Goal: Task Accomplishment & Management: Use online tool/utility

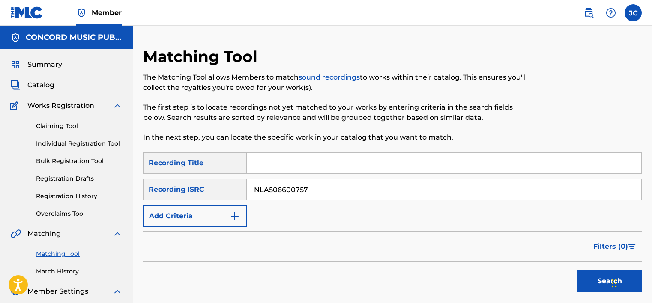
click at [577, 271] on button "Search" at bounding box center [609, 281] width 64 height 21
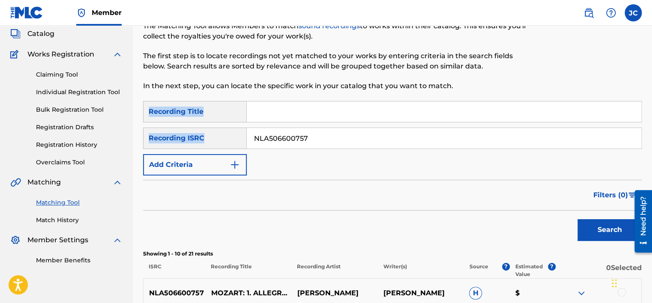
drag, startPoint x: 651, startPoint y: 89, endPoint x: 654, endPoint y: 144, distance: 54.9
click at [651, 144] on html "Accessibility Screen-Reader Guide, Feedback, and Issue Reporting | New window C…" at bounding box center [326, 100] width 652 height 303
drag, startPoint x: 654, startPoint y: 144, endPoint x: 613, endPoint y: 64, distance: 89.8
click at [613, 64] on div at bounding box center [584, 48] width 115 height 105
click at [617, 61] on div at bounding box center [584, 48] width 115 height 105
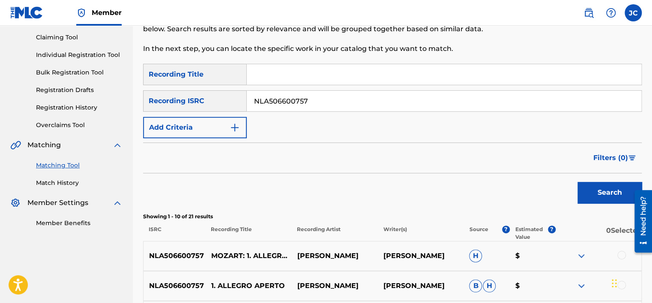
scroll to position [67, 0]
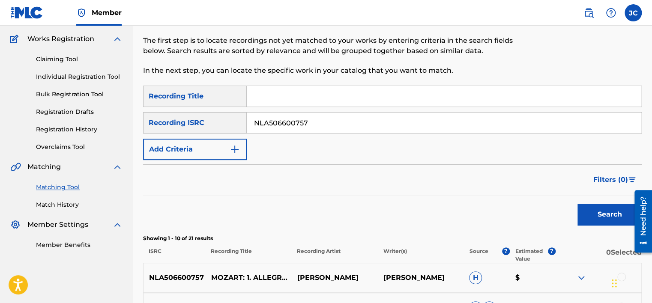
click at [397, 118] on input "NLA506600757" at bounding box center [444, 123] width 394 height 21
paste input "QM6DC1550710"
type input "QM6DC1550710"
click at [577, 204] on button "Search" at bounding box center [609, 214] width 64 height 21
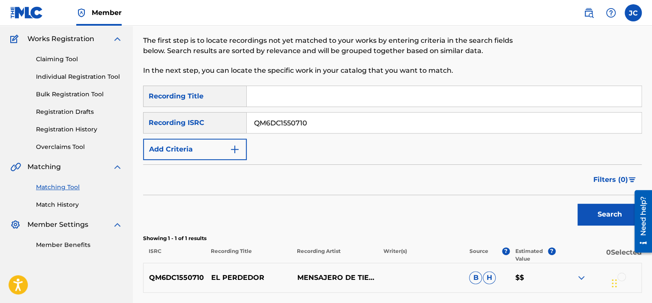
scroll to position [140, 0]
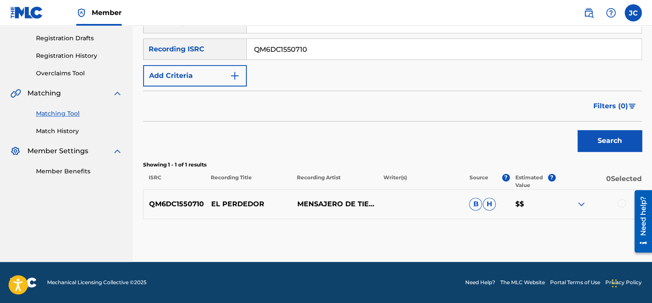
click at [621, 205] on div at bounding box center [621, 203] width 9 height 9
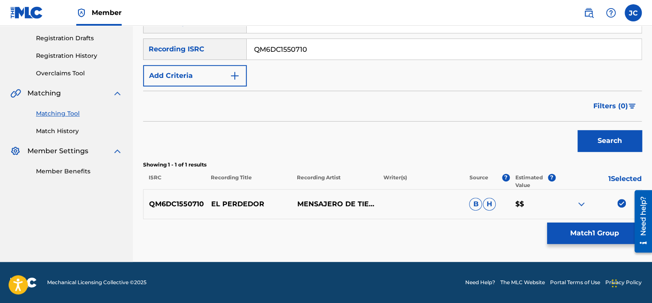
click at [606, 226] on button "Match 1 Group" at bounding box center [594, 233] width 95 height 21
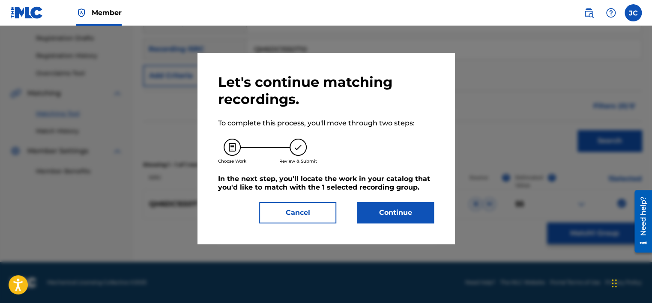
click at [410, 218] on button "Continue" at bounding box center [395, 212] width 77 height 21
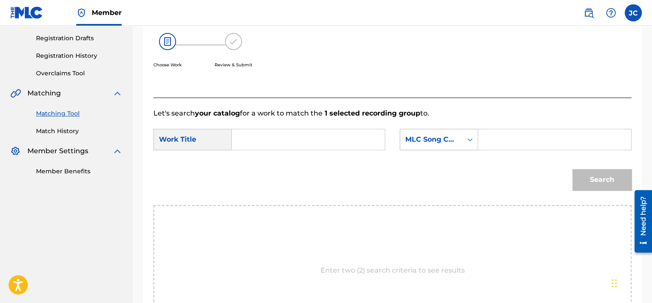
click at [459, 142] on div "MLC Song Code" at bounding box center [431, 139] width 62 height 16
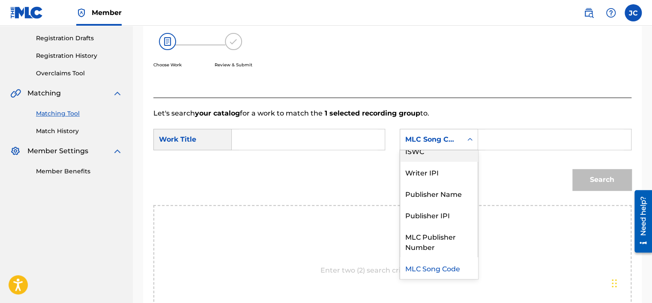
scroll to position [0, 0]
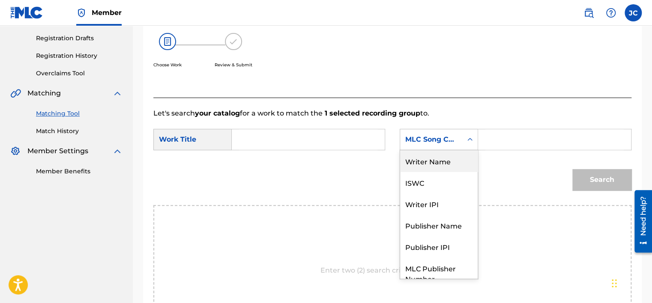
click at [448, 164] on div "Writer Name" at bounding box center [439, 160] width 78 height 21
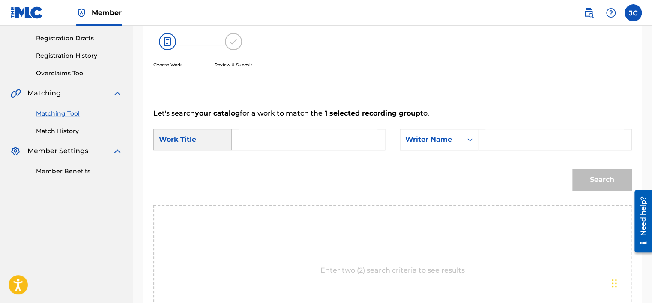
click at [343, 147] on input "Search Form" at bounding box center [308, 139] width 138 height 21
paste input "El Perdedor"
type input "El Perdedor"
click at [490, 142] on input "Search Form" at bounding box center [554, 139] width 138 height 21
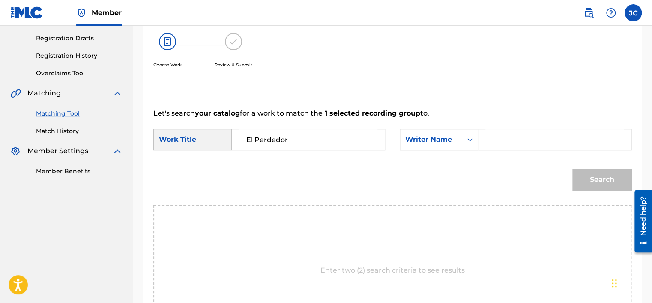
paste input "Bueno"
click at [572, 169] on button "Search" at bounding box center [601, 179] width 59 height 21
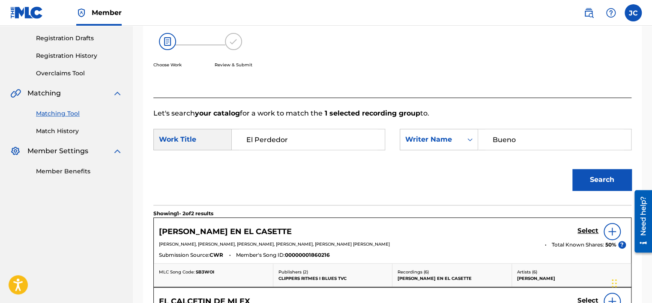
click at [527, 133] on input "Bueno" at bounding box center [554, 139] width 138 height 21
type input "IGLESEAS"
click at [572, 169] on button "Search" at bounding box center [601, 179] width 59 height 21
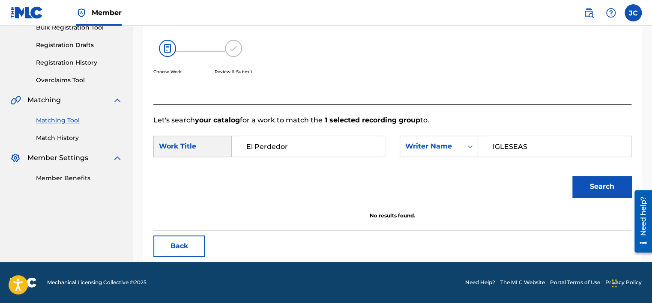
scroll to position [134, 0]
click at [187, 246] on button "Back" at bounding box center [178, 246] width 51 height 21
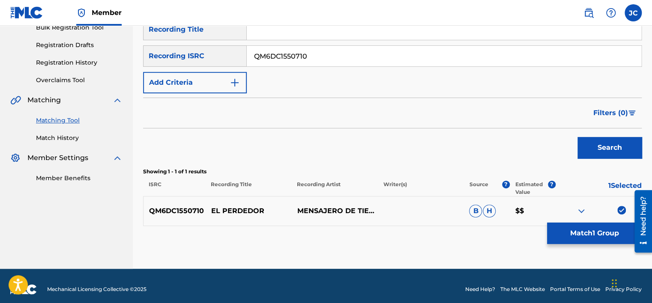
click at [621, 209] on img at bounding box center [621, 210] width 9 height 9
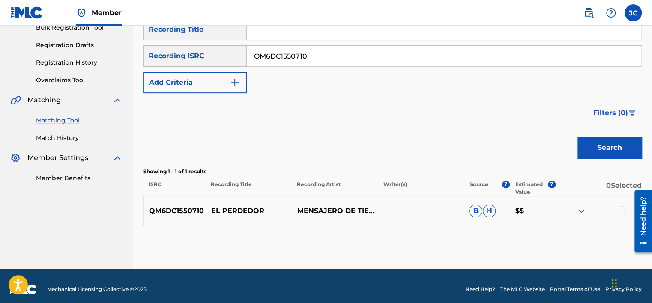
scroll to position [15, 0]
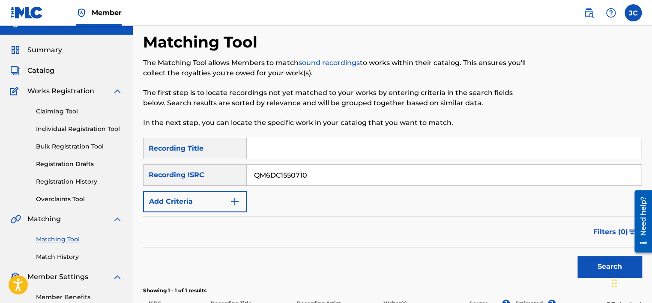
click at [396, 169] on input "QM6DC1550710" at bounding box center [444, 175] width 394 height 21
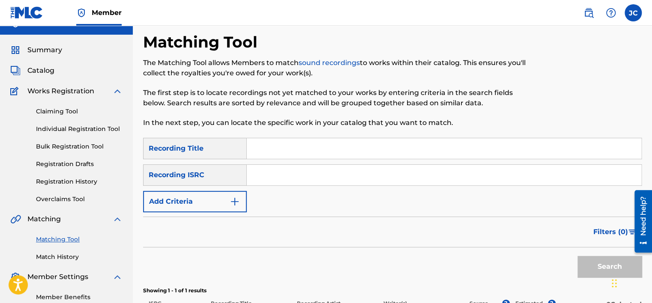
paste input "ITL560700045"
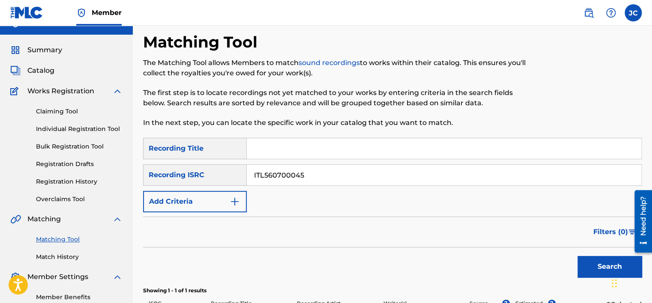
type input "ITL560700045"
click at [577, 256] on button "Search" at bounding box center [609, 266] width 64 height 21
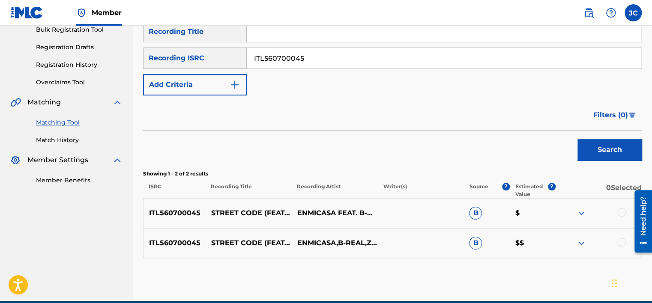
scroll to position [170, 0]
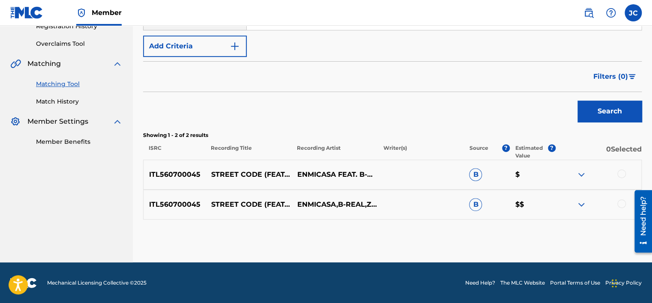
click at [620, 203] on div at bounding box center [621, 204] width 9 height 9
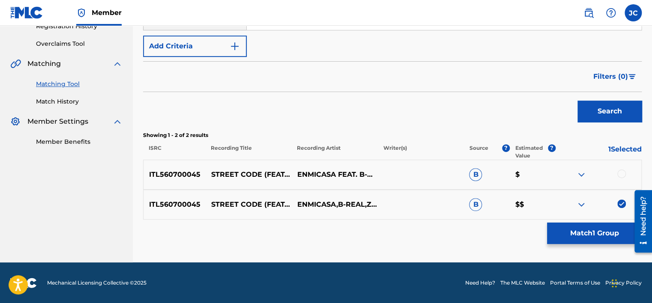
click at [621, 175] on div at bounding box center [621, 174] width 9 height 9
click at [604, 234] on button "Match 2 Groups" at bounding box center [594, 233] width 95 height 21
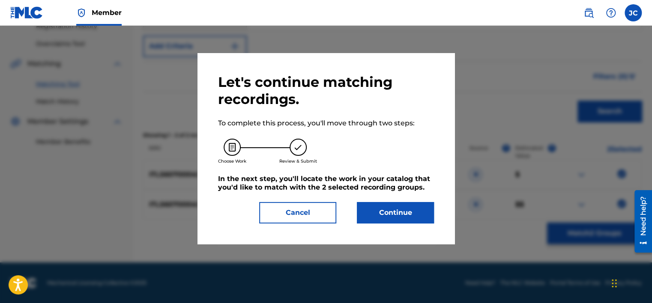
click at [386, 215] on button "Continue" at bounding box center [395, 212] width 77 height 21
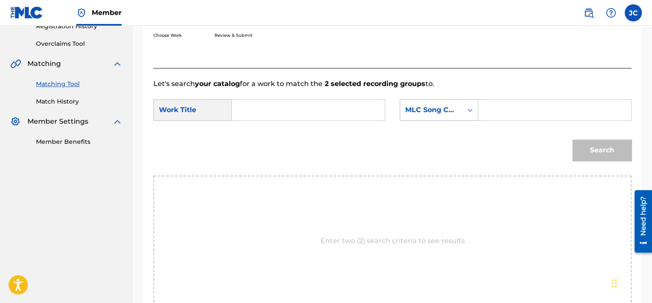
click at [455, 119] on div "MLC Song Code" at bounding box center [439, 109] width 78 height 21
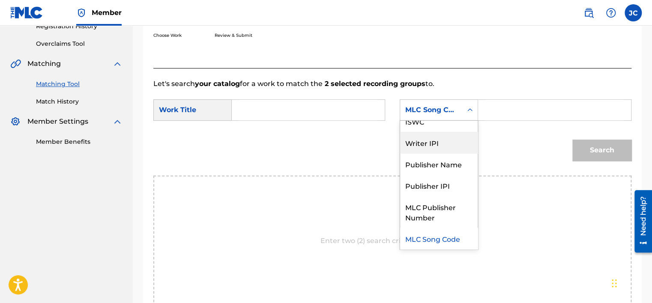
scroll to position [0, 0]
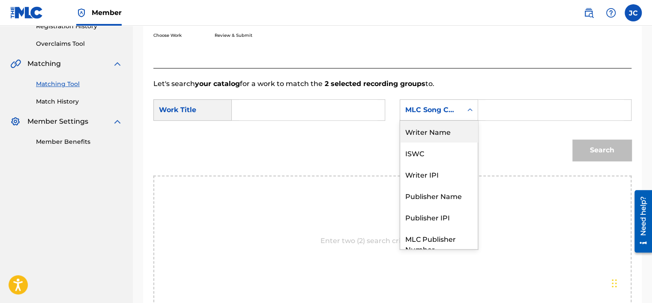
click at [441, 127] on div "Writer Name" at bounding box center [439, 131] width 78 height 21
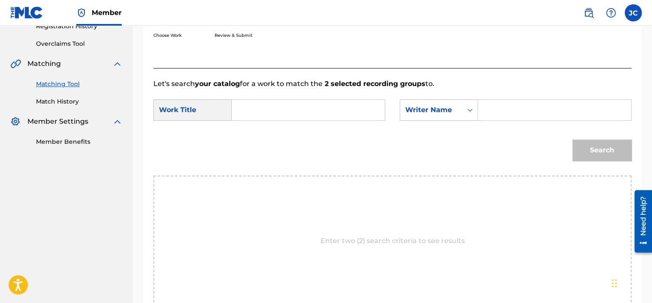
click at [336, 116] on input "Search Form" at bounding box center [308, 110] width 138 height 21
type input "STREET CODE"
click at [341, 70] on div "Let's search your catalog for a work to match the 2 selected recording groups t…" at bounding box center [392, 198] width 478 height 260
click at [491, 107] on input "Search Form" at bounding box center [554, 110] width 138 height 21
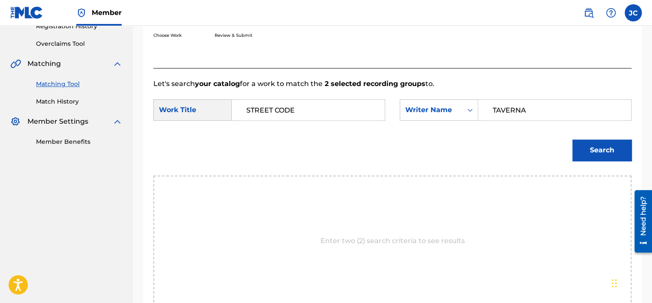
click at [572, 140] on button "Search" at bounding box center [601, 150] width 59 height 21
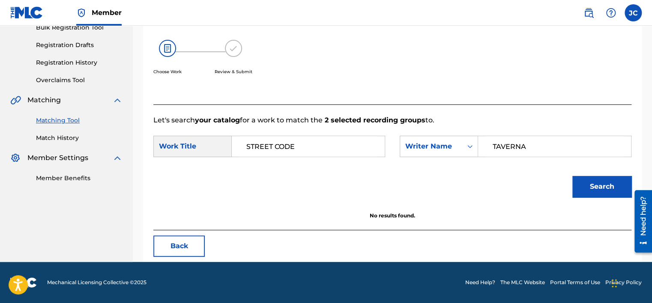
scroll to position [134, 0]
click at [550, 146] on input "TAVERNA" at bounding box center [554, 146] width 138 height 21
type input "CASERTA"
click at [572, 176] on button "Search" at bounding box center [601, 186] width 59 height 21
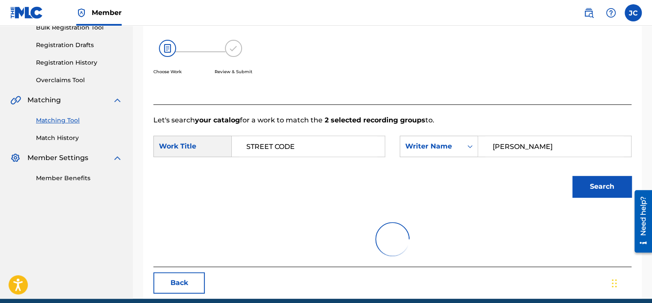
scroll to position [170, 0]
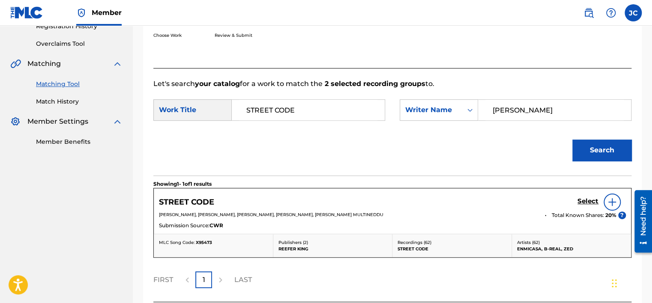
click at [580, 207] on div "Select" at bounding box center [601, 202] width 48 height 17
click at [581, 203] on h5 "Select" at bounding box center [587, 201] width 21 height 8
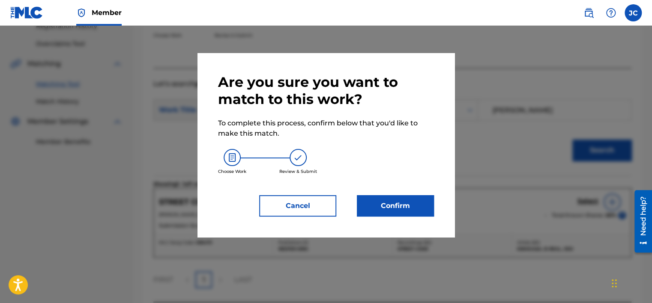
click at [409, 205] on button "Confirm" at bounding box center [395, 205] width 77 height 21
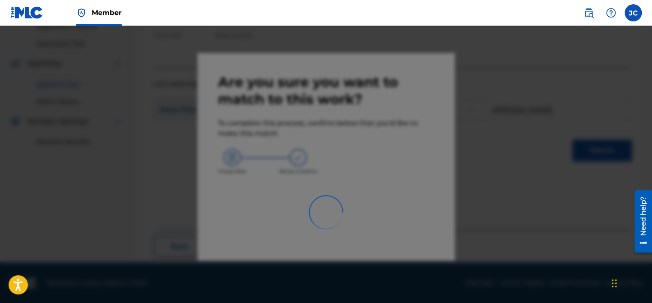
scroll to position [65, 0]
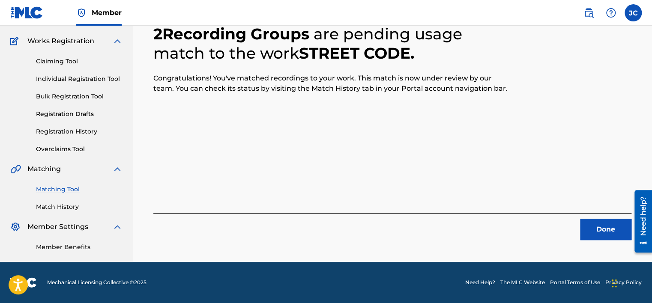
click at [592, 225] on button "Done" at bounding box center [605, 229] width 51 height 21
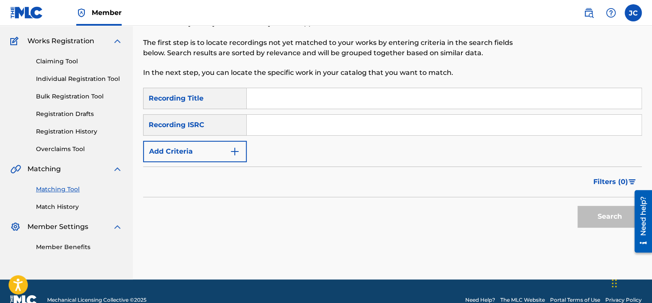
click at [312, 120] on input "Search Form" at bounding box center [444, 125] width 394 height 21
paste input "DEF057901161"
type input "DEF057901161"
click at [577, 206] on button "Search" at bounding box center [609, 216] width 64 height 21
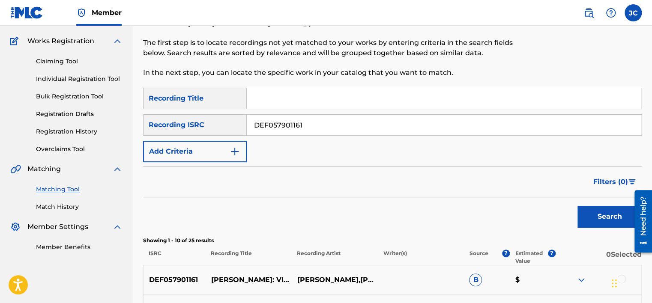
click at [407, 125] on input "DEF057901161" at bounding box center [444, 125] width 394 height 21
paste input "GBF078240207"
type input "GBF078240207"
click at [577, 206] on button "Search" at bounding box center [609, 216] width 64 height 21
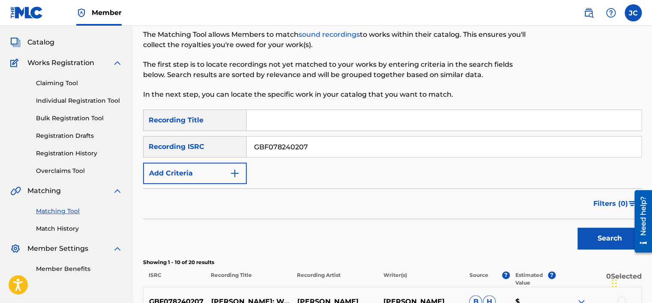
scroll to position [37, 0]
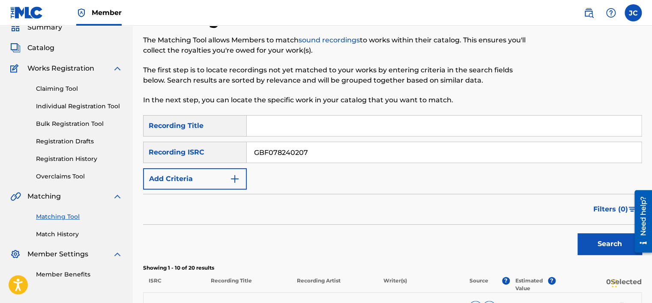
click at [329, 158] on input "GBF078240207" at bounding box center [444, 152] width 394 height 21
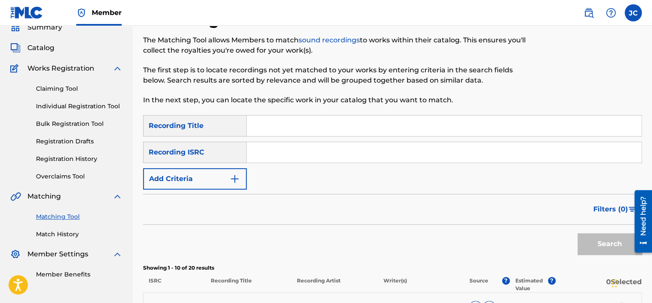
paste input "TCACJ1545862"
type input "TCACJ1545862"
click at [577, 233] on button "Search" at bounding box center [609, 243] width 64 height 21
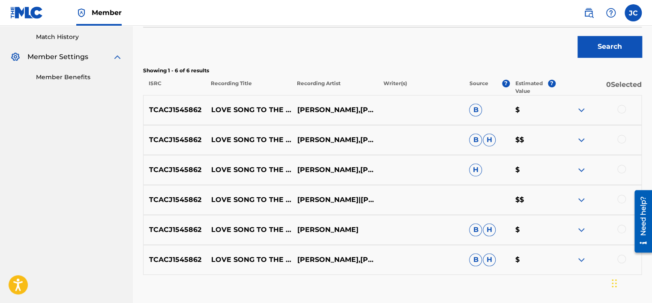
scroll to position [233, 0]
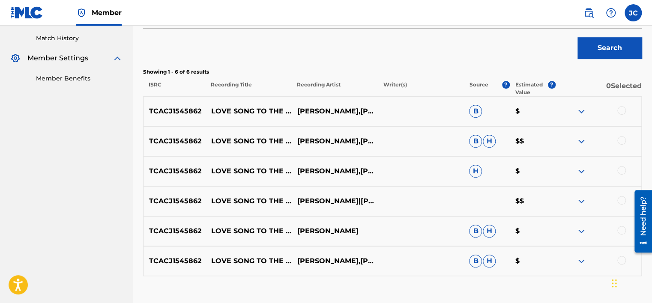
click at [624, 262] on div at bounding box center [621, 260] width 9 height 9
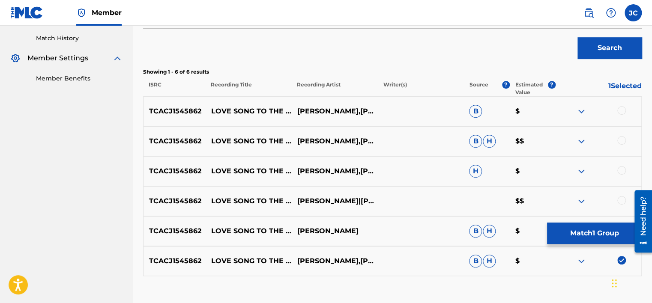
scroll to position [290, 0]
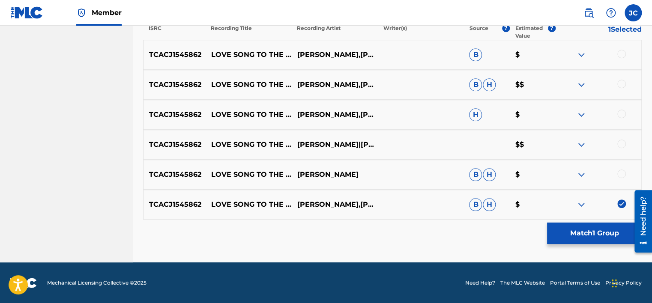
click at [620, 176] on div at bounding box center [621, 174] width 9 height 9
click at [618, 143] on div at bounding box center [621, 144] width 9 height 9
click at [620, 112] on div at bounding box center [621, 114] width 9 height 9
click at [620, 84] on div at bounding box center [621, 84] width 9 height 9
click at [620, 55] on div at bounding box center [621, 54] width 9 height 9
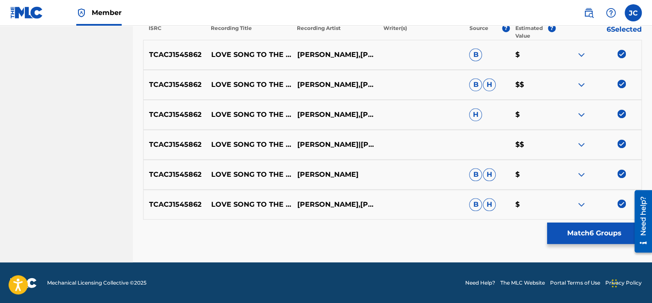
click at [589, 229] on button "Match 6 Groups" at bounding box center [594, 233] width 95 height 21
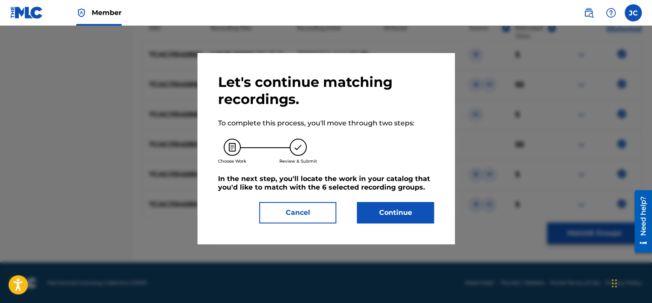
click at [377, 214] on button "Continue" at bounding box center [395, 212] width 77 height 21
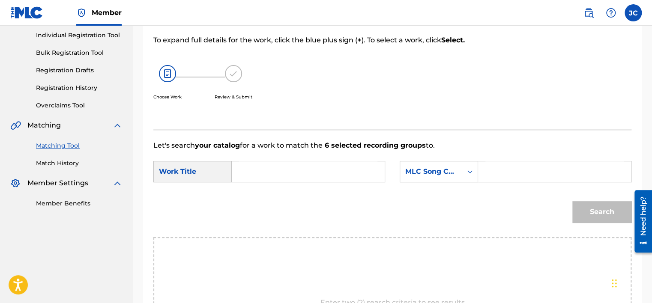
scroll to position [101, 0]
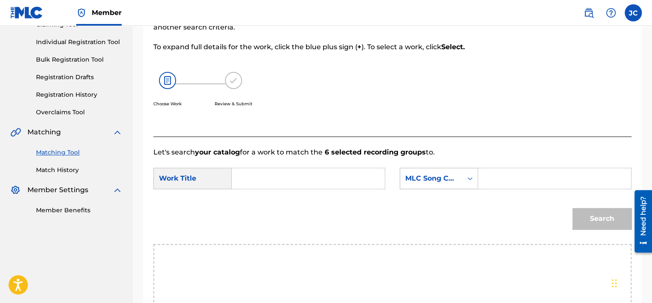
click at [412, 170] on div "MLC Song Code" at bounding box center [431, 178] width 62 height 16
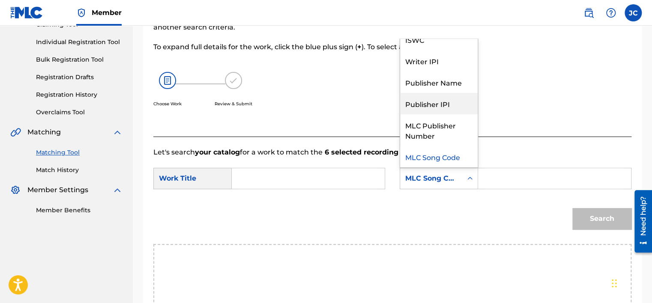
scroll to position [0, 0]
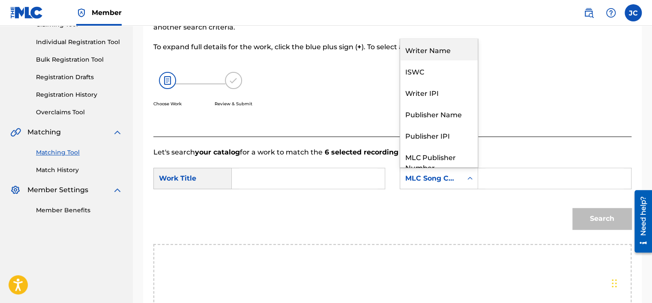
click at [447, 44] on div "Writer Name" at bounding box center [439, 49] width 78 height 21
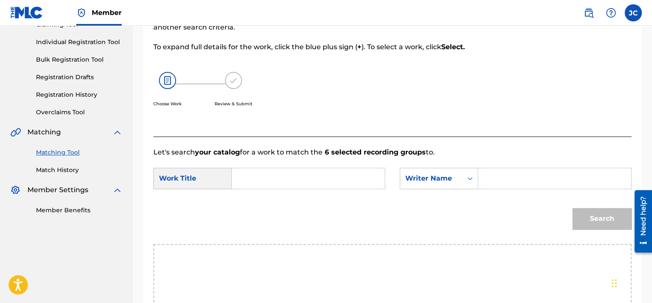
click at [291, 184] on input "Search Form" at bounding box center [308, 178] width 138 height 21
paste input "LOVE SONG TO THE EARTH"
type input "LOVE SONG TO THE EARTH"
click at [585, 177] on input "Search Form" at bounding box center [554, 178] width 138 height 21
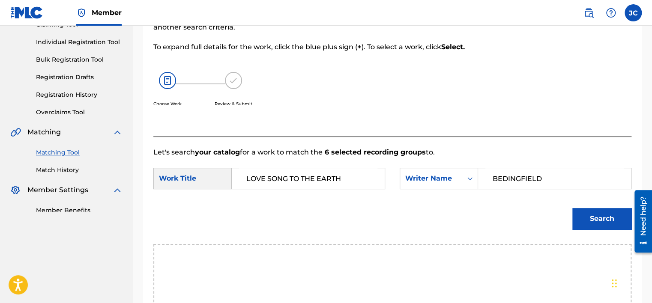
type input "BEDINGFIELD"
click at [572, 208] on button "Search" at bounding box center [601, 218] width 59 height 21
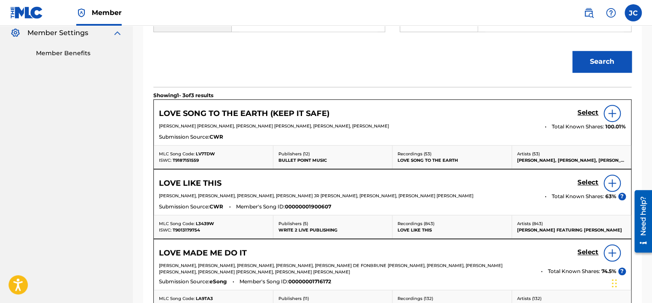
scroll to position [239, 0]
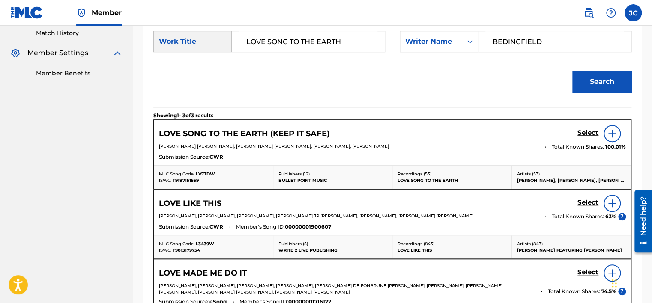
click at [614, 136] on img at bounding box center [612, 133] width 10 height 10
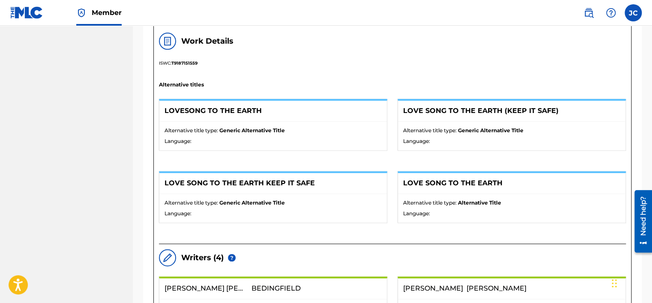
scroll to position [324, 0]
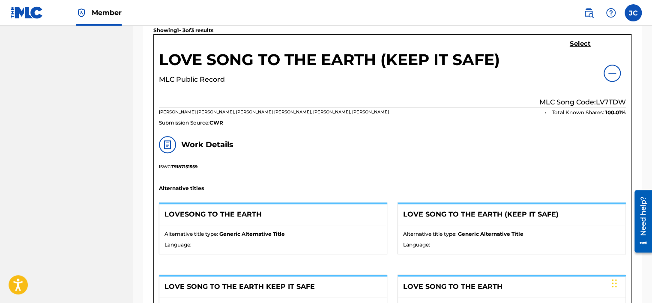
click at [585, 43] on h5 "Select" at bounding box center [580, 44] width 21 height 8
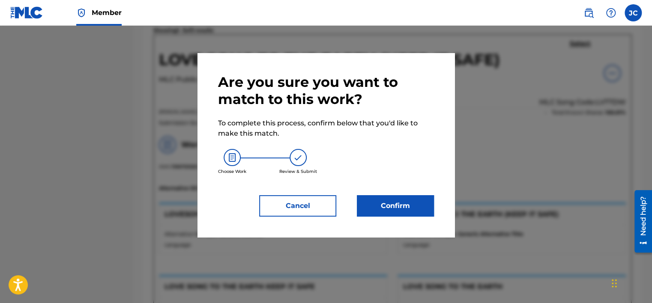
click at [387, 211] on button "Confirm" at bounding box center [395, 205] width 77 height 21
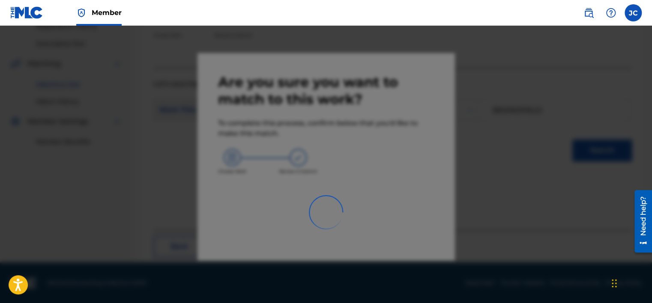
scroll to position [65, 0]
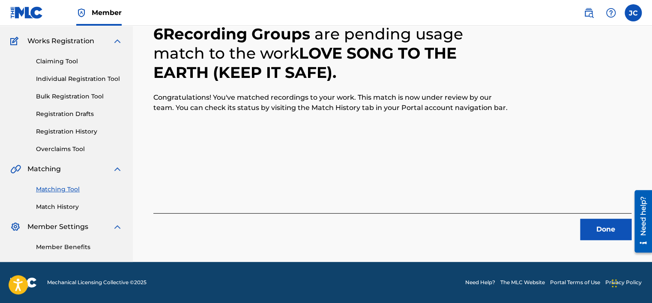
click at [590, 224] on button "Done" at bounding box center [605, 229] width 51 height 21
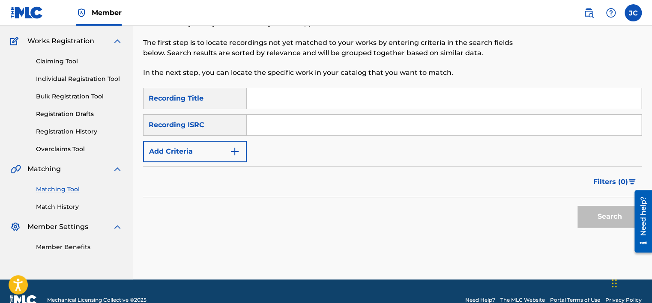
click at [298, 128] on input "Search Form" at bounding box center [444, 125] width 394 height 21
paste input "GRLE10600602"
type input "GRLE10600602"
click at [577, 206] on button "Search" at bounding box center [609, 216] width 64 height 21
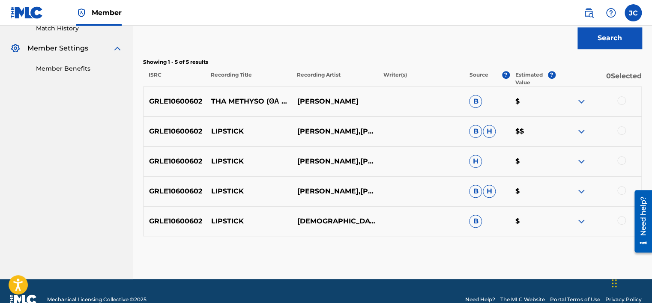
scroll to position [260, 0]
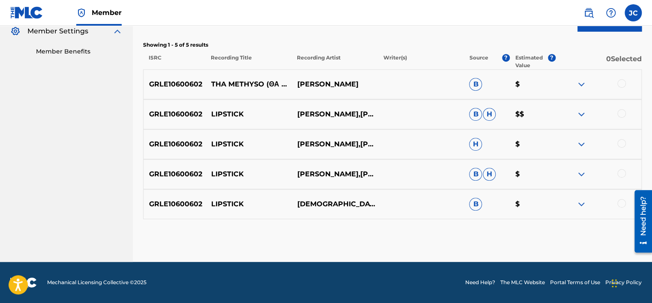
click at [618, 202] on div at bounding box center [621, 203] width 9 height 9
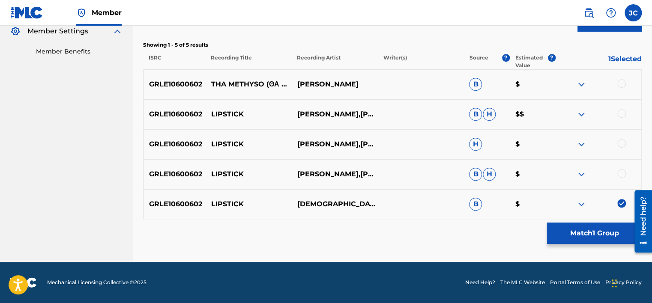
click at [618, 170] on div at bounding box center [621, 173] width 9 height 9
click at [618, 142] on div at bounding box center [621, 143] width 9 height 9
click at [620, 116] on div at bounding box center [621, 113] width 9 height 9
click at [620, 87] on div at bounding box center [621, 83] width 9 height 9
click at [579, 236] on button "Match 5 Groups" at bounding box center [594, 233] width 95 height 21
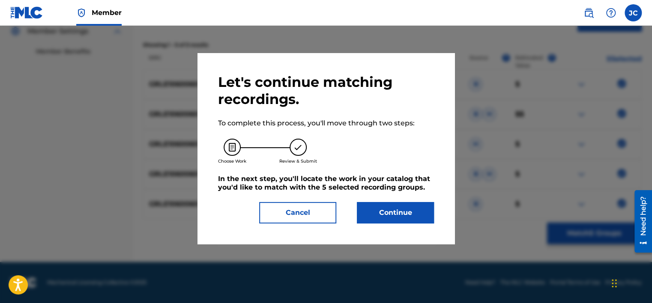
click at [386, 215] on button "Continue" at bounding box center [395, 212] width 77 height 21
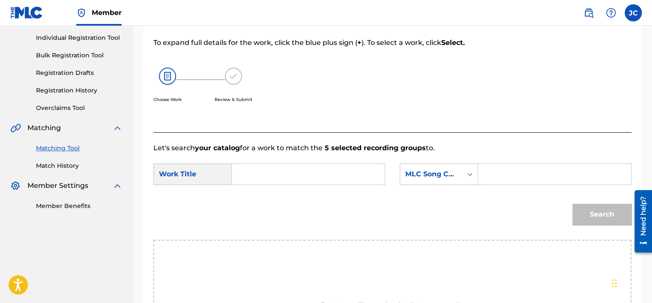
scroll to position [87, 0]
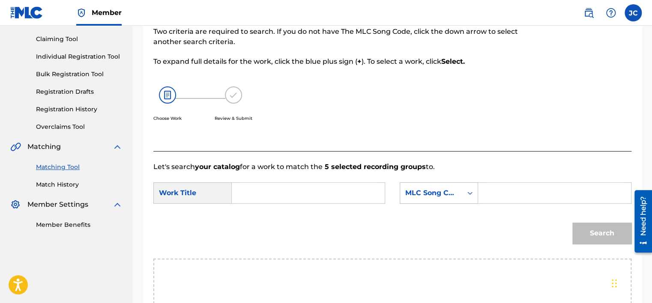
click at [445, 195] on div "MLC Song Code" at bounding box center [431, 193] width 52 height 10
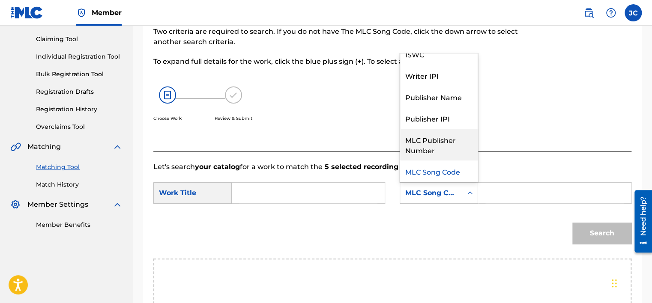
scroll to position [0, 0]
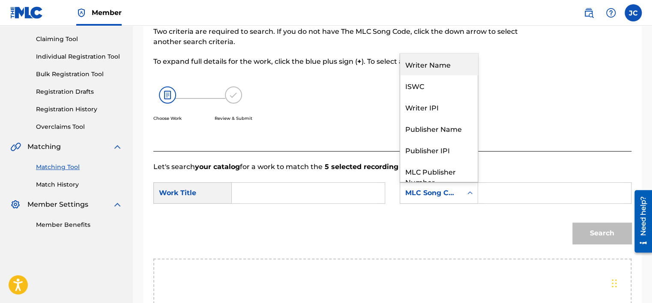
click at [428, 58] on div "Writer Name" at bounding box center [439, 64] width 78 height 21
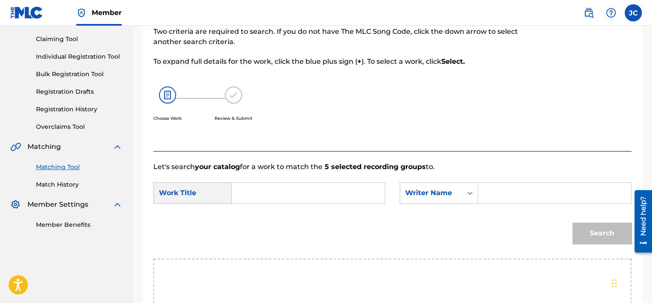
click at [297, 183] on input "Search Form" at bounding box center [308, 193] width 138 height 21
paste input "Lipstick"
type input "Lipstick"
click at [518, 196] on input "Search Form" at bounding box center [554, 193] width 138 height 21
paste input "Pantzis"
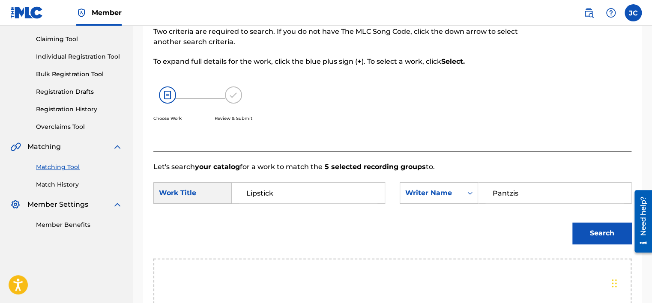
type input "Pantzis"
click at [572, 223] on button "Search" at bounding box center [601, 233] width 59 height 21
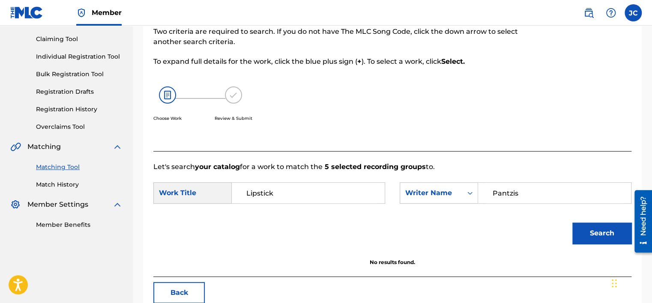
click at [592, 229] on button "Search" at bounding box center [601, 233] width 59 height 21
click at [192, 284] on button "Back" at bounding box center [178, 292] width 51 height 21
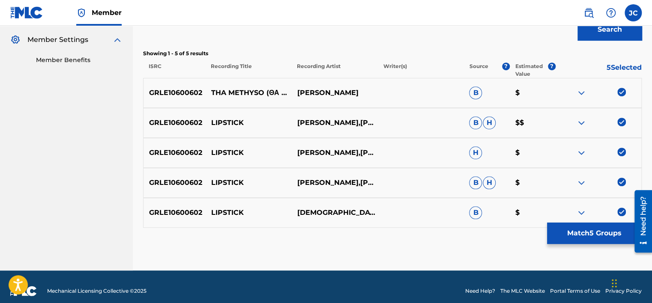
scroll to position [260, 0]
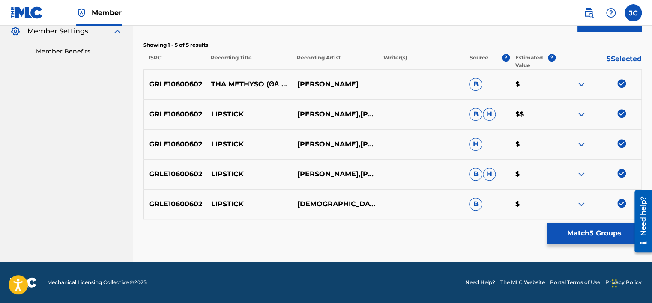
click at [620, 202] on img at bounding box center [621, 203] width 9 height 9
click at [622, 176] on img at bounding box center [621, 173] width 9 height 9
click at [623, 140] on img at bounding box center [621, 143] width 9 height 9
click at [620, 112] on img at bounding box center [621, 113] width 9 height 9
click at [619, 84] on img at bounding box center [621, 83] width 9 height 9
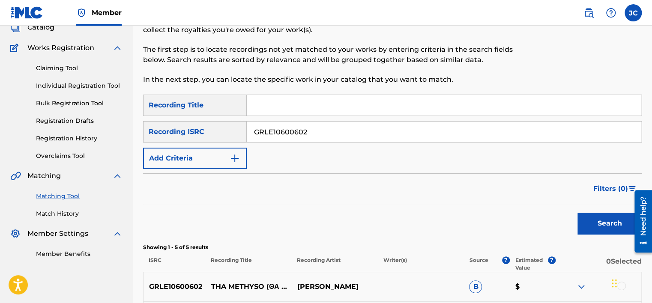
scroll to position [41, 0]
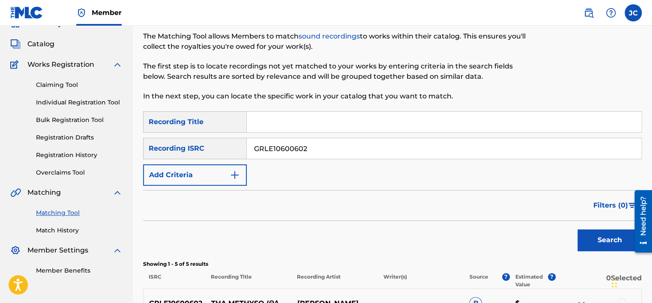
click at [438, 140] on input "GRLE10600602" at bounding box center [444, 148] width 394 height 21
paste input "DEF058903571"
type input "DEF058903571"
click at [577, 230] on button "Search" at bounding box center [609, 240] width 64 height 21
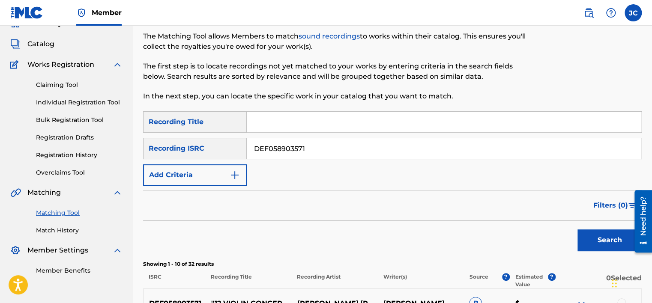
click at [304, 139] on input "DEF058903571" at bounding box center [444, 148] width 394 height 21
paste input "QMW8K1600224"
click at [577, 230] on button "Search" at bounding box center [609, 240] width 64 height 21
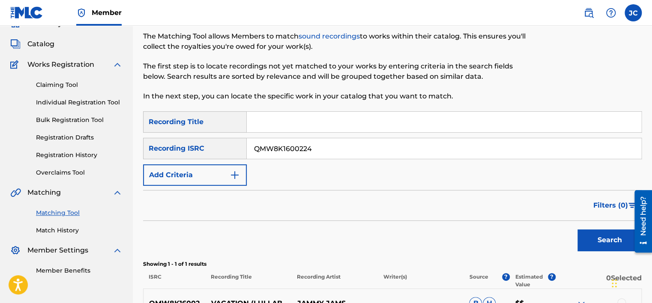
click at [331, 149] on input "QMW8K1600224" at bounding box center [444, 148] width 394 height 21
paste input "COVM11624188"
type input "COVM11624188"
click at [577, 230] on button "Search" at bounding box center [609, 240] width 64 height 21
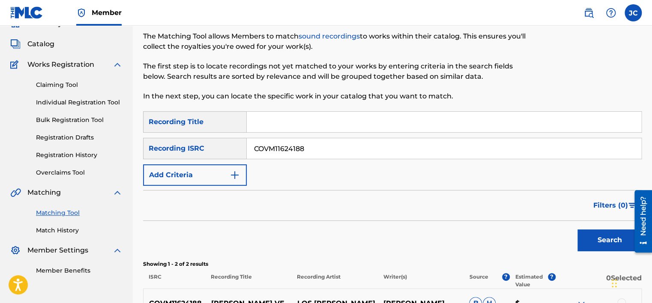
scroll to position [170, 0]
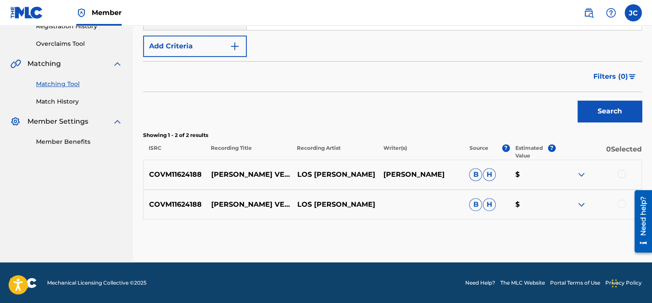
click at [619, 206] on div at bounding box center [621, 204] width 9 height 9
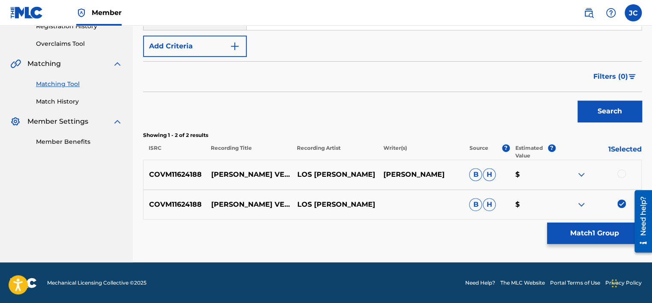
click at [620, 176] on div at bounding box center [621, 174] width 9 height 9
click at [593, 241] on button "Match 2 Groups" at bounding box center [594, 233] width 95 height 21
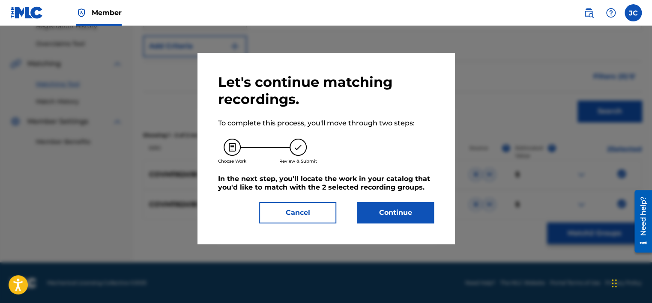
click at [411, 211] on button "Continue" at bounding box center [395, 212] width 77 height 21
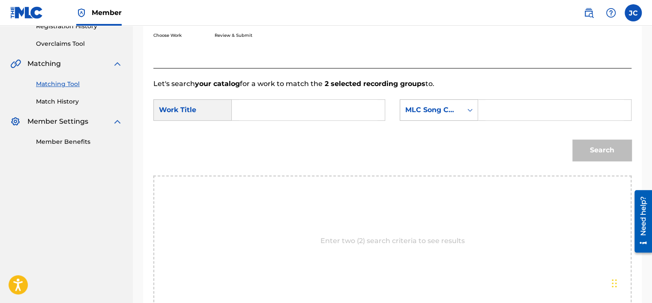
click at [453, 107] on div "MLC Song Code" at bounding box center [431, 110] width 52 height 10
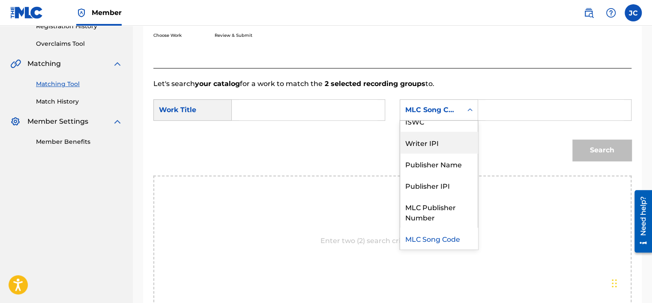
scroll to position [0, 0]
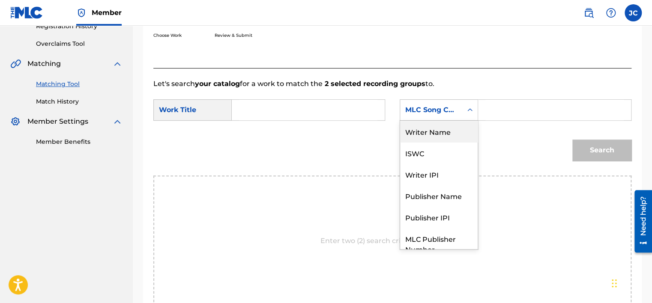
click at [434, 128] on div "Writer Name" at bounding box center [439, 131] width 78 height 21
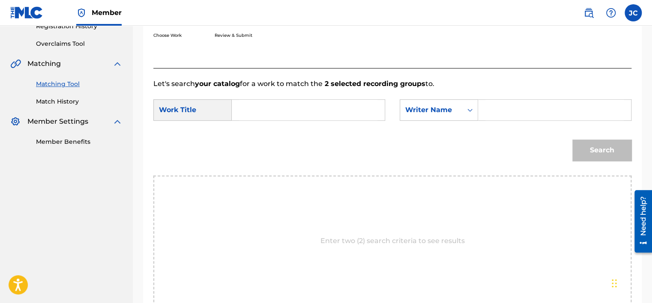
click at [308, 104] on input "Search Form" at bounding box center [308, 110] width 138 height 21
paste input "Dame Luz Verde"
type input "Dame Luz Verde"
click at [521, 115] on input "Search Form" at bounding box center [554, 110] width 138 height 21
paste input "Vargas"
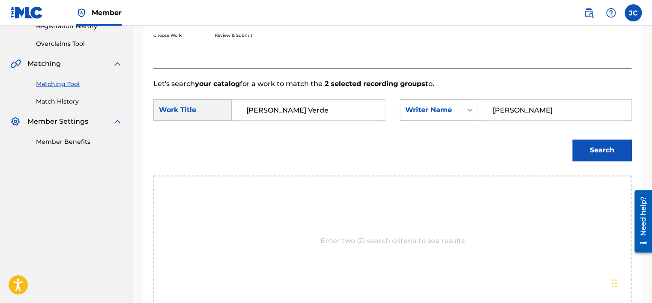
type input "Vargas"
click at [572, 140] on button "Search" at bounding box center [601, 150] width 59 height 21
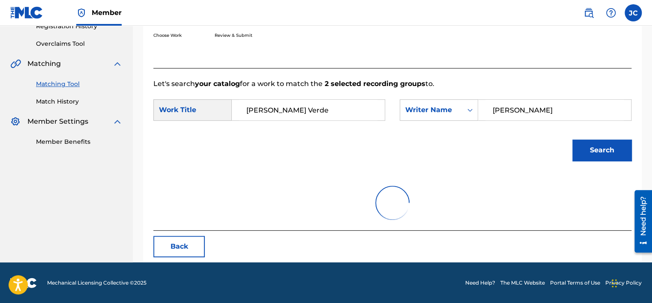
scroll to position [134, 0]
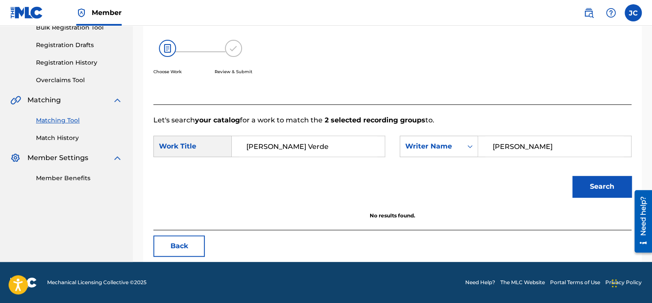
click at [186, 247] on button "Back" at bounding box center [178, 246] width 51 height 21
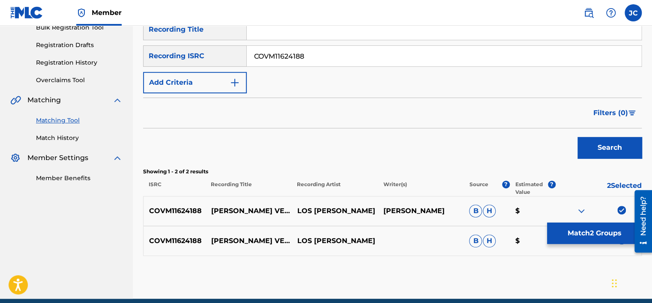
scroll to position [170, 0]
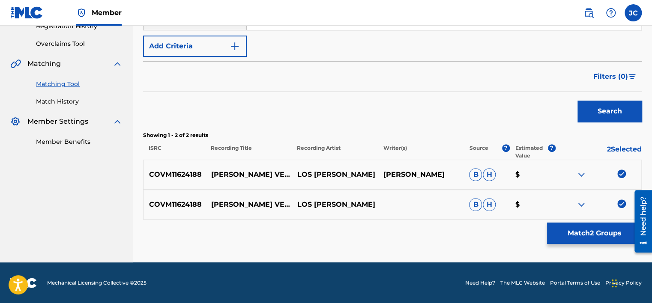
click at [619, 206] on img at bounding box center [621, 204] width 9 height 9
click at [620, 178] on div at bounding box center [598, 175] width 86 height 10
click at [620, 172] on img at bounding box center [621, 174] width 9 height 9
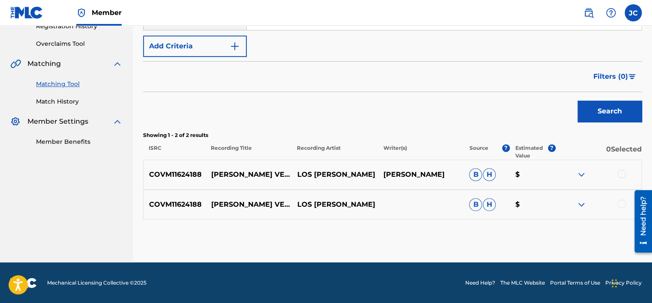
scroll to position [104, 0]
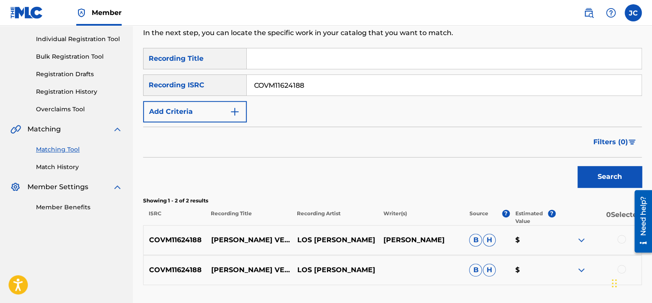
click at [372, 82] on input "COVM11624188" at bounding box center [444, 85] width 394 height 21
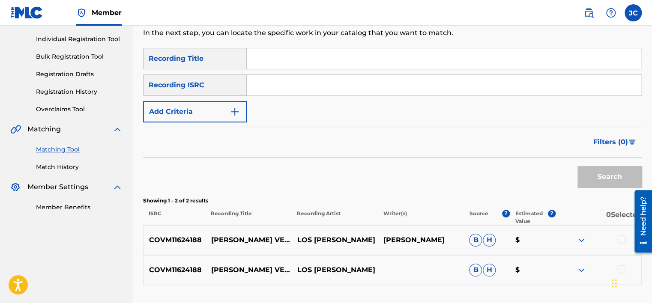
paste input "USZEG1400248"
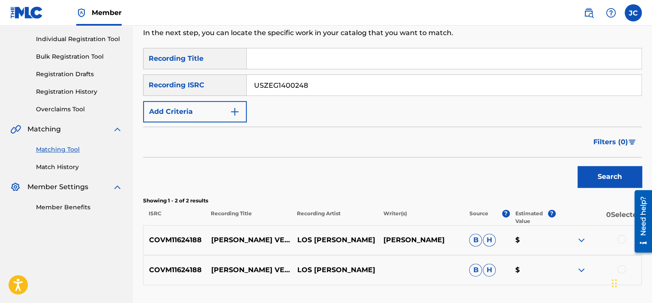
type input "USZEG1400248"
click at [577, 166] on button "Search" at bounding box center [609, 176] width 64 height 21
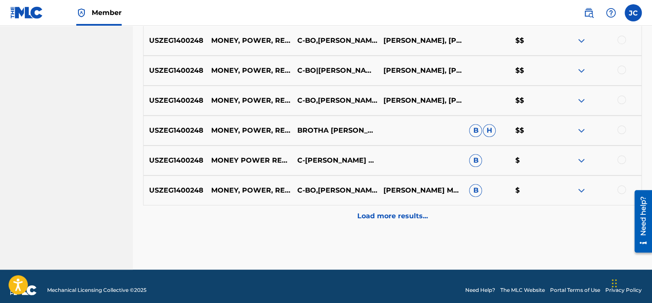
scroll to position [432, 0]
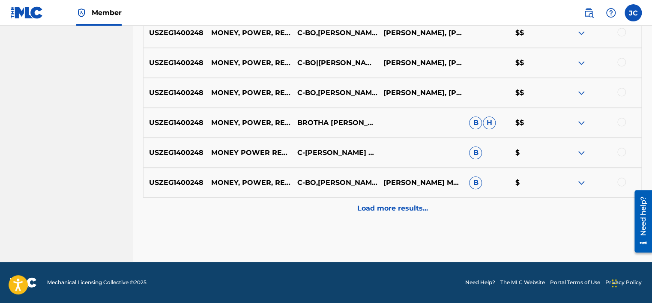
click at [389, 212] on p "Load more results..." at bounding box center [392, 208] width 71 height 10
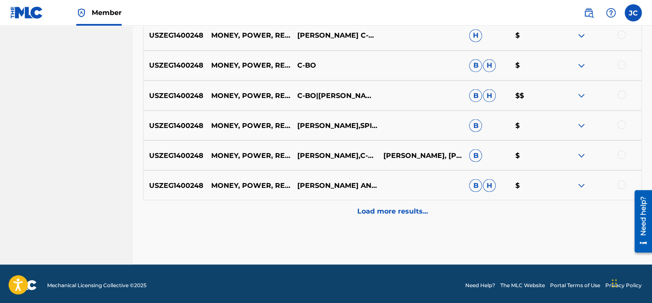
scroll to position [731, 0]
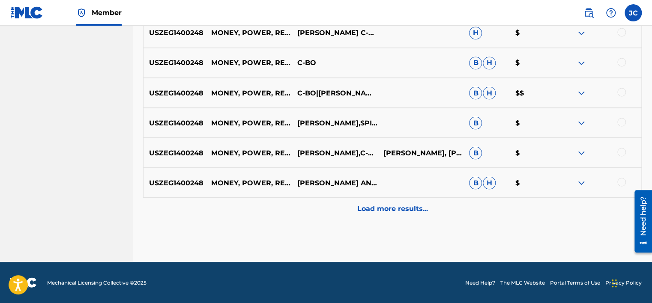
click at [476, 211] on div "Load more results..." at bounding box center [392, 208] width 498 height 21
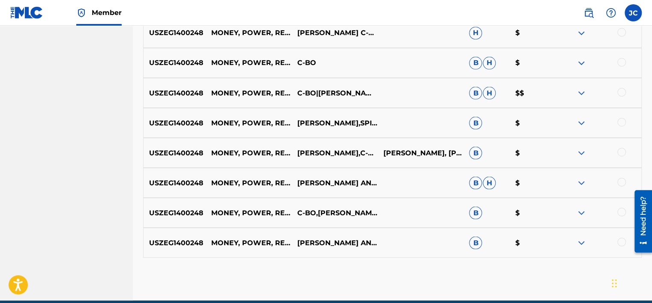
click at [622, 243] on div at bounding box center [621, 242] width 9 height 9
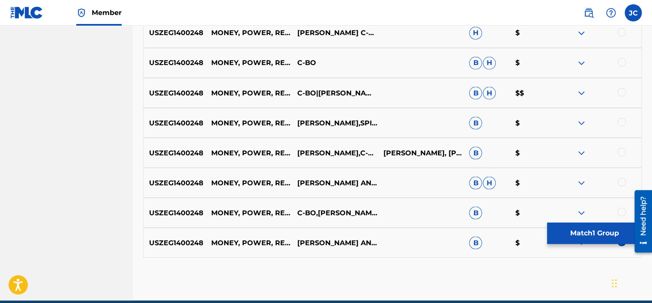
click at [620, 216] on div at bounding box center [598, 213] width 86 height 10
click at [620, 212] on div at bounding box center [621, 212] width 9 height 9
click at [622, 182] on div at bounding box center [621, 182] width 9 height 9
click at [620, 154] on div at bounding box center [621, 152] width 9 height 9
click at [620, 123] on div at bounding box center [621, 122] width 9 height 9
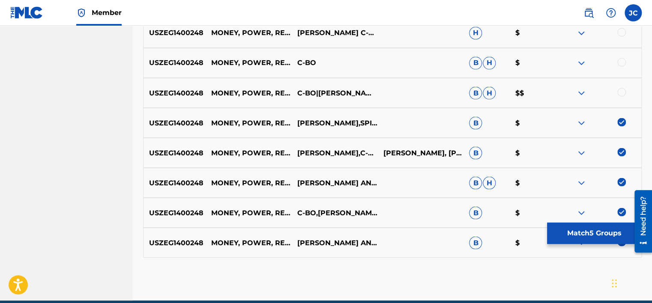
click at [620, 92] on div at bounding box center [621, 92] width 9 height 9
click at [621, 62] on div at bounding box center [621, 62] width 9 height 9
click at [620, 33] on div at bounding box center [621, 32] width 9 height 9
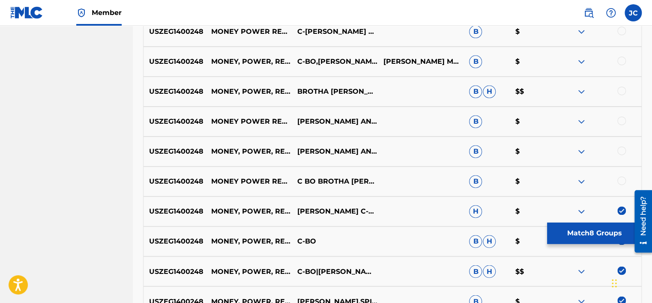
scroll to position [552, 0]
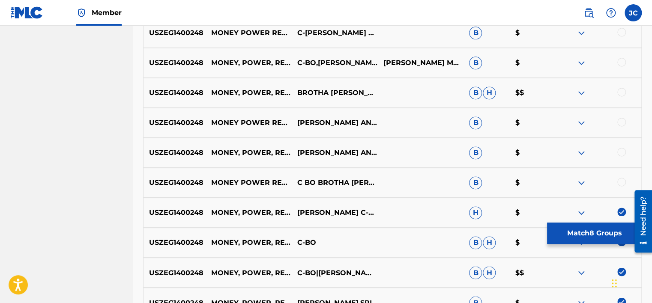
click at [620, 183] on div at bounding box center [621, 182] width 9 height 9
click at [622, 151] on div at bounding box center [621, 152] width 9 height 9
click at [621, 120] on div at bounding box center [621, 122] width 9 height 9
click at [621, 93] on div at bounding box center [621, 92] width 9 height 9
click at [618, 62] on div at bounding box center [621, 62] width 9 height 9
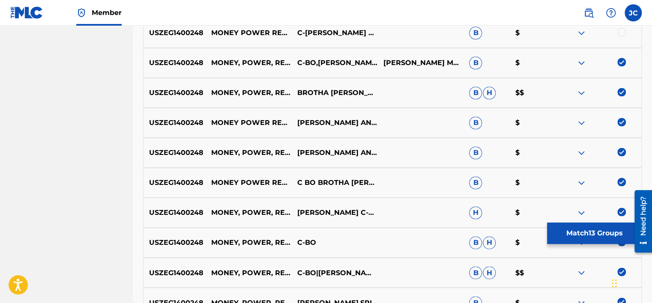
click at [620, 34] on div at bounding box center [621, 32] width 9 height 9
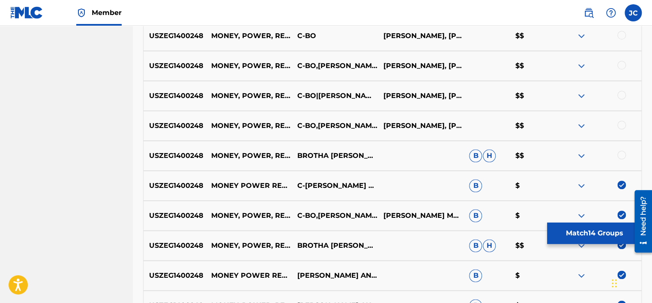
click at [619, 152] on div at bounding box center [621, 155] width 9 height 9
click at [619, 127] on div at bounding box center [621, 125] width 9 height 9
click at [621, 92] on div at bounding box center [621, 95] width 9 height 9
click at [621, 65] on div at bounding box center [621, 65] width 9 height 9
click at [620, 38] on div at bounding box center [621, 35] width 9 height 9
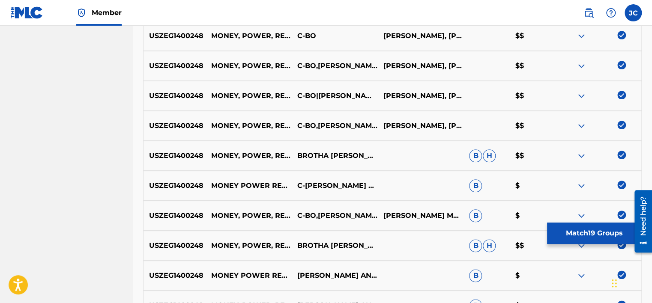
scroll to position [248, 0]
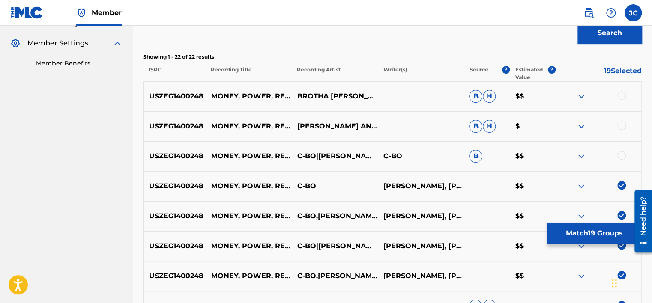
click at [618, 156] on div at bounding box center [621, 155] width 9 height 9
click at [620, 128] on div at bounding box center [621, 125] width 9 height 9
click at [622, 97] on div at bounding box center [621, 95] width 9 height 9
click at [596, 230] on button "Match 22 Groups" at bounding box center [594, 233] width 95 height 21
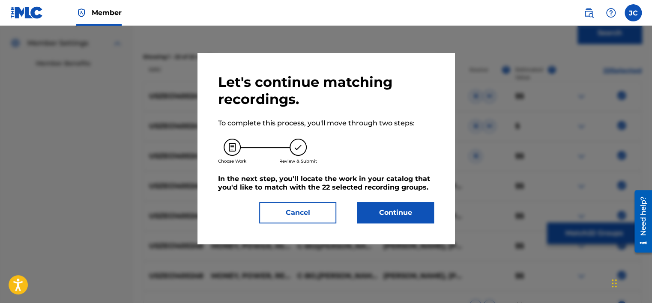
click at [381, 212] on button "Continue" at bounding box center [395, 212] width 77 height 21
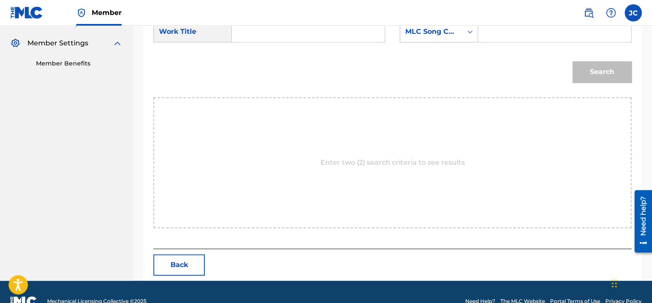
click at [445, 35] on div "MLC Song Code" at bounding box center [431, 32] width 52 height 10
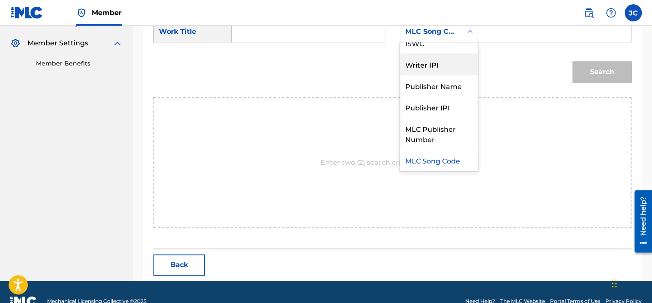
scroll to position [0, 0]
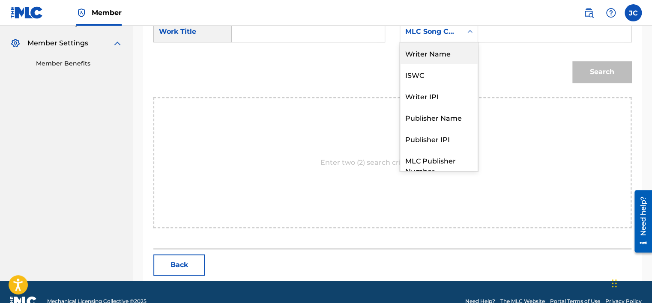
click at [450, 55] on div "Writer Name" at bounding box center [439, 52] width 78 height 21
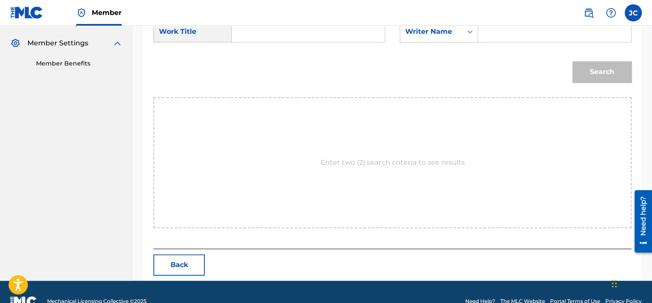
click at [241, 33] on input "Search Form" at bounding box center [308, 31] width 138 height 21
paste input "Money, Power, Respect"
type input "Money, Power, Respect"
click at [520, 27] on input "Search Form" at bounding box center [554, 31] width 138 height 21
paste input "Thomas"
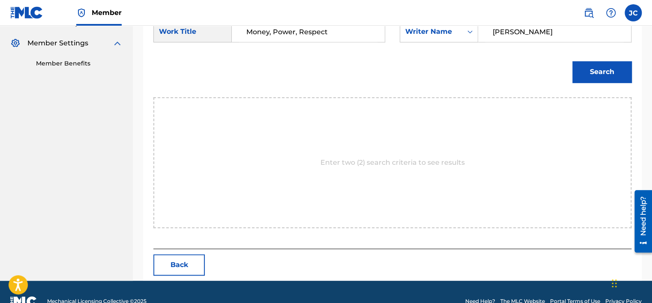
type input "Thomas"
click at [572, 61] on button "Search" at bounding box center [601, 71] width 59 height 21
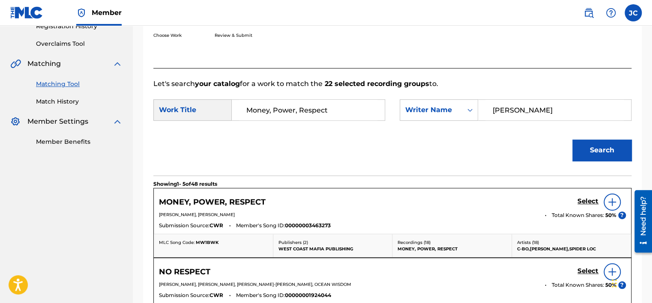
scroll to position [248, 0]
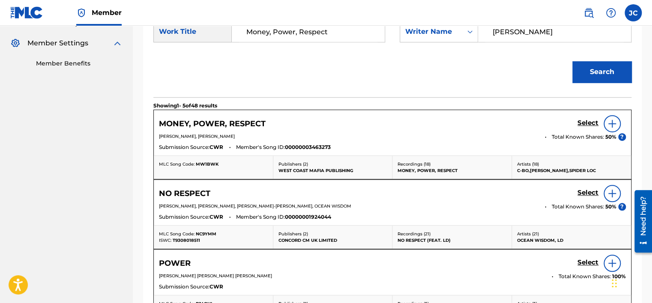
click at [581, 125] on h5 "Select" at bounding box center [587, 123] width 21 height 8
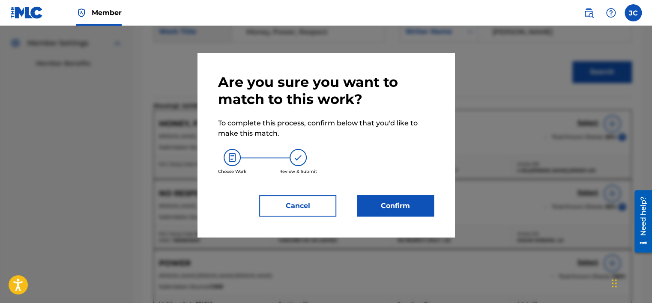
click at [407, 206] on button "Confirm" at bounding box center [395, 205] width 77 height 21
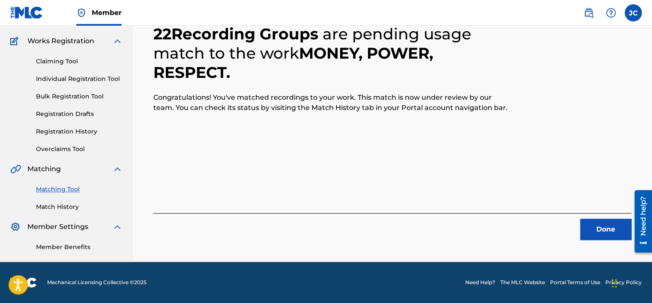
scroll to position [65, 0]
click at [597, 228] on button "Done" at bounding box center [605, 229] width 51 height 21
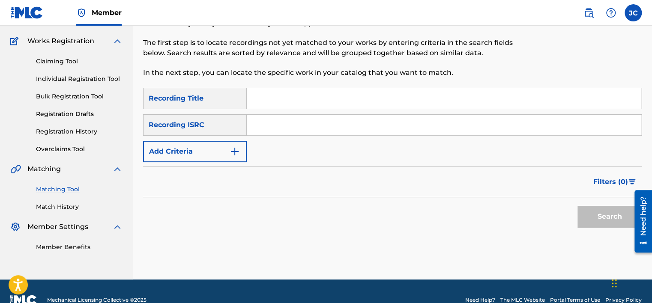
click at [332, 126] on input "Search Form" at bounding box center [444, 125] width 394 height 21
paste input "USMC15181287"
type input "USMC15181287"
click at [577, 206] on button "Search" at bounding box center [609, 216] width 64 height 21
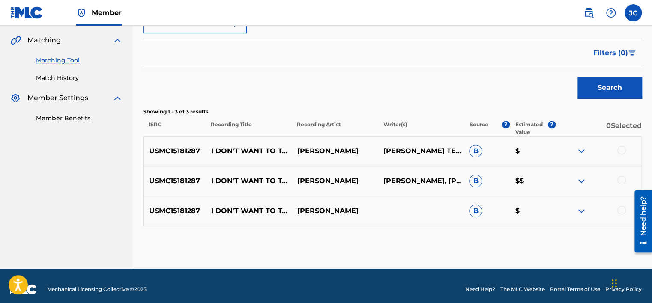
scroll to position [200, 0]
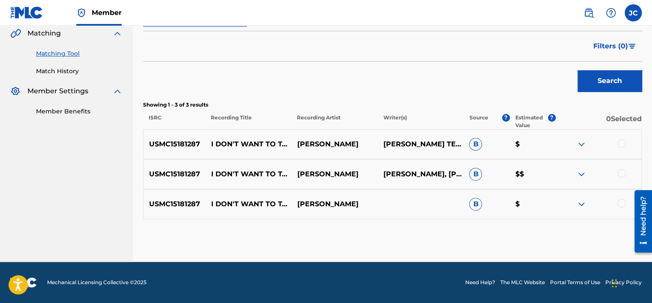
click at [620, 202] on div at bounding box center [621, 203] width 9 height 9
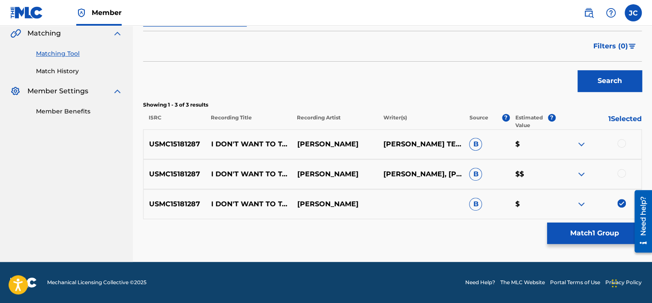
click at [621, 176] on div at bounding box center [621, 173] width 9 height 9
click at [617, 142] on div at bounding box center [621, 143] width 9 height 9
click at [601, 226] on button "Match 3 Groups" at bounding box center [594, 233] width 95 height 21
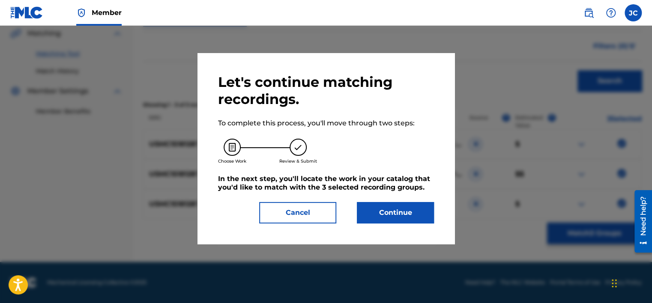
click at [379, 215] on button "Continue" at bounding box center [395, 212] width 77 height 21
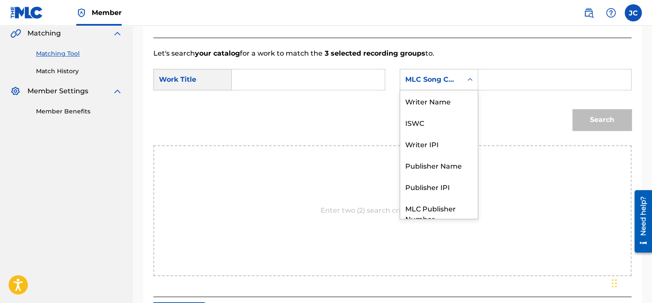
click at [425, 89] on div "MLC Song Code" at bounding box center [439, 79] width 78 height 21
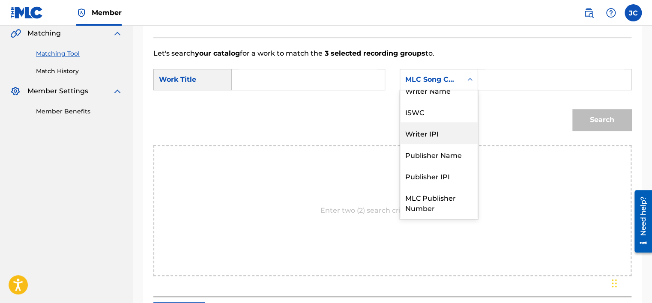
scroll to position [0, 0]
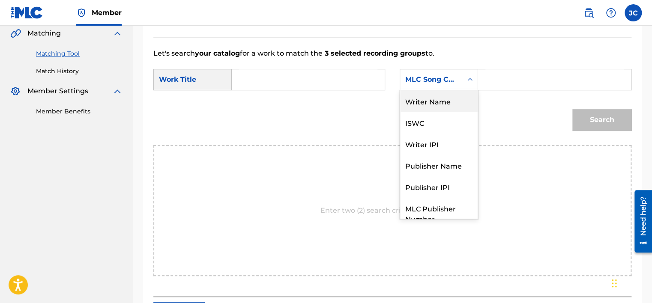
click at [459, 98] on div "Writer Name" at bounding box center [439, 100] width 78 height 21
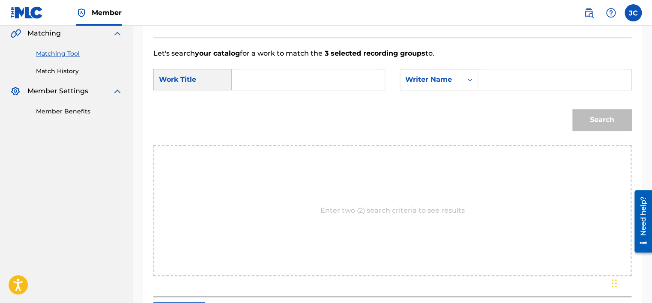
click at [291, 78] on input "Search Form" at bounding box center [308, 79] width 138 height 21
paste input "I Don't Want To Take A Chance"
type input "I Don't Want To Take A Chance"
click at [493, 73] on input "Search Form" at bounding box center [554, 79] width 138 height 21
paste input "Haynes"
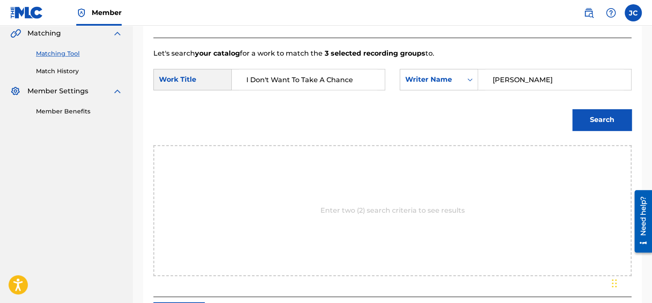
click at [572, 109] on button "Search" at bounding box center [601, 119] width 59 height 21
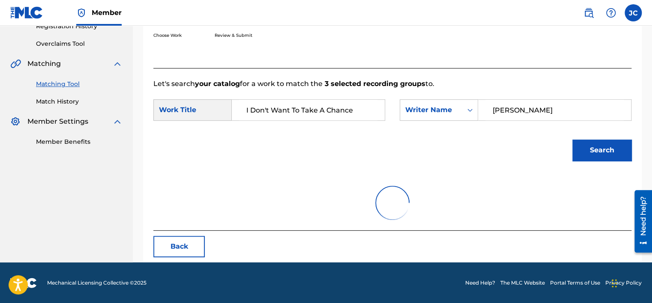
scroll to position [200, 0]
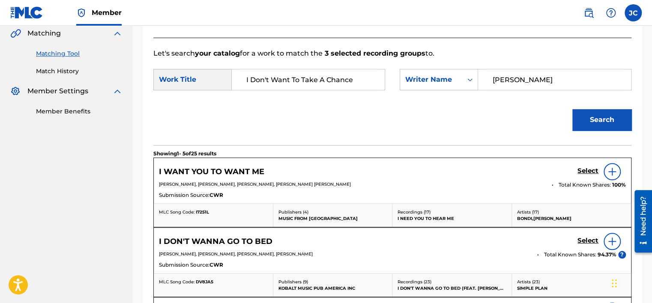
click at [506, 77] on input "Haynes" at bounding box center [554, 79] width 138 height 21
paste input "Testamark"
type input "Testamark"
click at [572, 109] on button "Search" at bounding box center [601, 119] width 59 height 21
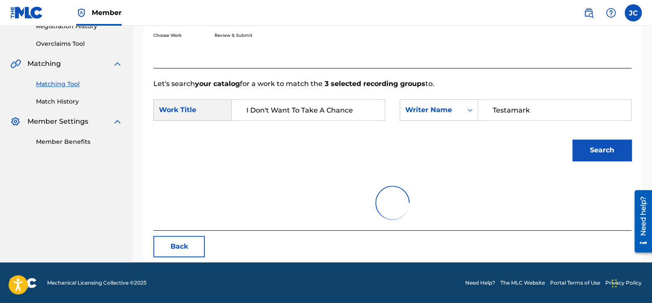
scroll to position [134, 0]
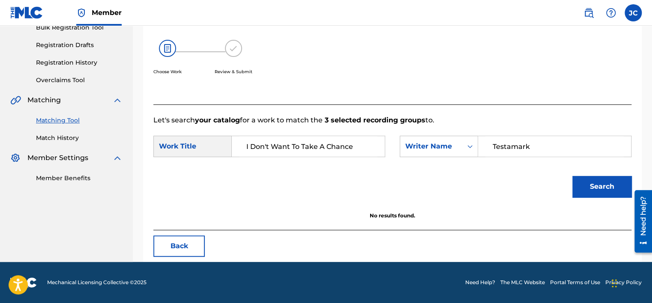
click at [182, 249] on button "Back" at bounding box center [178, 246] width 51 height 21
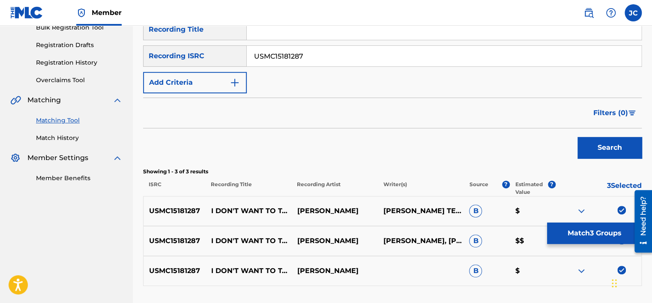
scroll to position [200, 0]
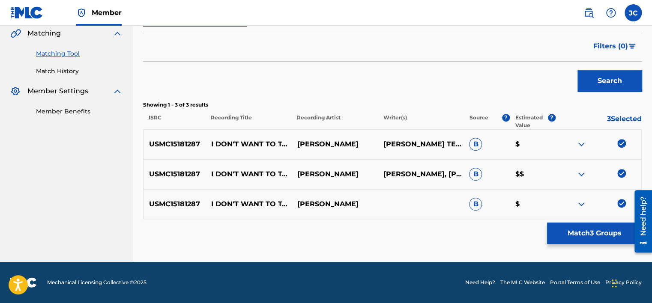
click at [617, 204] on img at bounding box center [621, 203] width 9 height 9
click at [620, 173] on img at bounding box center [621, 173] width 9 height 9
click at [621, 145] on img at bounding box center [621, 143] width 9 height 9
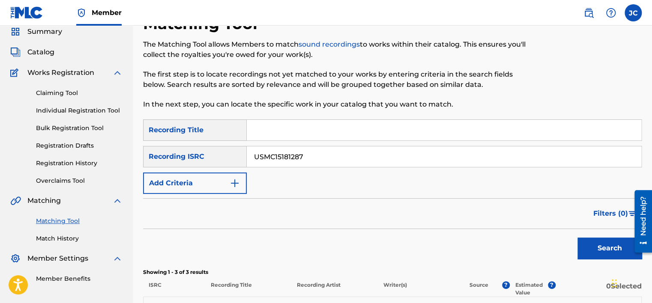
scroll to position [30, 0]
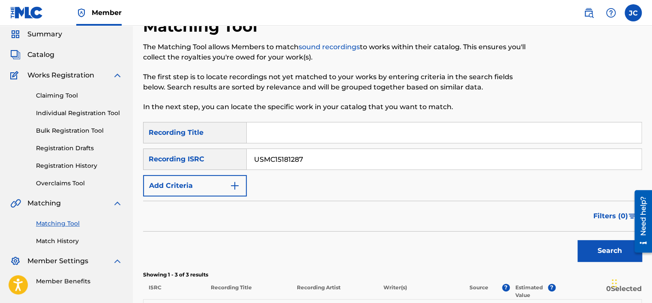
click at [463, 159] on input "USMC15181287" at bounding box center [444, 159] width 394 height 21
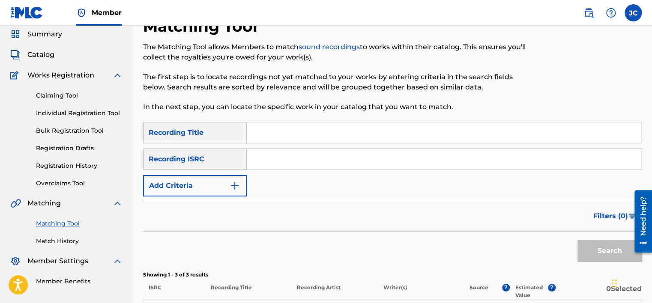
paste input "NLA508533101"
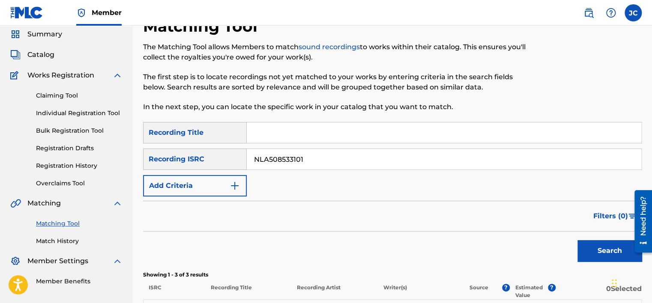
type input "NLA508533101"
click at [577, 240] on button "Search" at bounding box center [609, 250] width 64 height 21
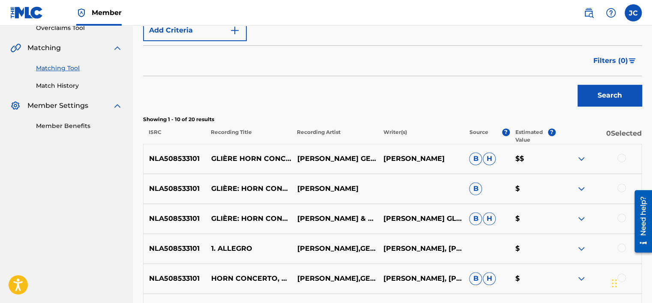
scroll to position [122, 0]
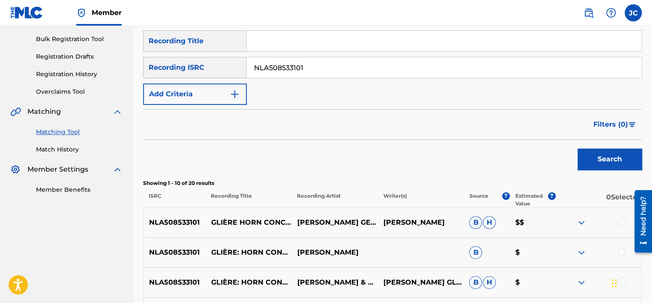
click at [381, 71] on input "NLA508533101" at bounding box center [444, 67] width 394 height 21
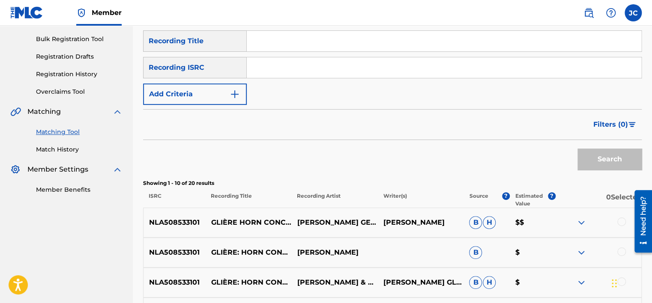
paste input "USHM81212943"
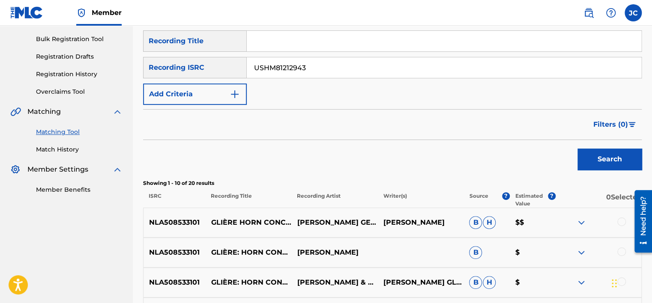
type input "USHM81212943"
click at [577, 149] on button "Search" at bounding box center [609, 159] width 64 height 21
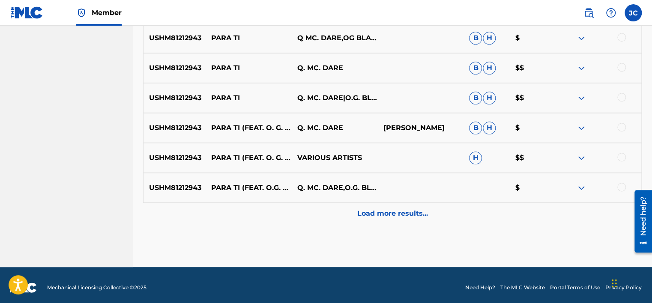
scroll to position [432, 0]
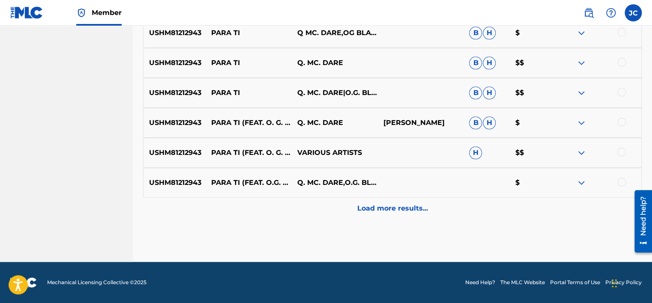
click at [517, 214] on div "Load more results..." at bounding box center [392, 208] width 498 height 21
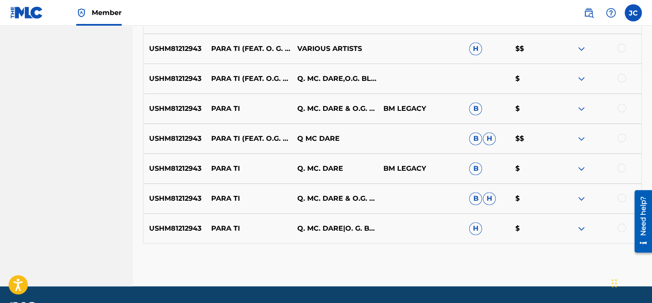
scroll to position [560, 0]
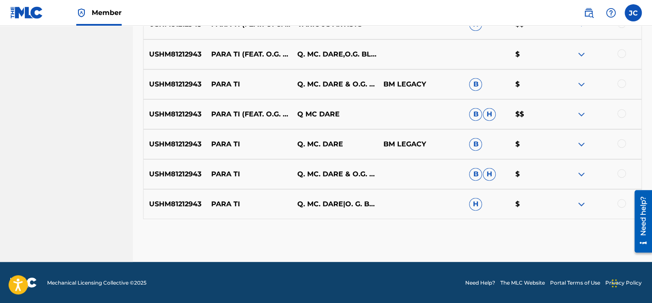
click at [619, 203] on div at bounding box center [621, 203] width 9 height 9
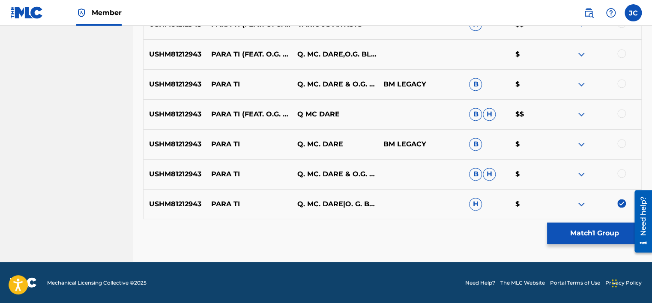
click at [617, 177] on div at bounding box center [598, 174] width 86 height 10
click at [622, 167] on div "USHM81212943 PARA TI Q. MC. DARE & O.G. BLACK B H $" at bounding box center [392, 174] width 498 height 30
click at [620, 180] on div "USHM81212943 PARA TI Q. MC. DARE & O.G. BLACK B H $" at bounding box center [392, 174] width 498 height 30
click at [622, 173] on div at bounding box center [621, 173] width 9 height 9
click at [620, 143] on div at bounding box center [621, 143] width 9 height 9
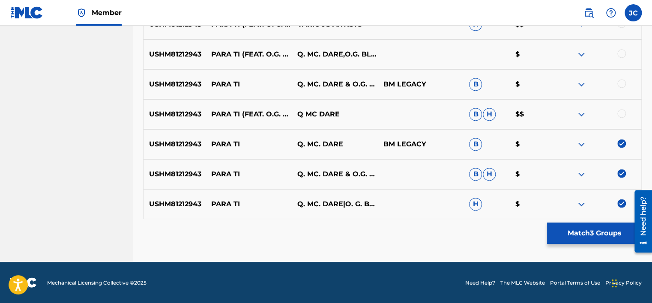
click at [622, 112] on div at bounding box center [621, 113] width 9 height 9
click at [623, 85] on div at bounding box center [621, 83] width 9 height 9
click at [622, 55] on div at bounding box center [621, 53] width 9 height 9
click at [621, 28] on div at bounding box center [598, 24] width 86 height 10
click at [621, 26] on div at bounding box center [621, 23] width 9 height 9
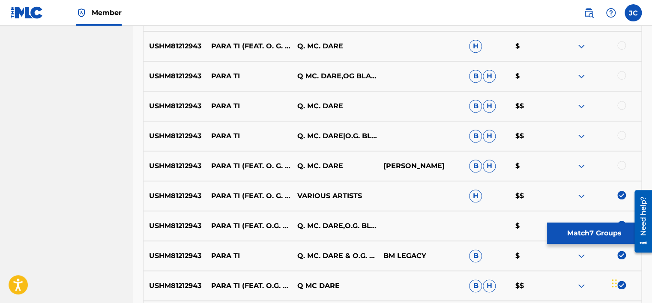
scroll to position [373, 0]
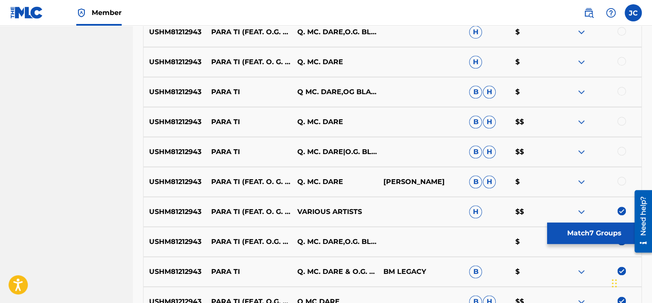
click at [618, 182] on div at bounding box center [621, 181] width 9 height 9
click at [621, 149] on div at bounding box center [621, 151] width 9 height 9
click at [621, 122] on div at bounding box center [621, 121] width 9 height 9
click at [621, 94] on div at bounding box center [621, 91] width 9 height 9
click at [618, 61] on div at bounding box center [621, 61] width 9 height 9
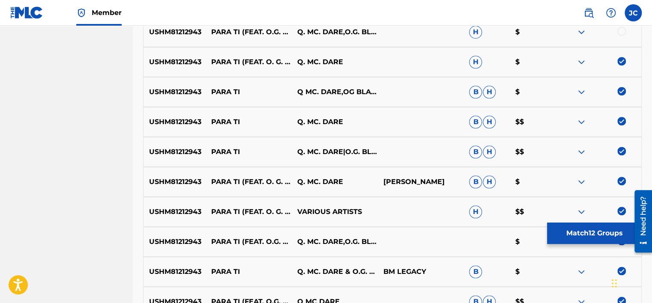
click at [617, 28] on div at bounding box center [598, 32] width 86 height 10
click at [620, 31] on div at bounding box center [621, 31] width 9 height 9
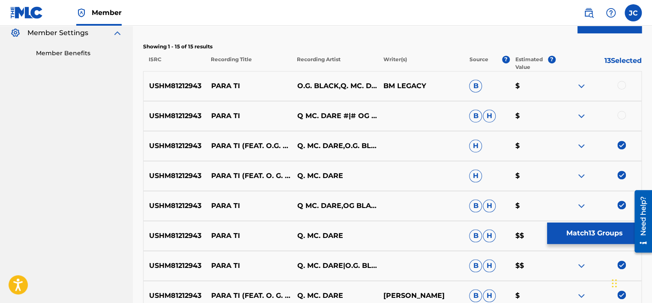
scroll to position [250, 0]
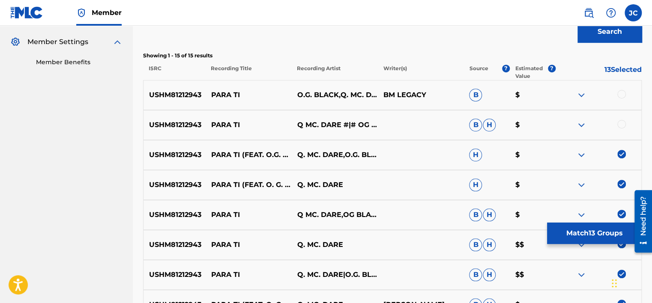
click at [621, 122] on div at bounding box center [621, 124] width 9 height 9
click at [620, 91] on div at bounding box center [621, 94] width 9 height 9
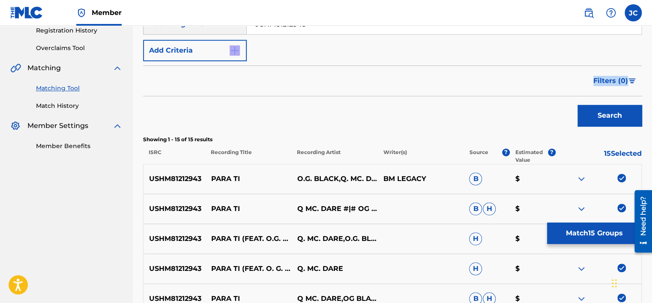
drag, startPoint x: 650, startPoint y: 88, endPoint x: 644, endPoint y: 62, distance: 27.2
click at [644, 62] on div "Matching Tool The Matching Tool allows Members to match sound recordings to wor…" at bounding box center [392, 268] width 519 height 775
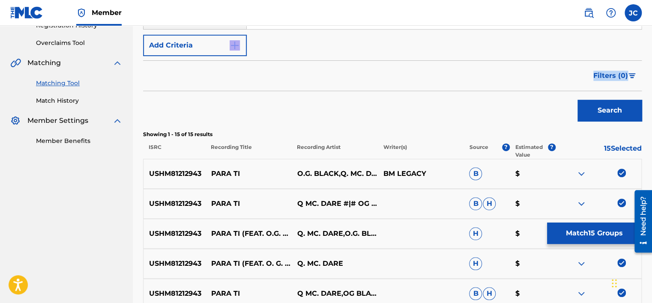
scroll to position [167, 0]
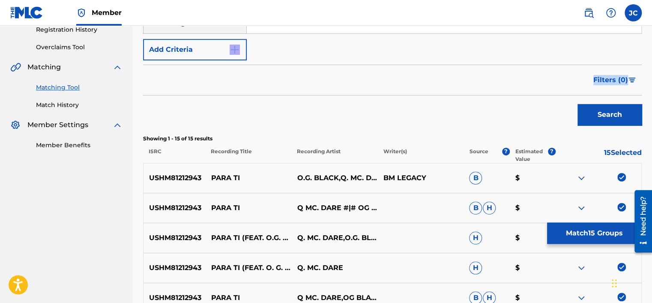
drag, startPoint x: 653, startPoint y: 77, endPoint x: 607, endPoint y: 236, distance: 165.1
click at [607, 236] on button "Match 15 Groups" at bounding box center [594, 233] width 95 height 21
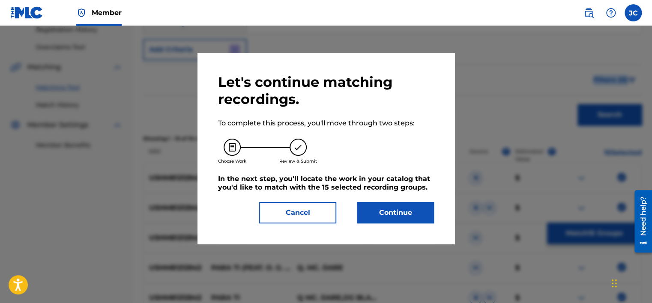
click at [394, 215] on button "Continue" at bounding box center [395, 212] width 77 height 21
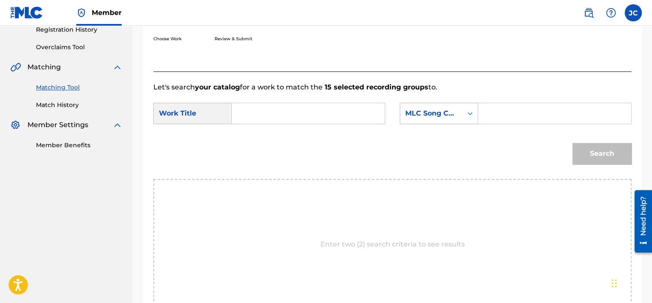
click at [448, 116] on div "MLC Song Code" at bounding box center [431, 113] width 52 height 10
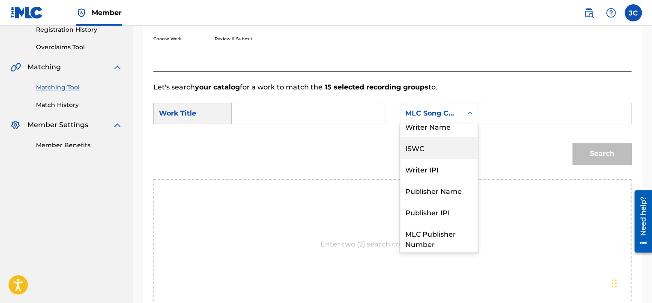
scroll to position [0, 0]
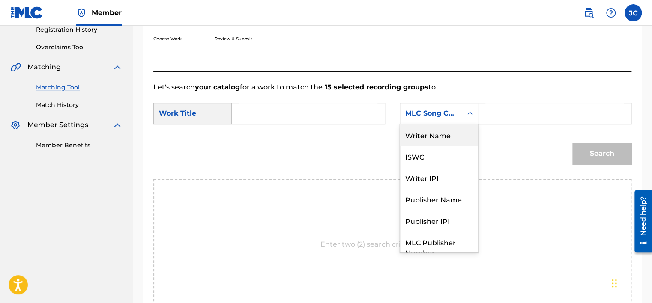
click at [452, 134] on div "Writer Name" at bounding box center [439, 134] width 78 height 21
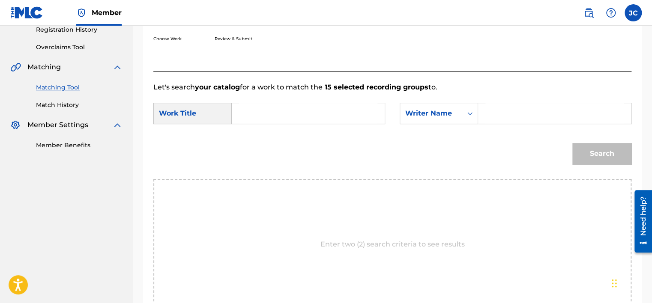
click at [313, 117] on input "Search Form" at bounding box center [308, 113] width 138 height 21
paste input "Para Ti"
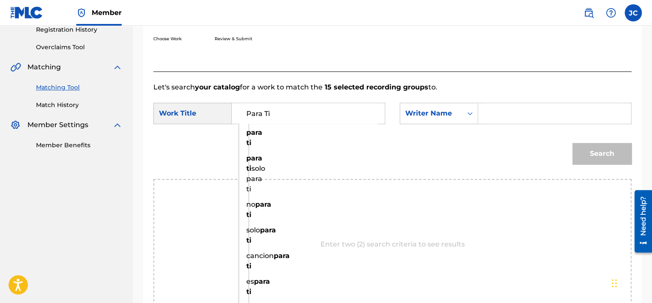
type input "Para Ti"
click at [343, 30] on div "Choose Work Review & Submit" at bounding box center [337, 29] width 368 height 65
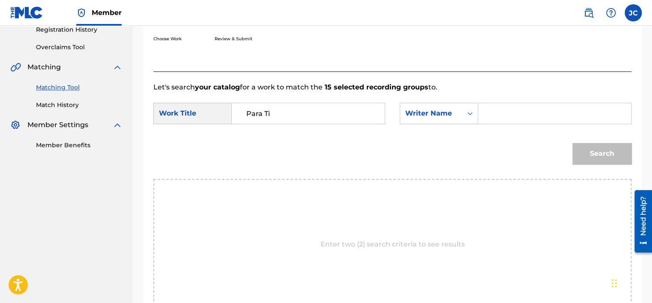
click at [494, 119] on input "Search Form" at bounding box center [554, 113] width 138 height 21
paste input "Bruno"
click at [572, 143] on button "Search" at bounding box center [601, 153] width 59 height 21
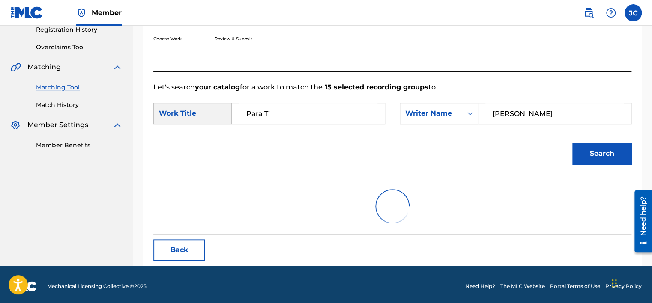
scroll to position [134, 0]
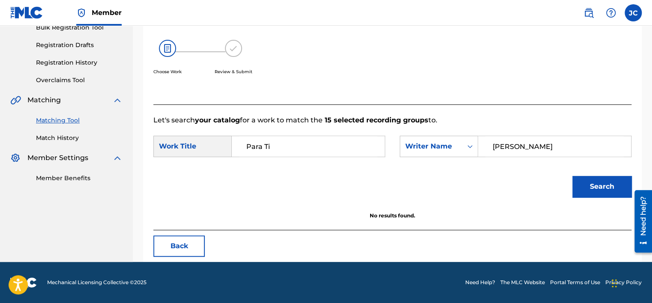
click at [512, 151] on input "Bruno" at bounding box center [554, 146] width 138 height 21
paste input "Ramirez"
click at [572, 176] on button "Search" at bounding box center [601, 186] width 59 height 21
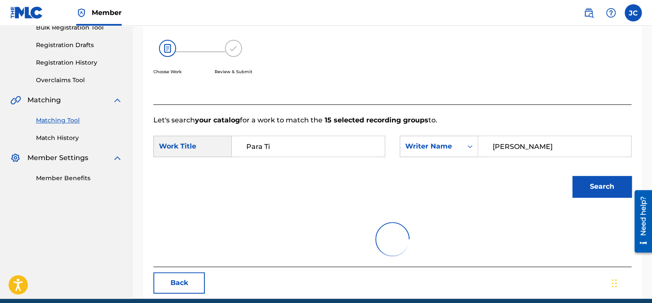
scroll to position [167, 0]
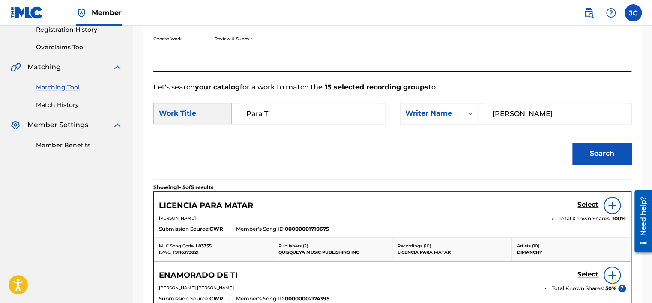
click at [522, 118] on input "Ramirez" at bounding box center [554, 113] width 138 height 21
paste input "Adolfo"
type input "Adolfo"
click at [572, 143] on button "Search" at bounding box center [601, 153] width 59 height 21
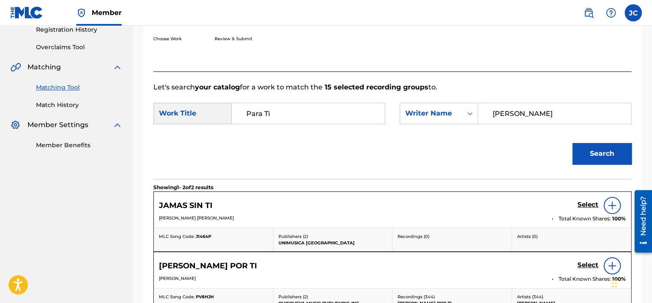
scroll to position [292, 0]
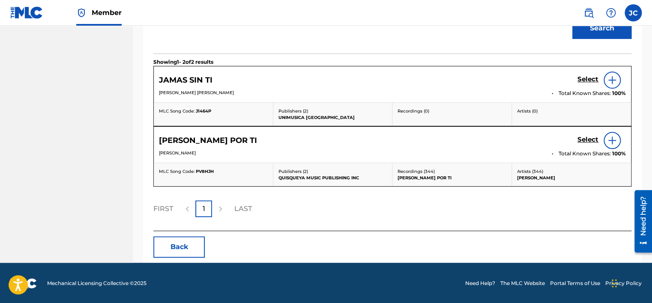
click at [189, 248] on button "Back" at bounding box center [178, 246] width 51 height 21
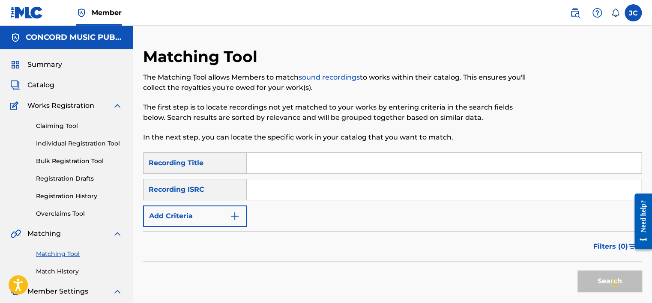
click at [305, 191] on input "Search Form" at bounding box center [444, 189] width 394 height 21
paste input "DESY21400936"
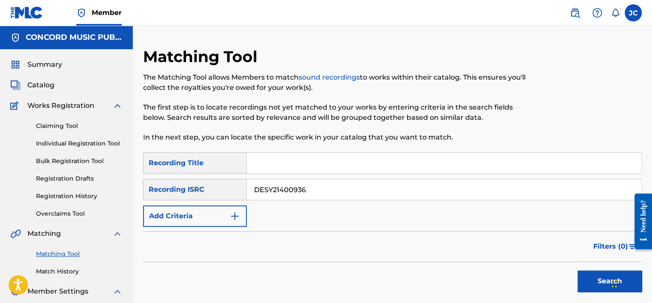
type input "DESY21400936"
click at [577, 271] on button "Search" at bounding box center [609, 281] width 64 height 21
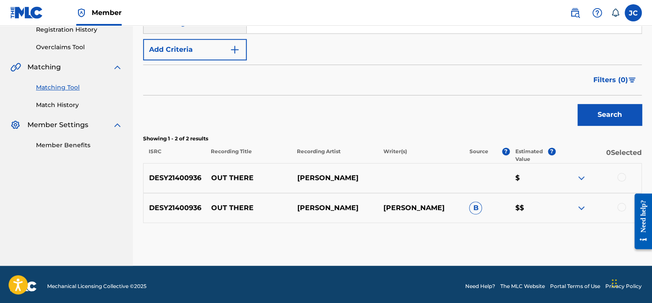
scroll to position [170, 0]
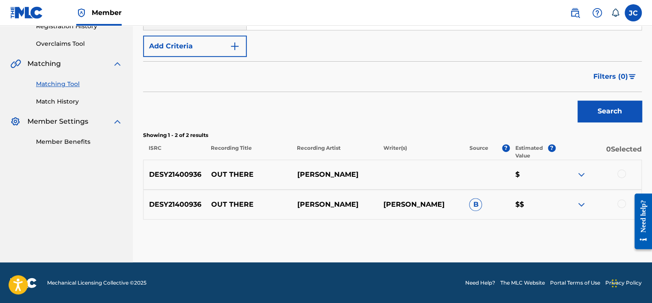
click at [623, 205] on div at bounding box center [621, 204] width 9 height 9
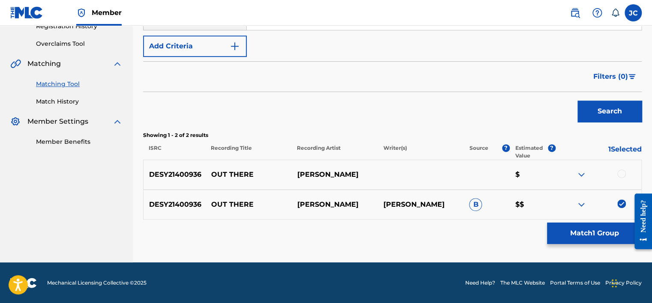
click at [618, 172] on div at bounding box center [621, 174] width 9 height 9
click at [610, 228] on button "Match 2 Groups" at bounding box center [594, 233] width 95 height 21
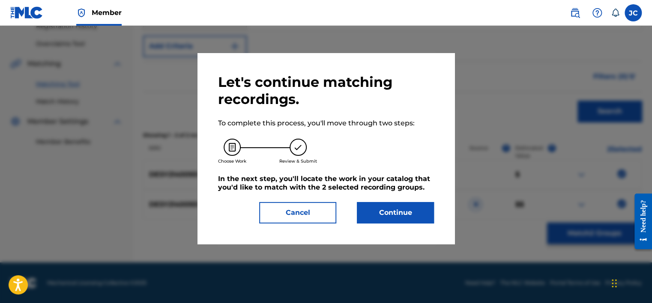
click at [408, 211] on button "Continue" at bounding box center [395, 212] width 77 height 21
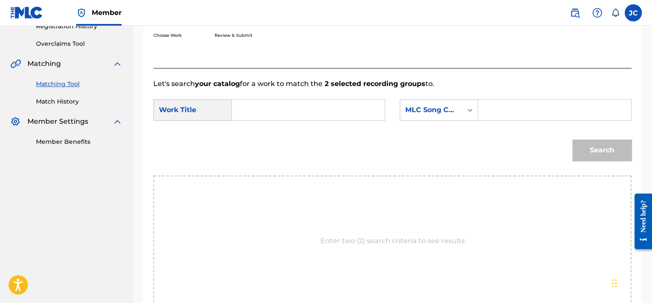
click at [439, 125] on div "SearchWithCriteriab18ff170-5b8e-46a3-bc82-1287d61bad0a Work Title SearchWithCri…" at bounding box center [392, 112] width 478 height 27
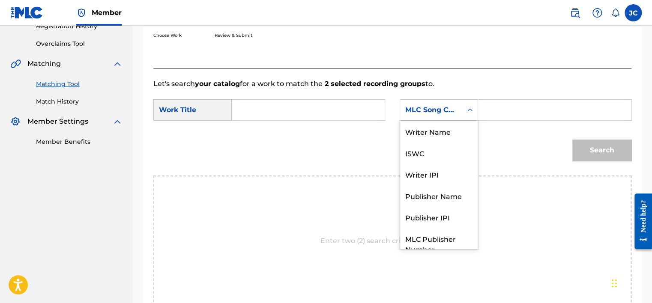
click at [434, 110] on div "MLC Song Code" at bounding box center [431, 110] width 52 height 10
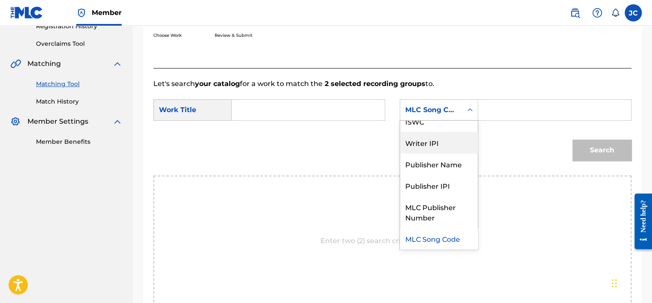
scroll to position [0, 0]
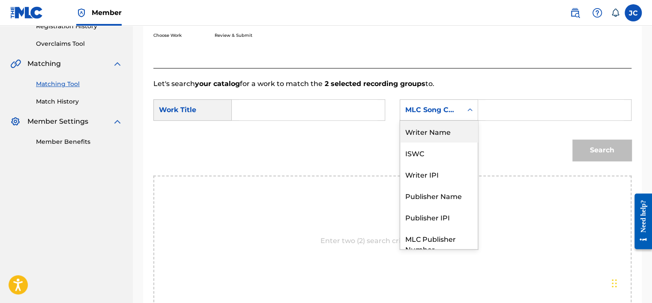
click at [436, 128] on div "Writer Name" at bounding box center [439, 131] width 78 height 21
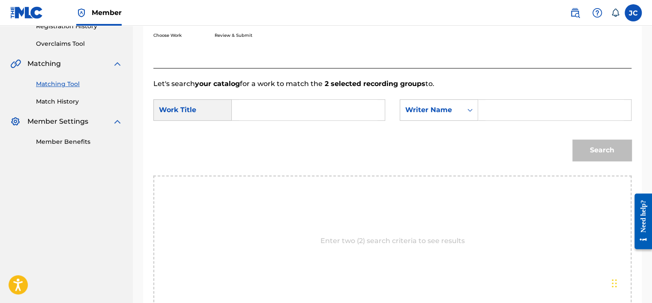
click at [322, 111] on input "Search Form" at bounding box center [308, 110] width 138 height 21
paste input "Out There"
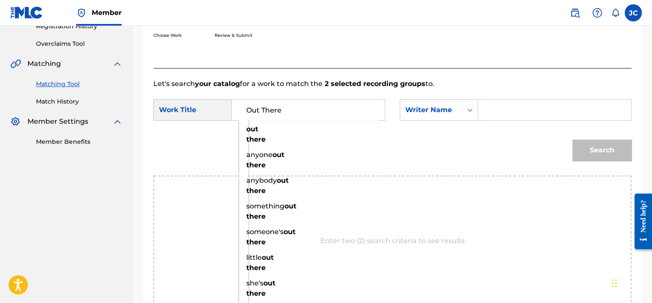
type input "Out There"
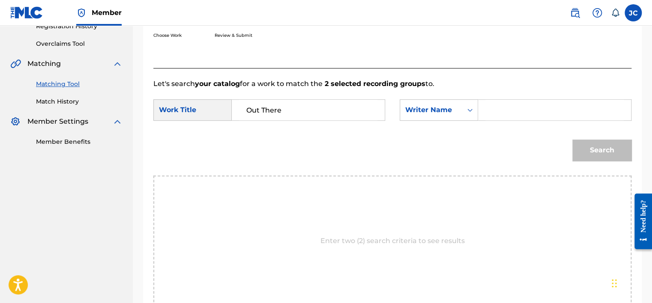
click at [504, 105] on input "Search Form" at bounding box center [554, 110] width 138 height 21
paste input "Joachim"
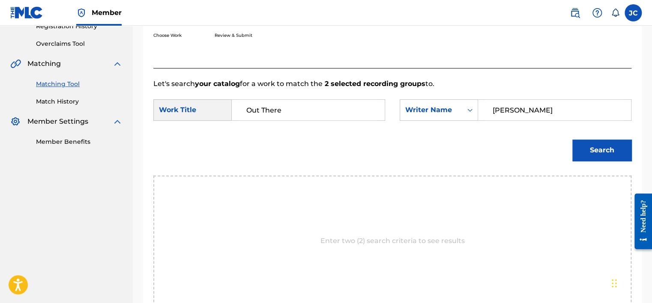
type input "Joachim"
click at [572, 140] on button "Search" at bounding box center [601, 150] width 59 height 21
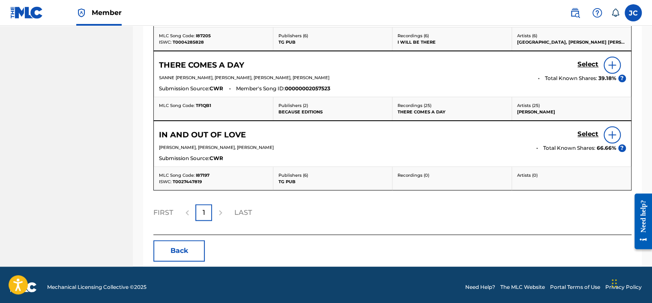
scroll to position [380, 0]
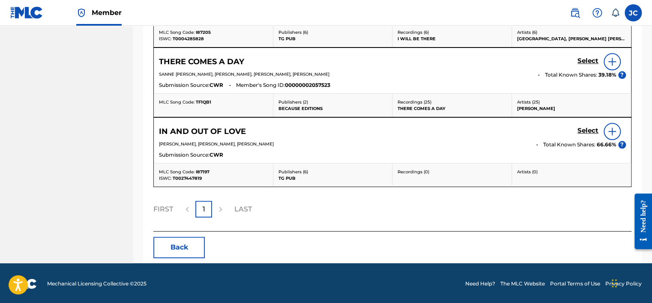
click at [181, 243] on button "Back" at bounding box center [178, 247] width 51 height 21
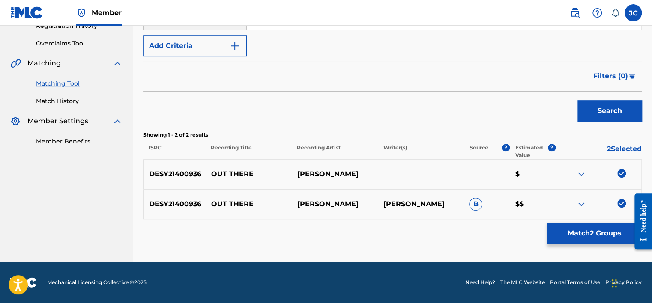
scroll to position [170, 0]
click at [622, 207] on img at bounding box center [621, 204] width 9 height 9
click at [619, 172] on img at bounding box center [621, 174] width 9 height 9
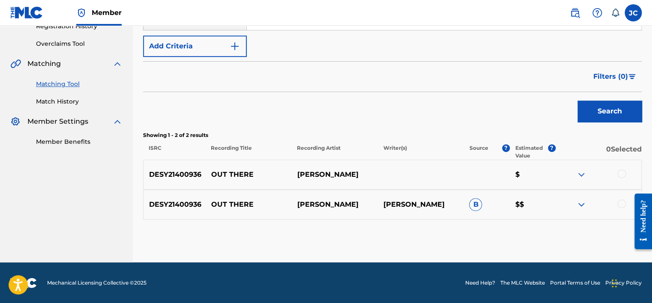
click at [649, 164] on div "Matching Tool The Matching Tool allows Members to match sound recordings to wor…" at bounding box center [392, 69] width 519 height 385
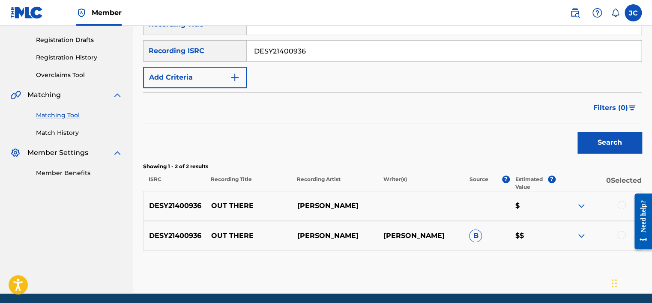
scroll to position [103, 0]
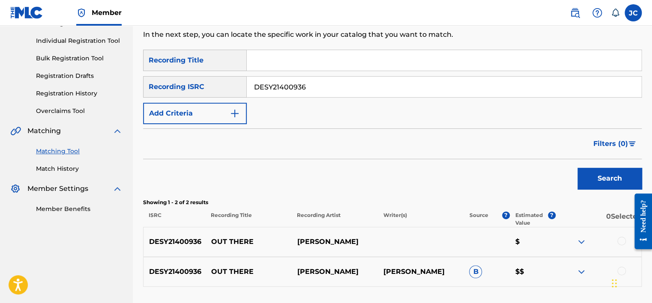
click at [463, 85] on input "DESY21400936" at bounding box center [444, 87] width 394 height 21
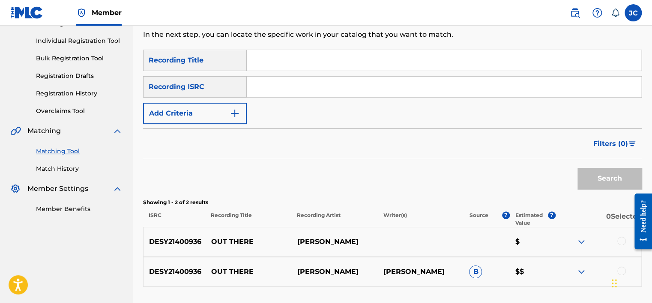
paste input "FRD9M1900360"
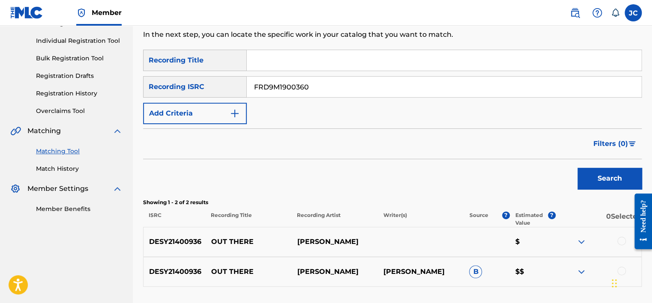
type input "FRD9M1900360"
click at [577, 168] on button "Search" at bounding box center [609, 178] width 64 height 21
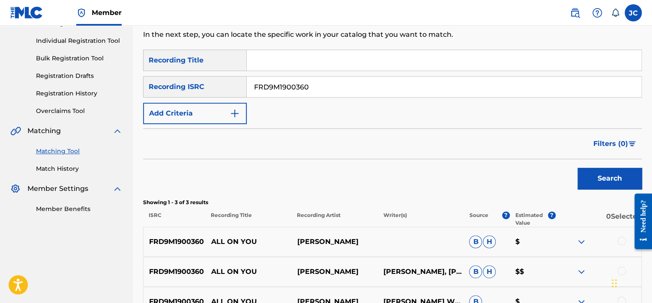
scroll to position [200, 0]
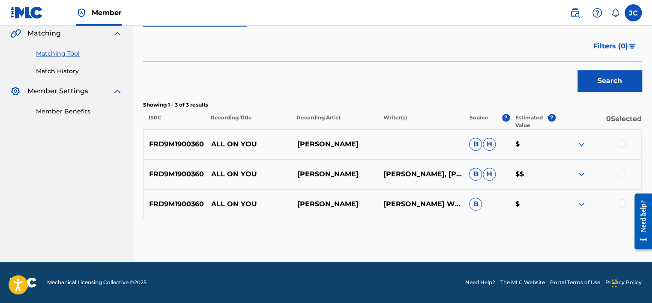
click at [621, 202] on div at bounding box center [621, 203] width 9 height 9
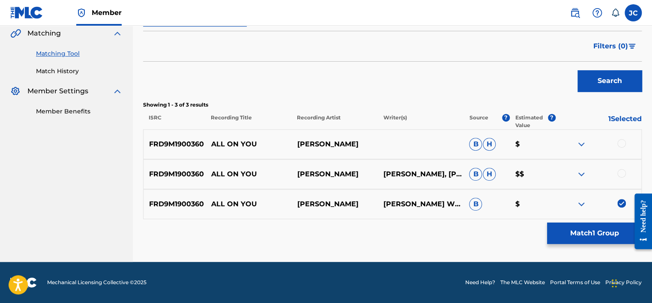
click at [621, 176] on div at bounding box center [621, 173] width 9 height 9
click at [618, 144] on div at bounding box center [621, 143] width 9 height 9
click at [598, 234] on button "Match 3 Groups" at bounding box center [594, 233] width 95 height 21
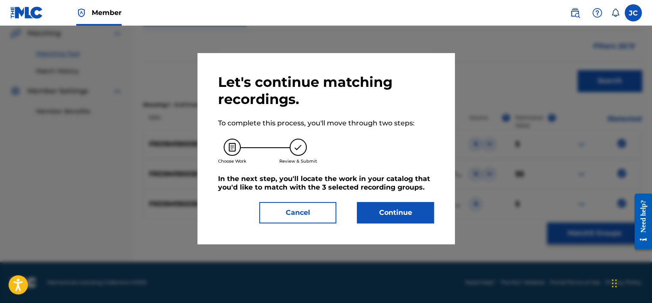
click at [410, 212] on button "Continue" at bounding box center [395, 212] width 77 height 21
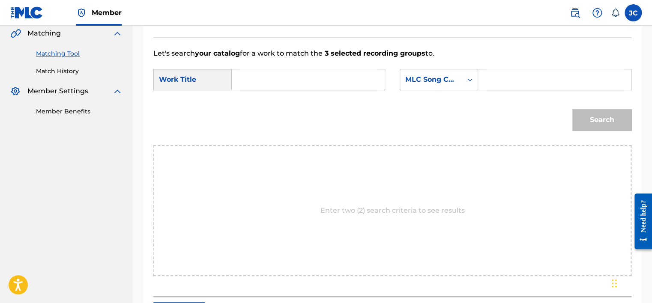
click at [462, 89] on div "Search Form" at bounding box center [469, 79] width 15 height 21
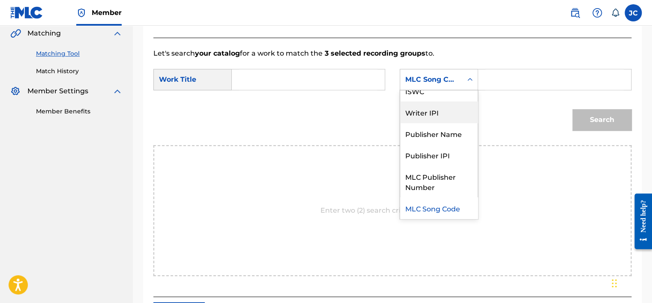
scroll to position [0, 0]
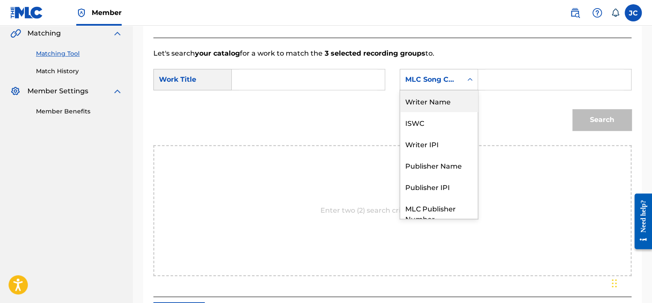
click at [445, 96] on div "Writer Name" at bounding box center [439, 100] width 78 height 21
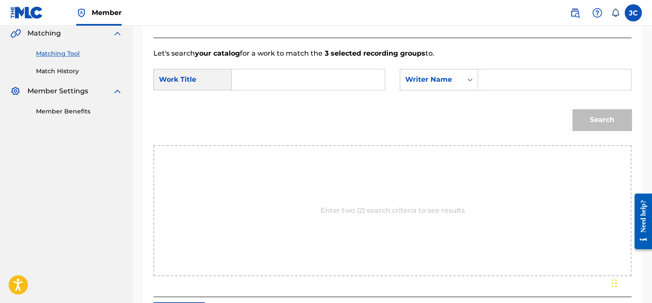
click at [300, 76] on input "Search Form" at bounding box center [308, 79] width 138 height 21
paste input "All on You"
type input "All on You"
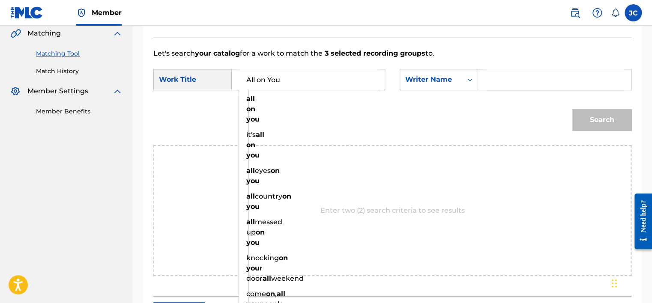
click at [491, 81] on input "Search Form" at bounding box center [554, 79] width 138 height 21
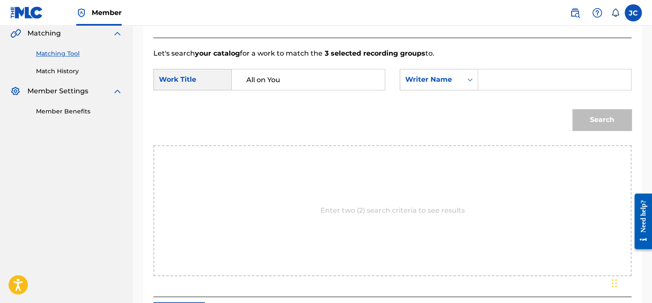
paste input "Khan"
click at [572, 109] on button "Search" at bounding box center [601, 119] width 59 height 21
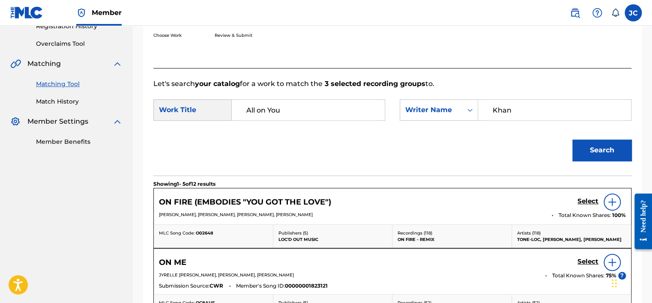
scroll to position [200, 0]
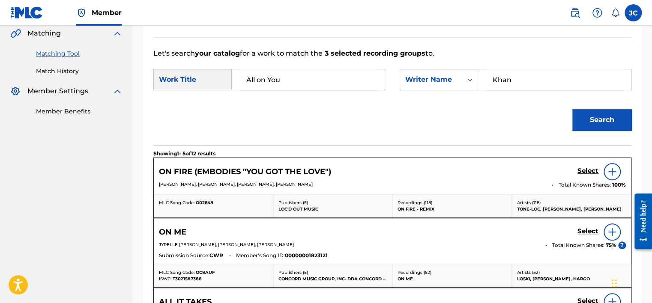
click at [558, 87] on input "Khan" at bounding box center [554, 79] width 138 height 21
paste input "Fabich"
click at [572, 109] on button "Search" at bounding box center [601, 119] width 59 height 21
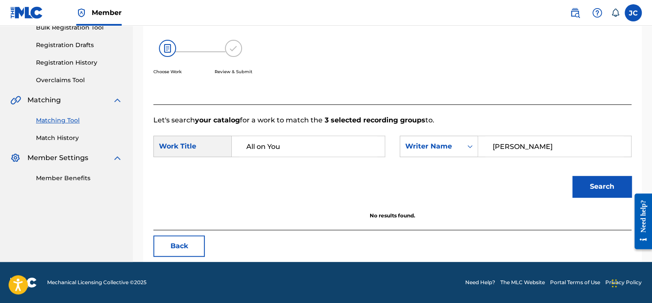
scroll to position [134, 0]
click at [517, 149] on input "Fabich" at bounding box center [554, 146] width 138 height 21
paste input "Jolicoeur"
click at [572, 176] on button "Search" at bounding box center [601, 186] width 59 height 21
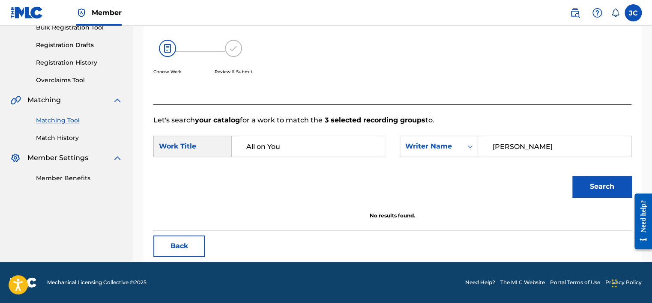
click at [528, 150] on input "Jolicoeur" at bounding box center [554, 146] width 138 height 21
paste input "West"
click at [572, 176] on button "Search" at bounding box center [601, 186] width 59 height 21
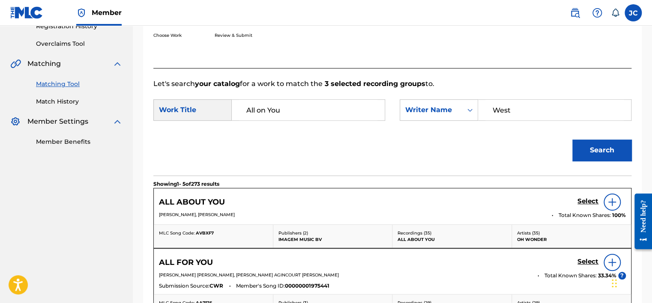
scroll to position [200, 0]
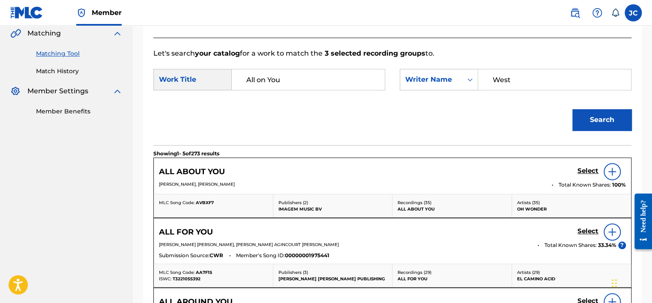
click at [521, 84] on input "West" at bounding box center [554, 79] width 138 height 21
paste input "ber"
click at [572, 109] on button "Search" at bounding box center [601, 119] width 59 height 21
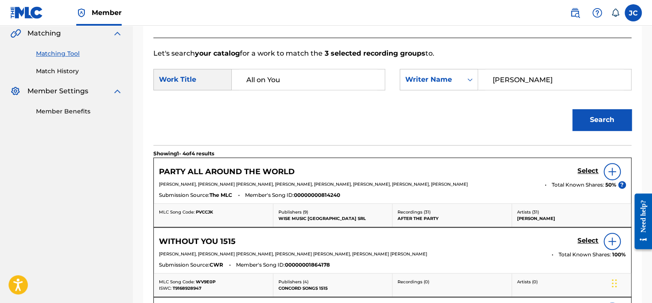
click at [531, 84] on input "Weber" at bounding box center [554, 79] width 138 height 21
paste input "Merc"
click at [572, 109] on button "Search" at bounding box center [601, 119] width 59 height 21
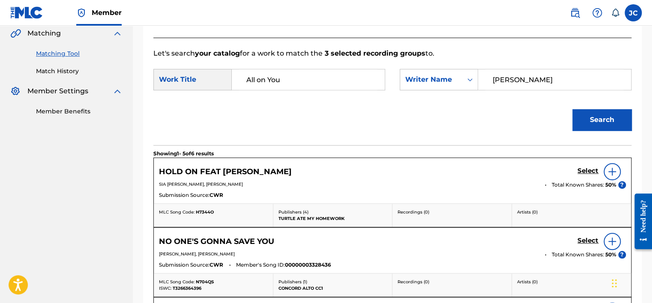
click at [557, 75] on input "Mercer" at bounding box center [554, 79] width 138 height 21
paste input "ason"
click at [572, 109] on button "Search" at bounding box center [601, 119] width 59 height 21
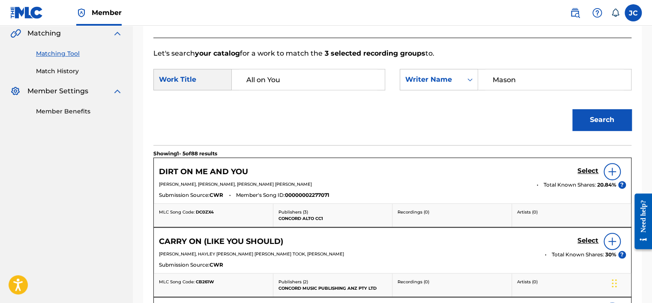
click at [515, 82] on input "Mason" at bounding box center [554, 79] width 138 height 21
type input "MACDOUGALL"
click at [572, 109] on button "Search" at bounding box center [601, 119] width 59 height 21
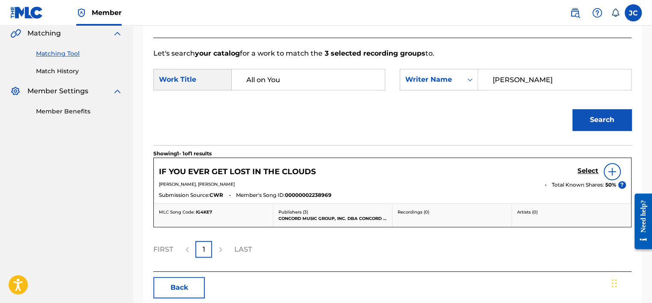
click at [175, 291] on button "Back" at bounding box center [178, 287] width 51 height 21
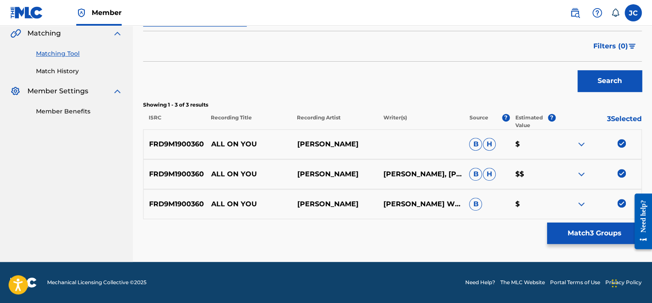
click at [622, 204] on img at bounding box center [621, 203] width 9 height 9
click at [622, 173] on img at bounding box center [621, 173] width 9 height 9
click at [622, 144] on img at bounding box center [621, 143] width 9 height 9
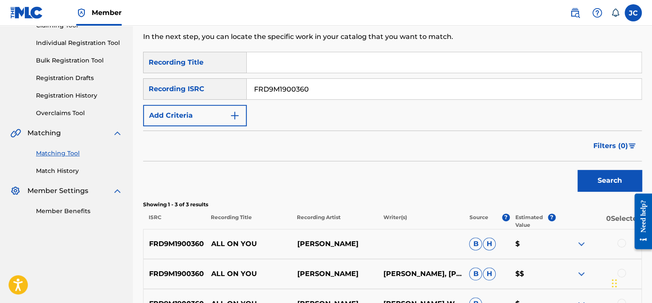
scroll to position [91, 0]
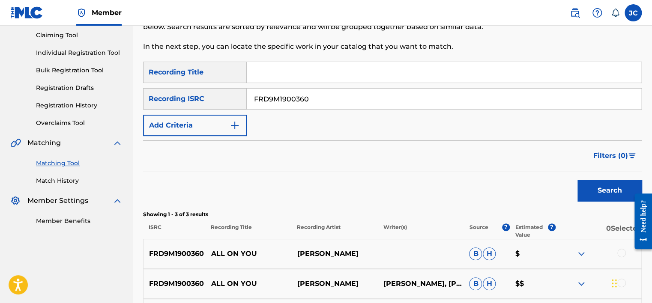
click at [516, 102] on input "FRD9M1900360" at bounding box center [444, 99] width 394 height 21
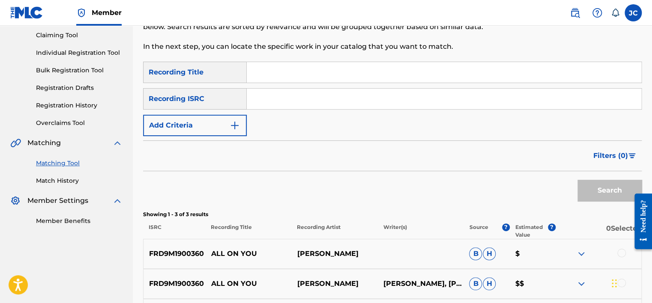
paste input "GBF078210473"
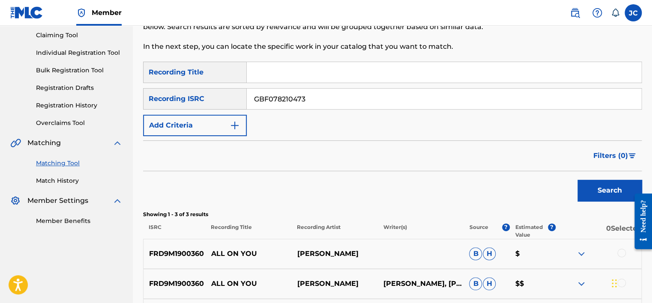
type input "GBF078210473"
click at [577, 180] on button "Search" at bounding box center [609, 190] width 64 height 21
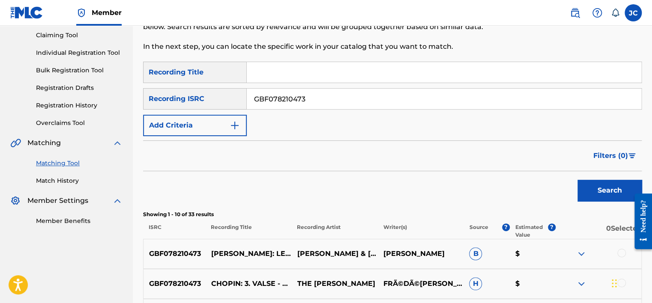
click at [352, 92] on input "GBF078210473" at bounding box center [444, 99] width 394 height 21
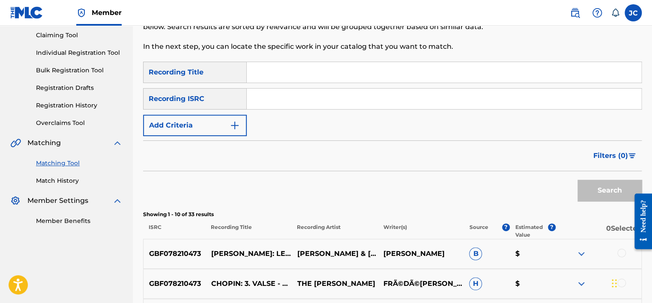
paste input "QM4TW1741962"
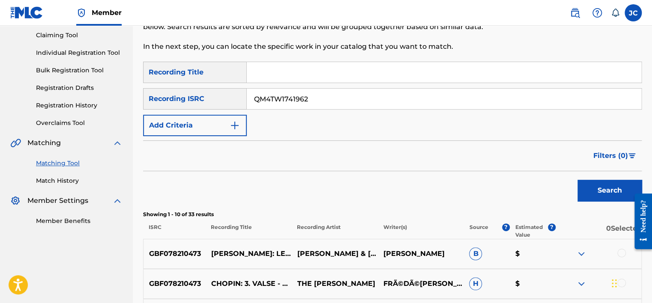
type input "QM4TW1741962"
click at [577, 180] on button "Search" at bounding box center [609, 190] width 64 height 21
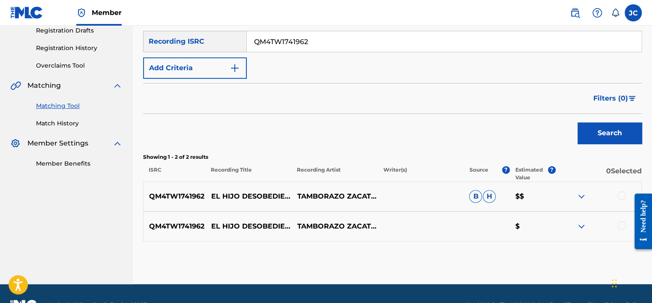
scroll to position [170, 0]
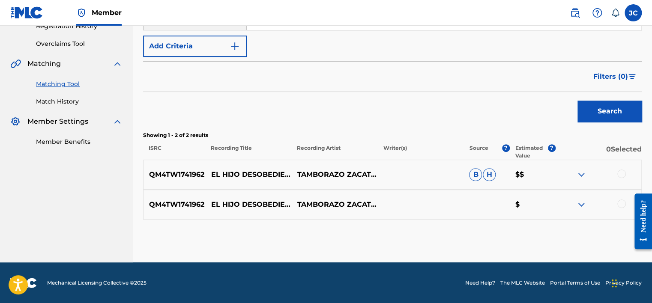
click at [620, 204] on div at bounding box center [621, 204] width 9 height 9
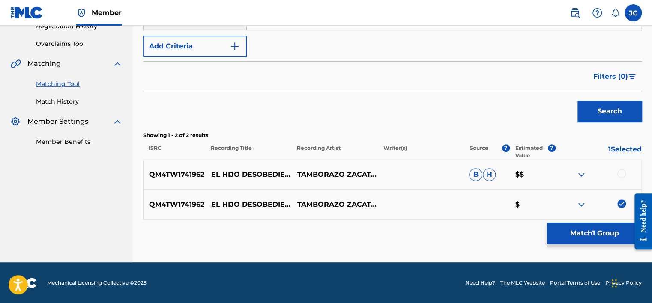
click at [621, 176] on div at bounding box center [621, 174] width 9 height 9
click at [578, 237] on button "Match 2 Groups" at bounding box center [594, 233] width 95 height 21
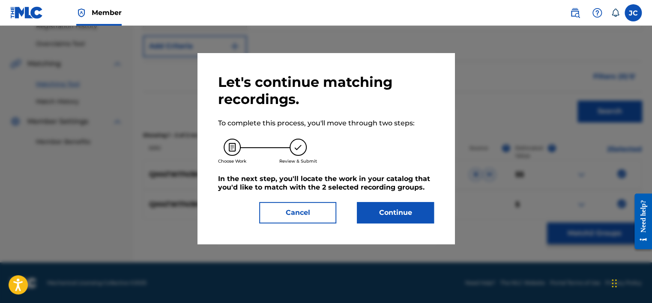
click at [404, 214] on button "Continue" at bounding box center [395, 212] width 77 height 21
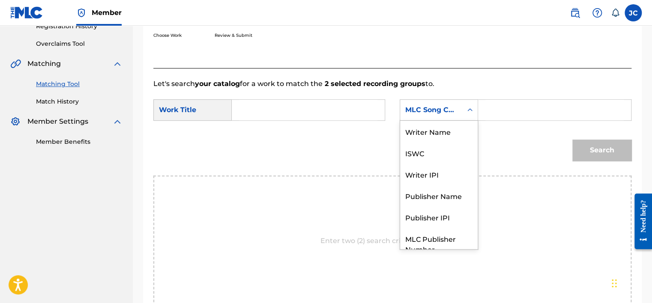
click at [461, 118] on div "MLC Song Code" at bounding box center [439, 109] width 78 height 21
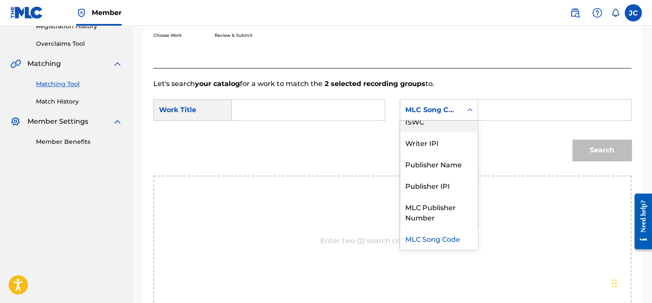
scroll to position [0, 0]
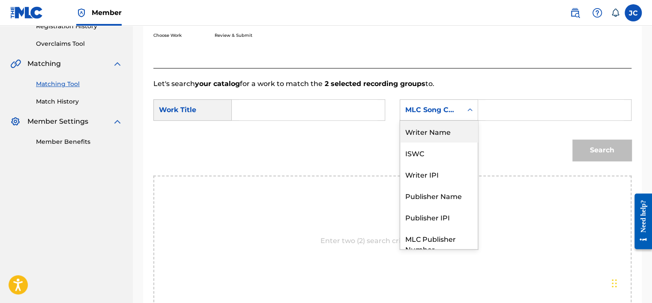
click at [443, 133] on div "Writer Name" at bounding box center [439, 131] width 78 height 21
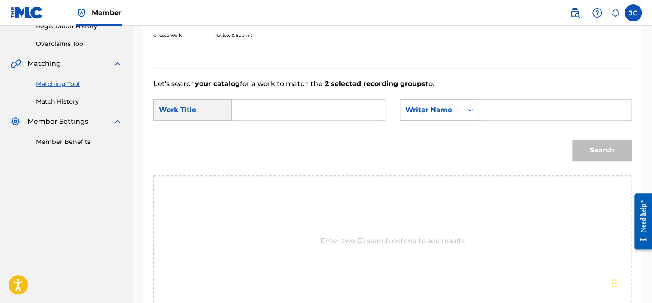
click at [329, 108] on input "Search Form" at bounding box center [308, 110] width 138 height 21
paste input "El Hijo Desobediente"
type input "El Hijo Desobediente"
click at [510, 113] on input "Search Form" at bounding box center [554, 110] width 138 height 21
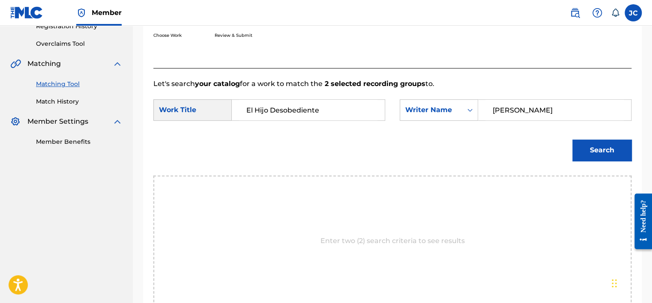
type input "BERMEJO"
click at [572, 140] on button "Search" at bounding box center [601, 150] width 59 height 21
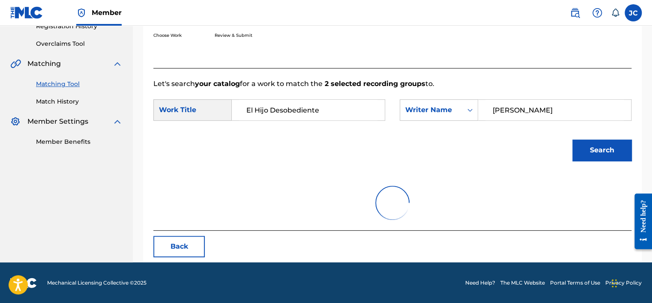
scroll to position [134, 0]
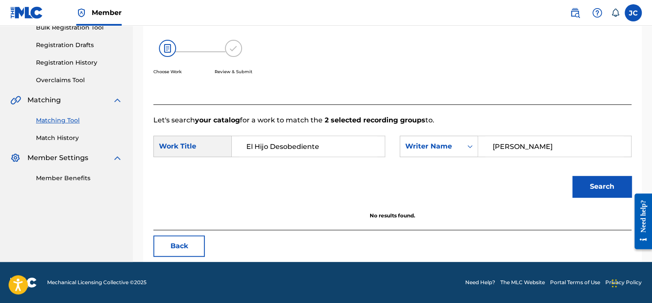
click at [190, 245] on button "Back" at bounding box center [178, 246] width 51 height 21
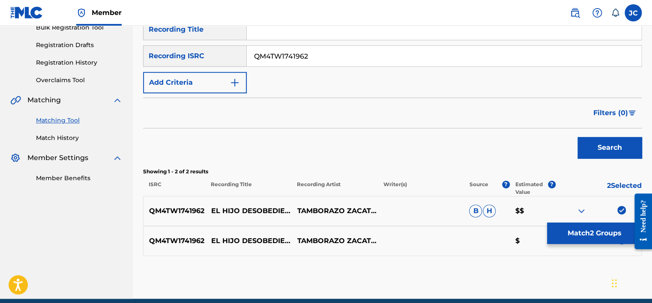
scroll to position [170, 0]
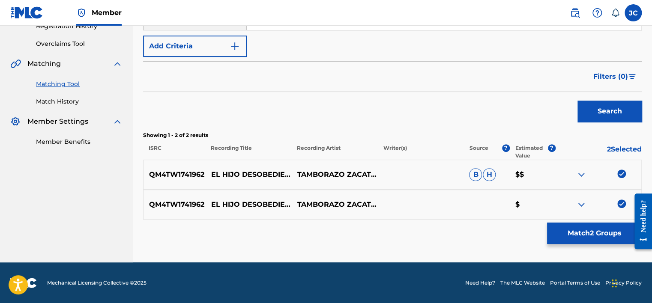
click at [620, 204] on img at bounding box center [621, 204] width 9 height 9
click at [618, 170] on img at bounding box center [621, 174] width 9 height 9
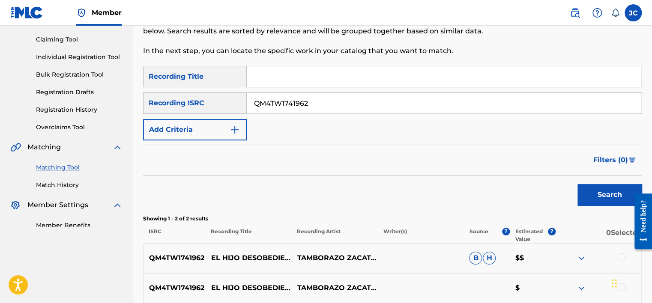
scroll to position [86, 0]
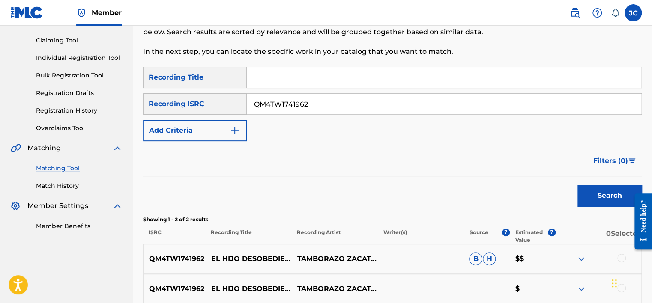
click at [427, 105] on input "QM4TW1741962" at bounding box center [444, 104] width 394 height 21
paste input "GBBJY0301290"
type input "GBBJY0301290"
click at [577, 185] on button "Search" at bounding box center [609, 195] width 64 height 21
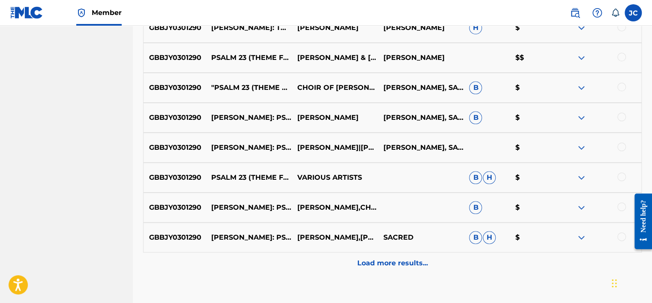
scroll to position [396, 0]
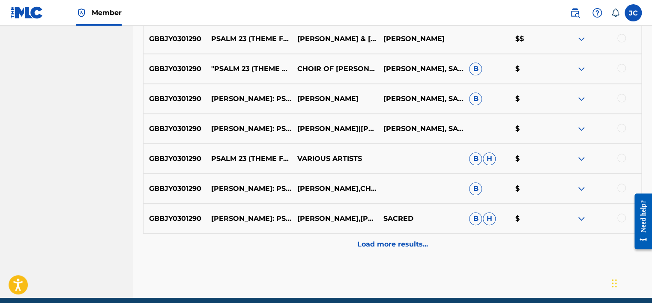
click at [417, 240] on p "Load more results..." at bounding box center [392, 244] width 71 height 10
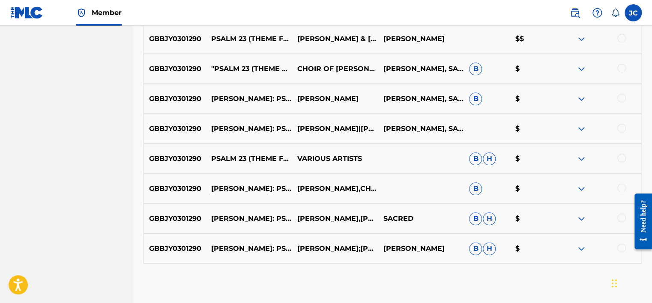
click at [618, 248] on div at bounding box center [621, 248] width 9 height 9
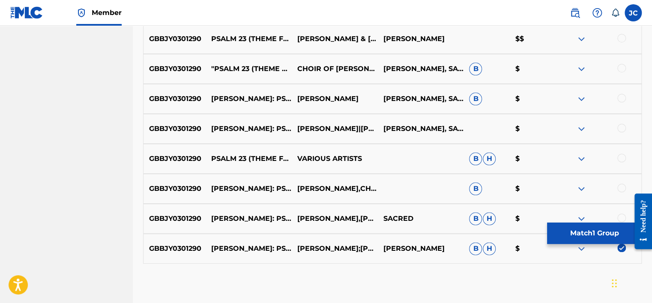
click at [623, 215] on div at bounding box center [621, 218] width 9 height 9
click at [620, 188] on div at bounding box center [621, 188] width 9 height 9
click at [620, 160] on div at bounding box center [621, 158] width 9 height 9
click at [620, 130] on div at bounding box center [621, 128] width 9 height 9
click at [620, 95] on div at bounding box center [621, 98] width 9 height 9
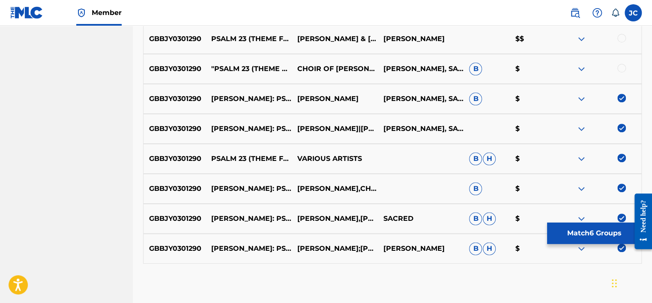
click at [623, 68] on div at bounding box center [621, 68] width 9 height 9
click at [618, 36] on div at bounding box center [621, 38] width 9 height 9
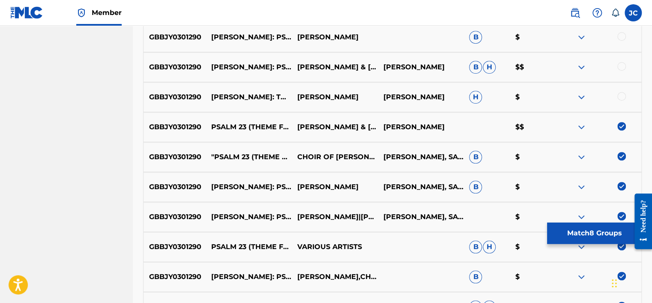
scroll to position [216, 0]
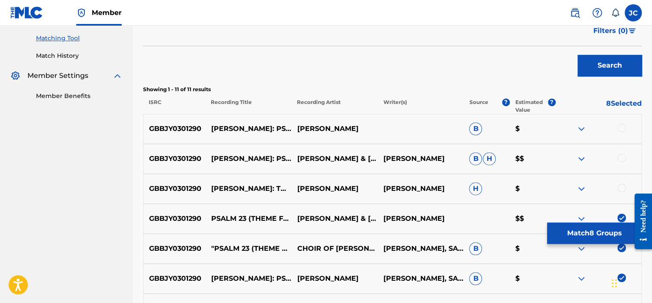
click at [621, 186] on div at bounding box center [621, 188] width 9 height 9
click at [621, 158] on div at bounding box center [621, 158] width 9 height 9
click at [621, 124] on div at bounding box center [621, 128] width 9 height 9
click at [599, 236] on button "Match 11 Groups" at bounding box center [594, 233] width 95 height 21
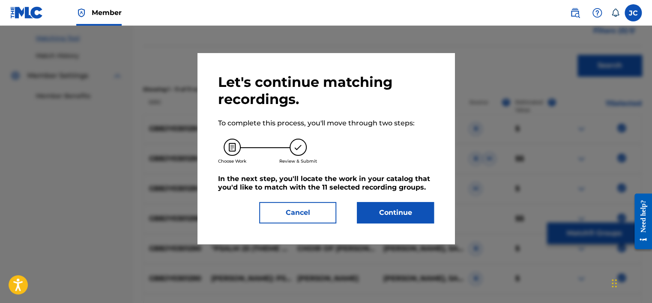
click at [397, 218] on button "Continue" at bounding box center [395, 212] width 77 height 21
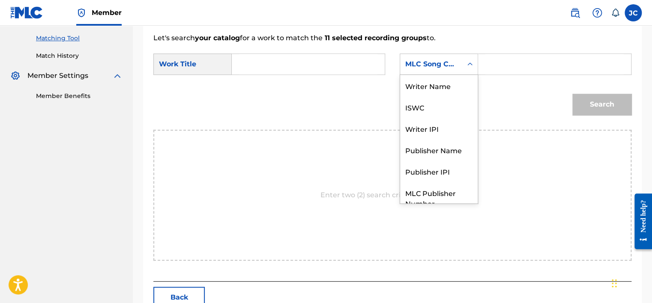
click at [432, 64] on div "MLC Song Code" at bounding box center [431, 64] width 52 height 10
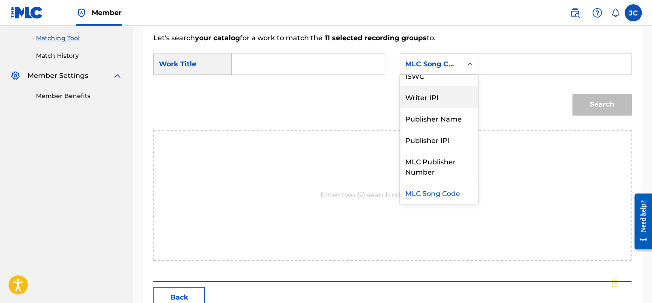
scroll to position [0, 0]
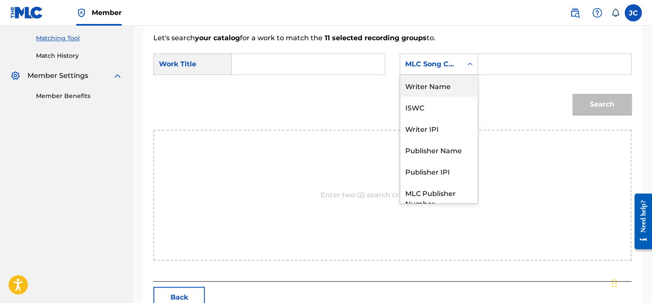
click at [439, 84] on div "Writer Name" at bounding box center [439, 85] width 78 height 21
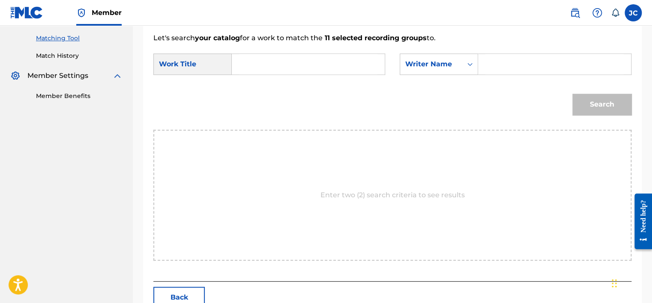
click at [327, 69] on input "Search Form" at bounding box center [308, 64] width 138 height 21
paste input "Psalm 23"
type input "Psalm 23"
click at [507, 61] on input "Search Form" at bounding box center [554, 64] width 138 height 21
paste input "Goodall"
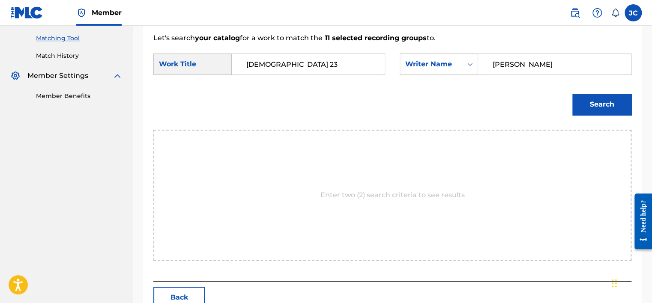
type input "Goodall"
click at [572, 94] on button "Search" at bounding box center [601, 104] width 59 height 21
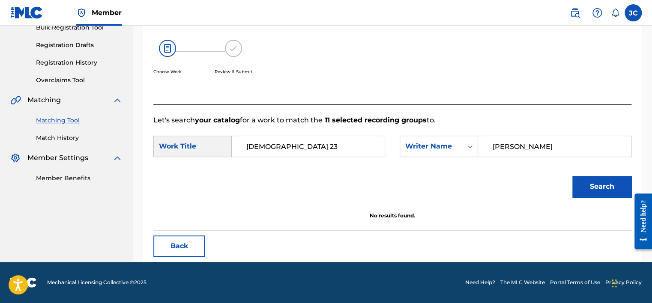
scroll to position [134, 0]
click at [199, 242] on button "Back" at bounding box center [178, 246] width 51 height 21
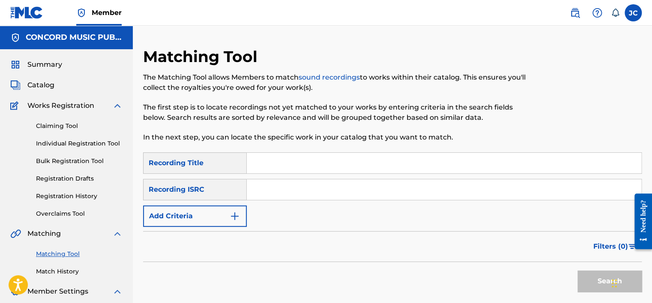
click at [266, 189] on input "Search Form" at bounding box center [444, 189] width 394 height 21
paste input "[DEMOGRAPHIC_DATA] 23 (Theme from The Vicar of Dibley)"
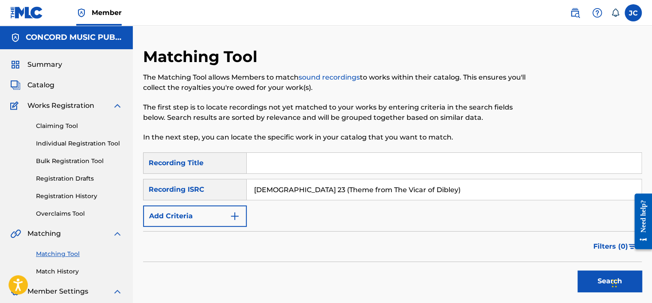
click at [577, 271] on button "Search" at bounding box center [609, 281] width 64 height 21
click at [395, 195] on input "[DEMOGRAPHIC_DATA] 23 (Theme from The Vicar of Dibley)" at bounding box center [444, 189] width 394 height 21
type input "[DEMOGRAPHIC_DATA] 23 (Theme from The Vic)"
click at [395, 195] on input "[DEMOGRAPHIC_DATA] 23 (Theme from The Vic)" at bounding box center [444, 189] width 394 height 21
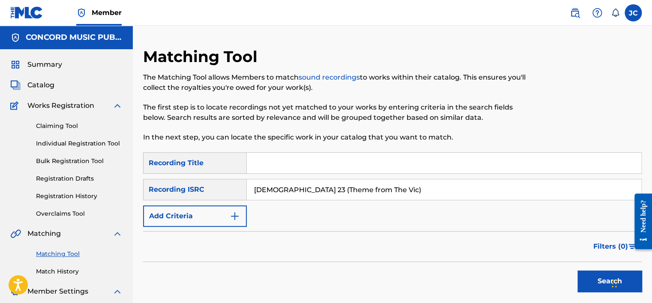
click at [395, 195] on input "[DEMOGRAPHIC_DATA] 23 (Theme from The Vic)" at bounding box center [444, 189] width 394 height 21
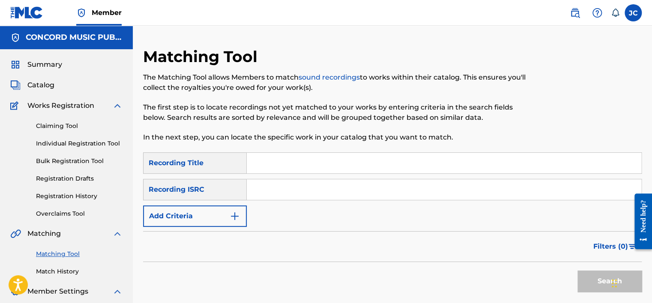
paste input "USUYG1244862"
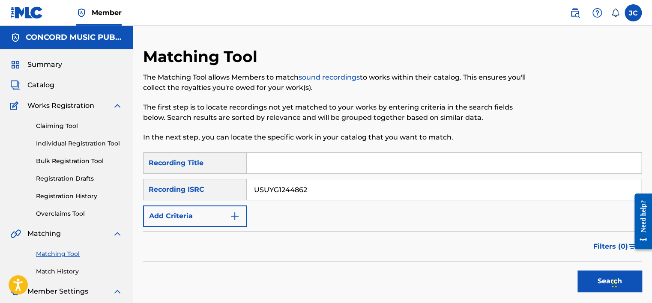
type input "USUYG1244862"
click at [577, 271] on button "Search" at bounding box center [609, 281] width 64 height 21
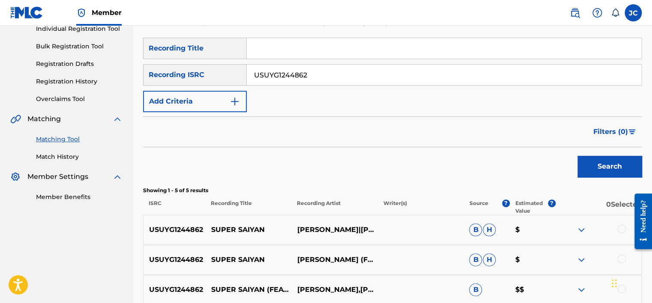
scroll to position [117, 0]
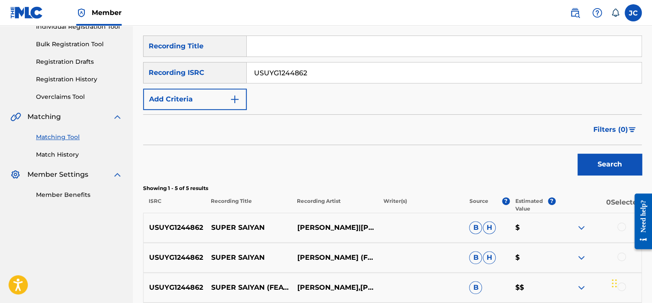
click at [321, 70] on input "USUYG1244862" at bounding box center [444, 73] width 394 height 21
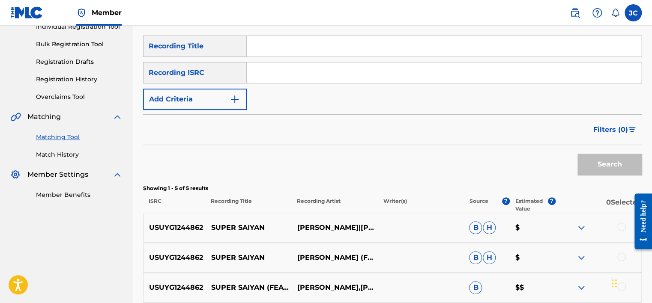
paste input "UK6821728836"
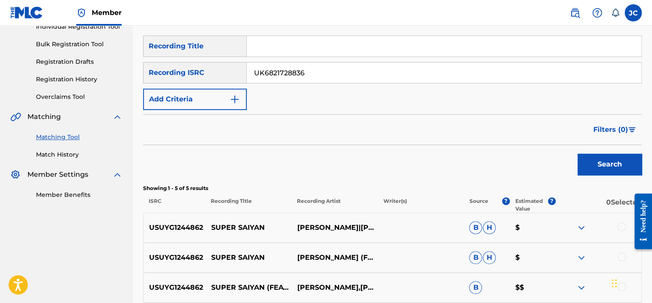
type input "UK6821728836"
click at [577, 154] on button "Search" at bounding box center [609, 164] width 64 height 21
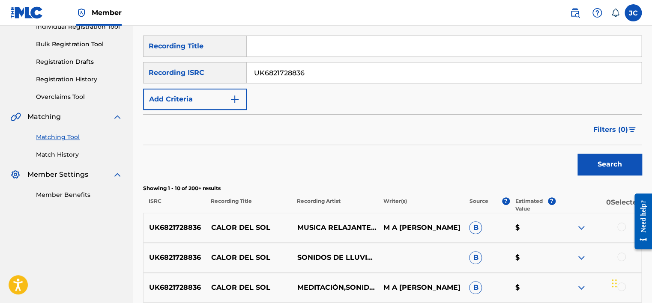
click at [327, 83] on div "UK6821728836" at bounding box center [444, 72] width 395 height 21
click at [321, 76] on input "UK6821728836" at bounding box center [444, 73] width 394 height 21
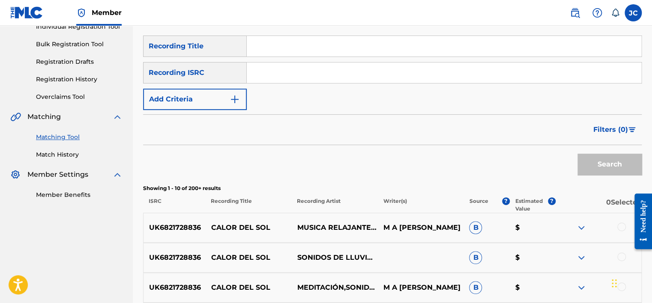
paste input "NLA507000029"
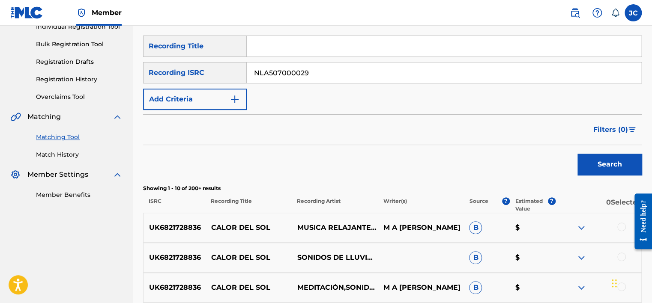
type input "NLA507000029"
click at [577, 154] on button "Search" at bounding box center [609, 164] width 64 height 21
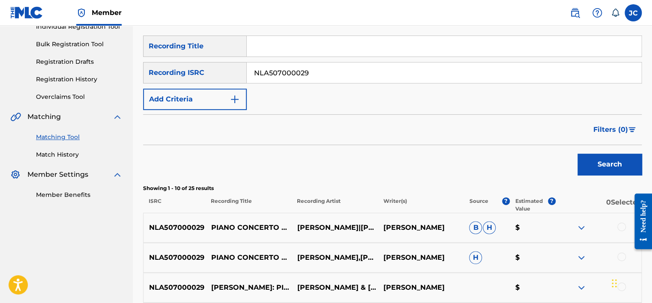
click at [336, 74] on input "NLA507000029" at bounding box center [444, 73] width 394 height 21
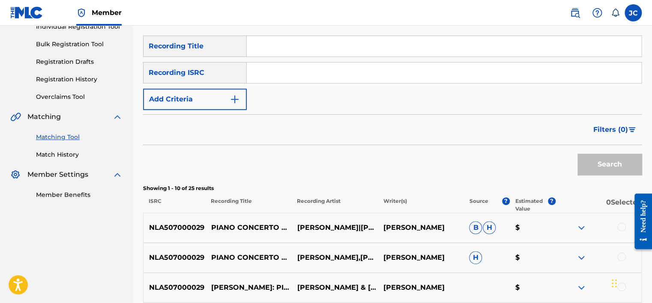
paste input "ITW5R2200059"
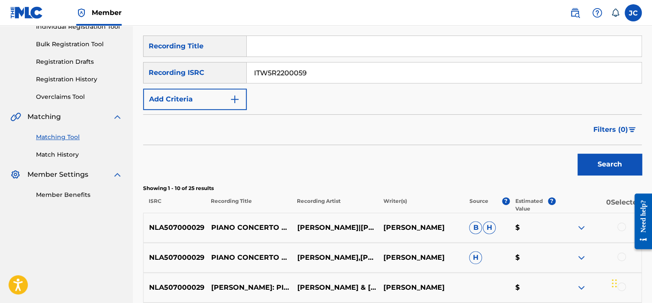
type input "ITW5R2200059"
click at [577, 154] on button "Search" at bounding box center [609, 164] width 64 height 21
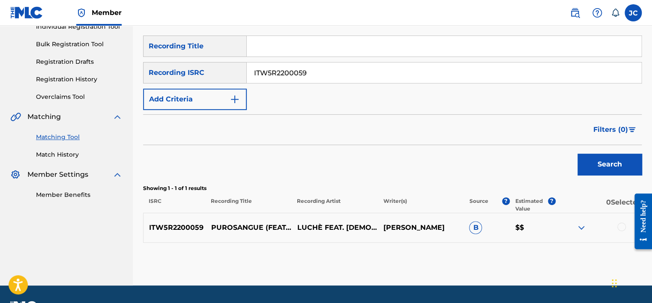
scroll to position [140, 0]
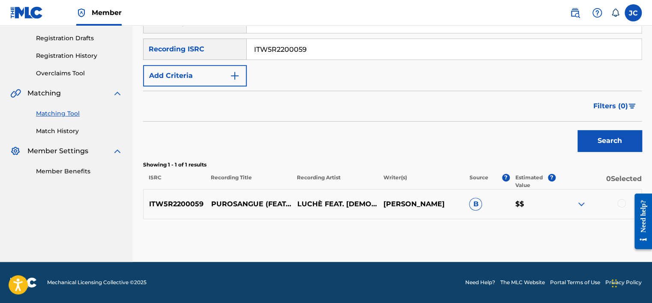
click at [621, 200] on div at bounding box center [621, 203] width 9 height 9
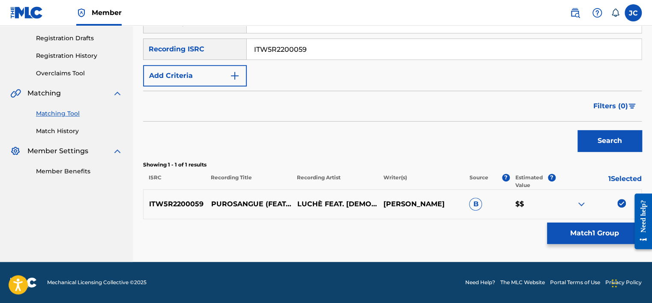
click at [560, 230] on button "Match 1 Group" at bounding box center [594, 233] width 95 height 21
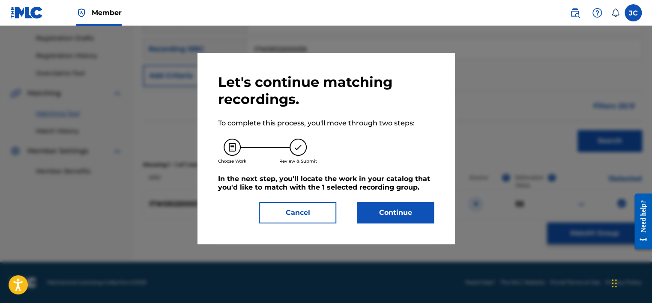
click at [382, 215] on button "Continue" at bounding box center [395, 212] width 77 height 21
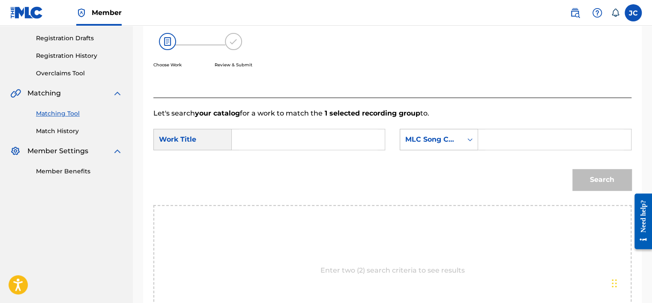
click at [438, 131] on div "MLC Song Code" at bounding box center [431, 139] width 62 height 16
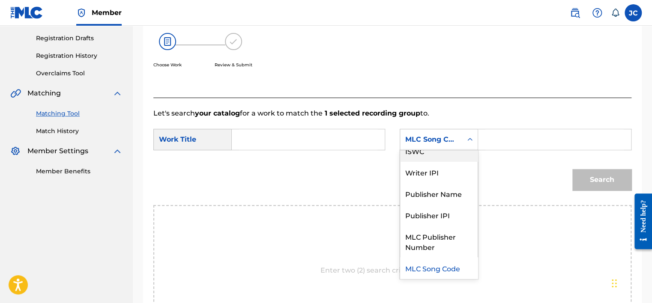
scroll to position [0, 0]
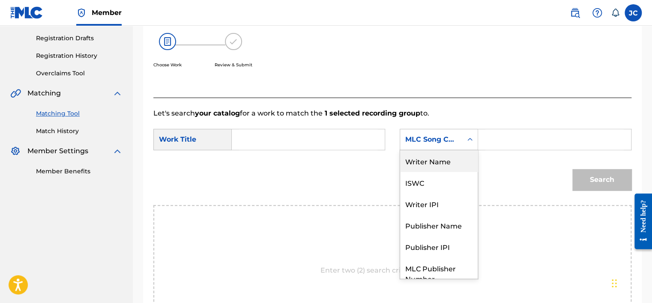
click at [451, 168] on div "Writer Name" at bounding box center [439, 160] width 78 height 21
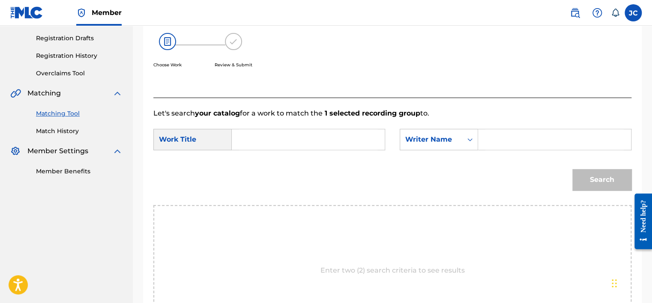
click at [351, 147] on input "Search Form" at bounding box center [308, 139] width 138 height 21
paste input "Purosangue"
type input "Purosangue"
click at [503, 133] on input "Search Form" at bounding box center [554, 139] width 138 height 21
paste input "[PERSON_NAME]"
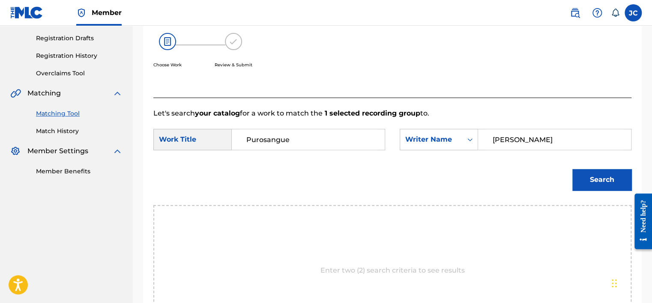
type input "[PERSON_NAME]"
click at [572, 169] on button "Search" at bounding box center [601, 179] width 59 height 21
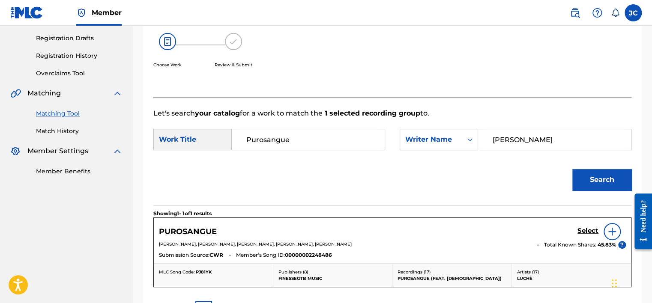
click at [582, 233] on h5 "Select" at bounding box center [587, 231] width 21 height 8
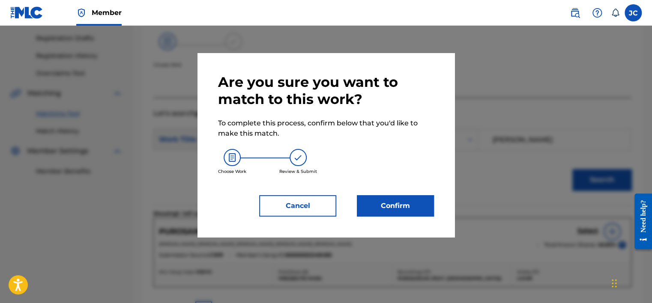
click at [408, 209] on button "Confirm" at bounding box center [395, 205] width 77 height 21
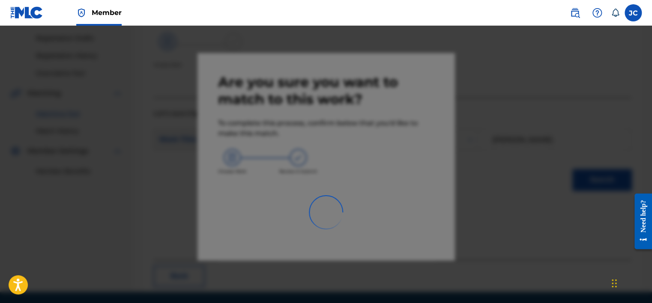
scroll to position [65, 0]
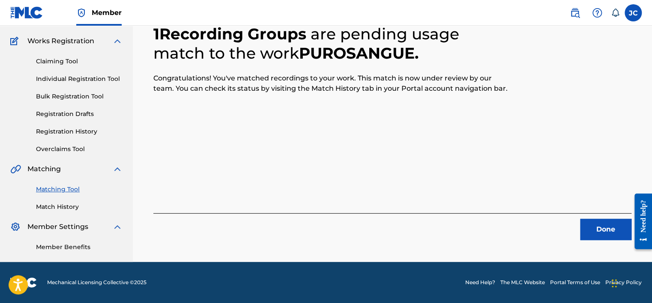
click at [592, 232] on button "Done" at bounding box center [605, 229] width 51 height 21
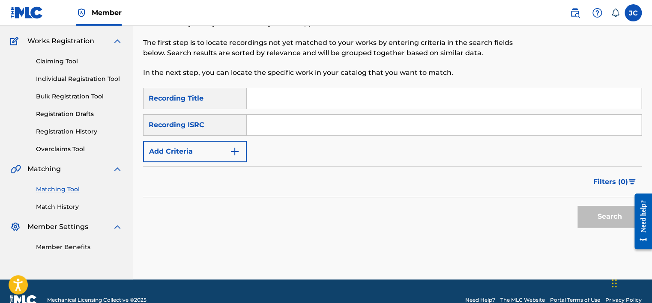
click at [275, 122] on input "Search Form" at bounding box center [444, 125] width 394 height 21
paste input "USRH11600026"
type input "USRH11600026"
click at [577, 206] on button "Search" at bounding box center [609, 216] width 64 height 21
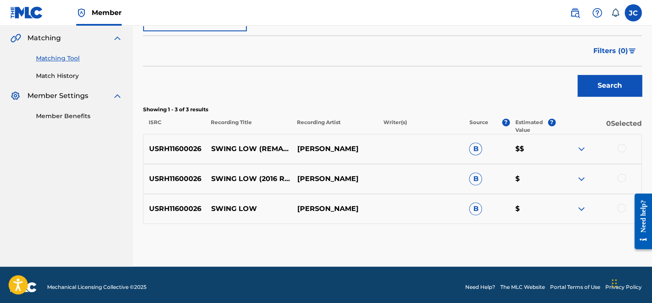
scroll to position [200, 0]
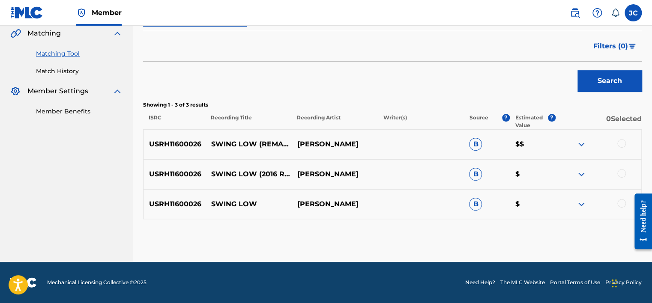
click at [621, 206] on div at bounding box center [621, 203] width 9 height 9
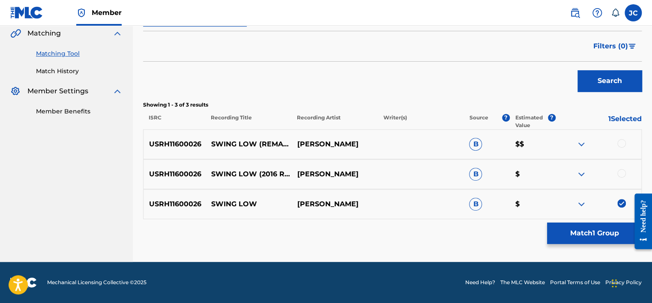
click at [622, 179] on div at bounding box center [598, 174] width 86 height 10
click at [620, 175] on div at bounding box center [621, 173] width 9 height 9
click at [620, 143] on div at bounding box center [621, 143] width 9 height 9
click at [576, 235] on button "Match 3 Groups" at bounding box center [594, 233] width 95 height 21
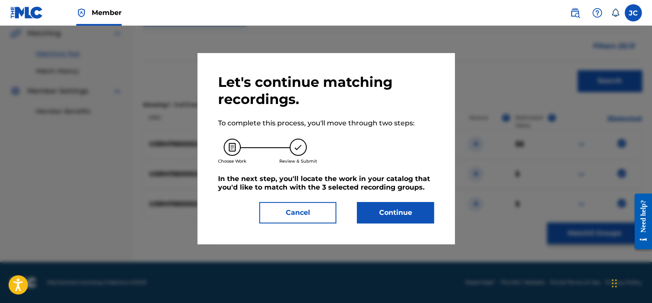
click at [421, 216] on button "Continue" at bounding box center [395, 212] width 77 height 21
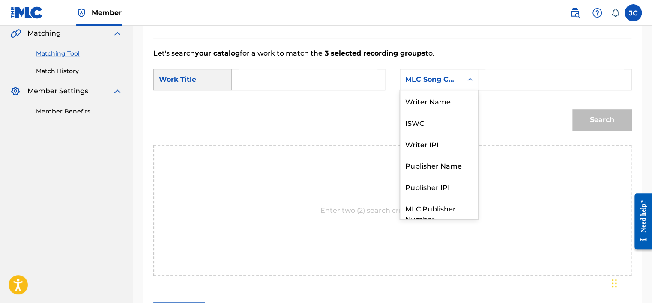
click at [462, 81] on div "Search Form" at bounding box center [469, 79] width 15 height 15
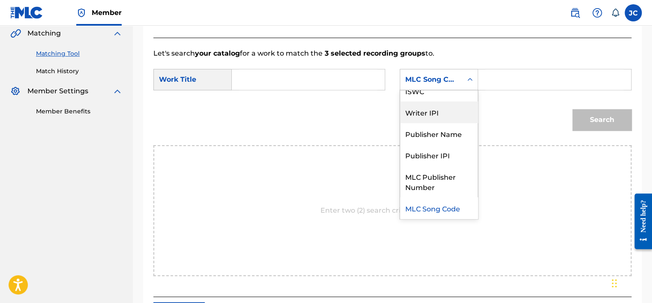
scroll to position [0, 0]
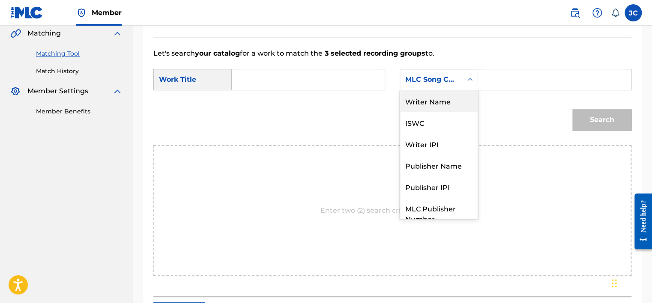
click at [428, 101] on div "Writer Name" at bounding box center [439, 100] width 78 height 21
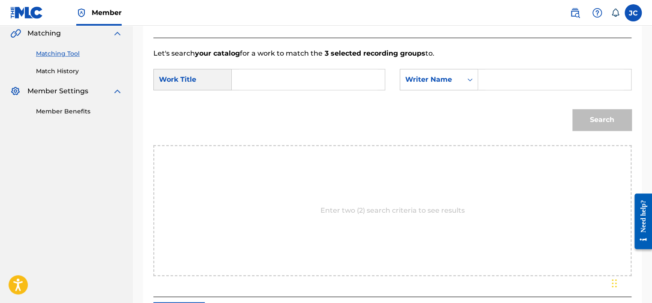
click at [360, 76] on input "Search Form" at bounding box center [308, 79] width 138 height 21
paste input "Swing Low"
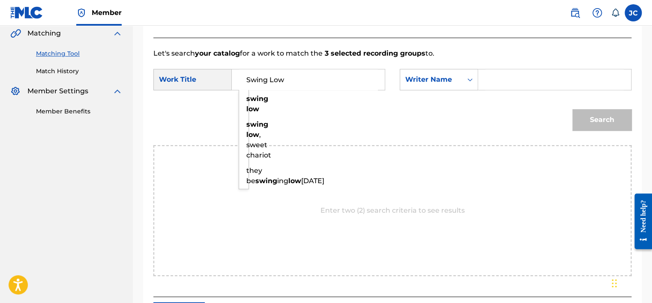
type input "Swing Low"
click at [513, 74] on input "Search Form" at bounding box center [554, 79] width 138 height 21
paste input "Collins"
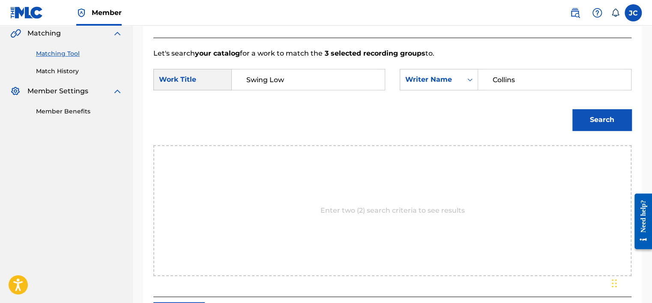
type input "Collins"
click at [572, 109] on button "Search" at bounding box center [601, 119] width 59 height 21
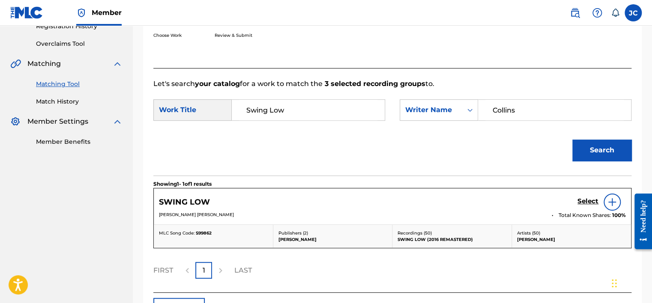
scroll to position [200, 0]
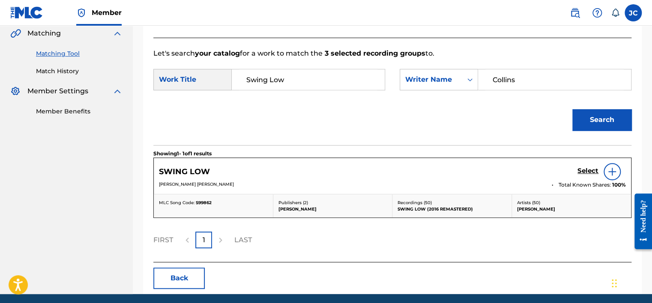
click at [581, 172] on h5 "Select" at bounding box center [587, 171] width 21 height 8
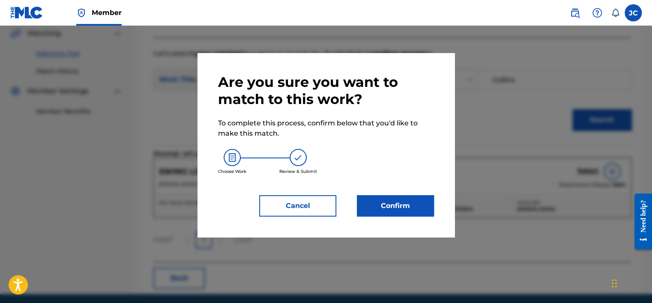
click at [403, 200] on button "Confirm" at bounding box center [395, 205] width 77 height 21
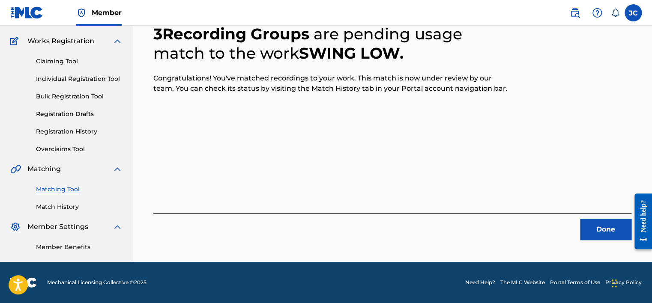
scroll to position [65, 0]
click at [601, 232] on button "Done" at bounding box center [605, 229] width 51 height 21
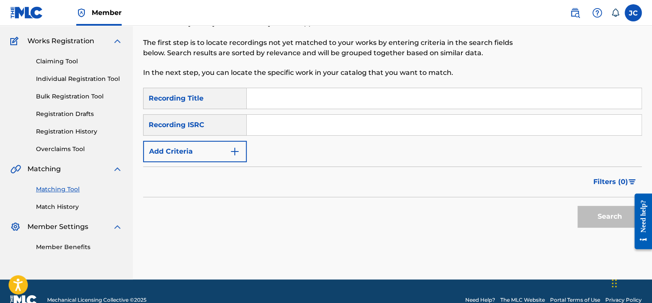
click at [316, 128] on input "Search Form" at bounding box center [444, 125] width 394 height 21
paste input "NLT2H2300951"
type input "NLT2H2300951"
click at [577, 206] on button "Search" at bounding box center [609, 216] width 64 height 21
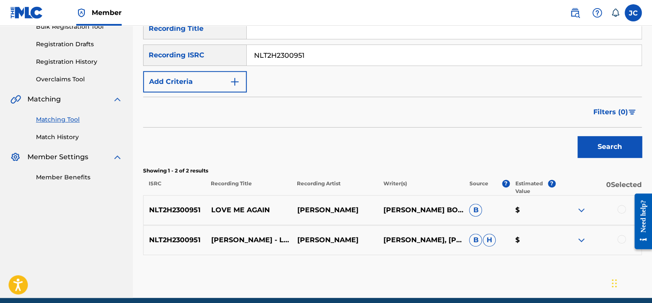
scroll to position [170, 0]
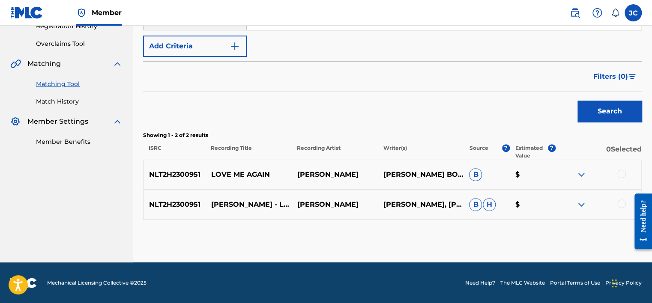
click at [620, 203] on div at bounding box center [621, 204] width 9 height 9
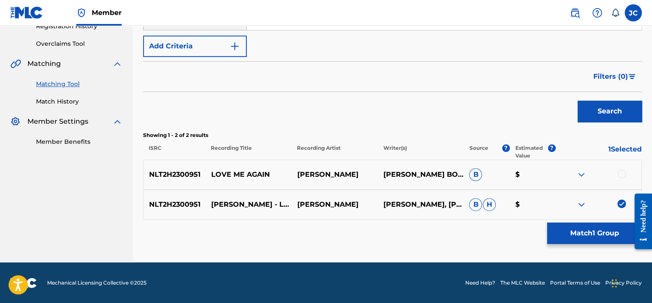
click at [623, 172] on div at bounding box center [621, 174] width 9 height 9
click at [598, 231] on button "Match 2 Groups" at bounding box center [594, 233] width 95 height 21
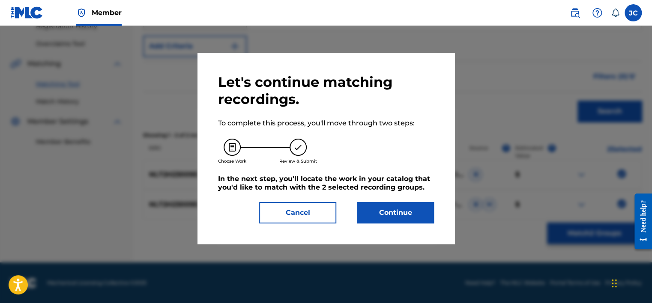
click at [410, 203] on button "Continue" at bounding box center [395, 212] width 77 height 21
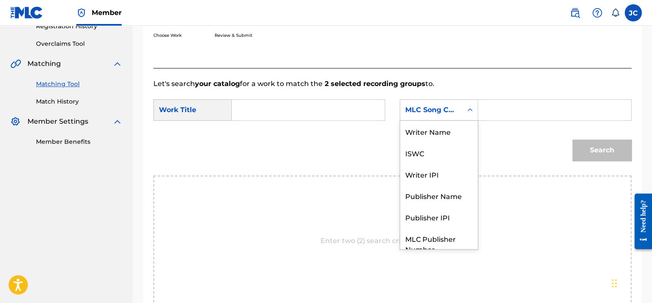
click at [460, 105] on div "MLC Song Code" at bounding box center [431, 110] width 62 height 16
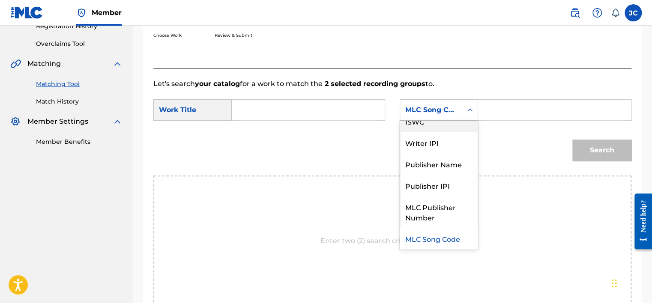
scroll to position [0, 0]
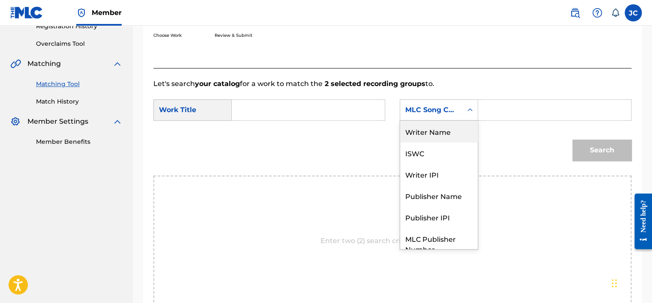
click at [440, 130] on div "Writer Name" at bounding box center [439, 131] width 78 height 21
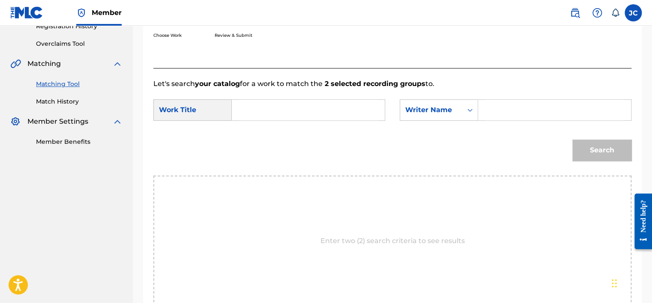
click at [368, 107] on input "Search Form" at bounding box center [308, 110] width 138 height 21
paste input "Love Me Again"
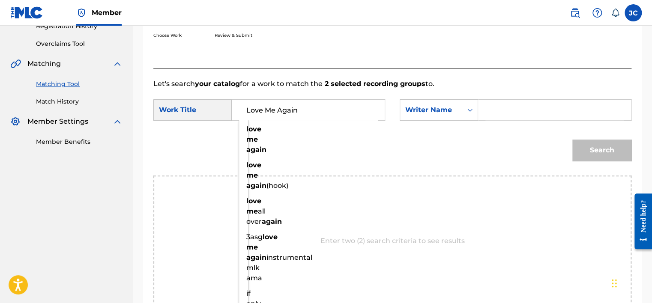
type input "Love Me Again"
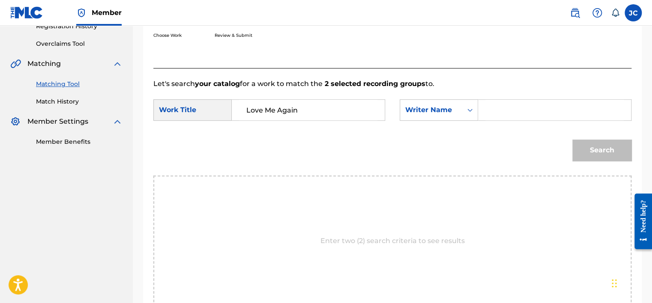
click at [510, 104] on input "Search Form" at bounding box center [554, 110] width 138 height 21
paste input "[PERSON_NAME]"
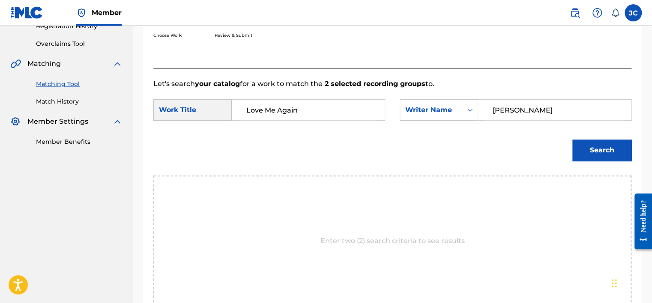
type input "[PERSON_NAME]"
click at [572, 140] on button "Search" at bounding box center [601, 150] width 59 height 21
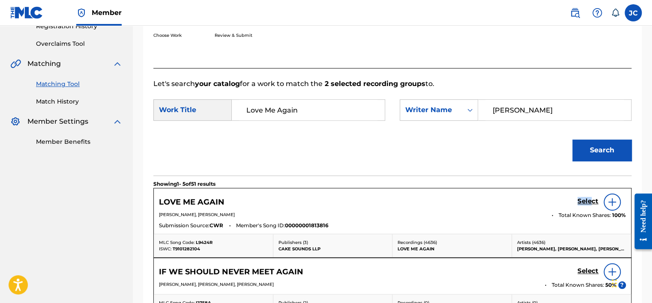
drag, startPoint x: 591, startPoint y: 203, endPoint x: 492, endPoint y: 191, distance: 100.0
click at [492, 191] on div "LOVE ME AGAIN Select [PERSON_NAME], [PERSON_NAME] Total Known Shares: 100 % Sub…" at bounding box center [392, 210] width 477 height 45
click at [592, 204] on h5 "Select" at bounding box center [587, 201] width 21 height 8
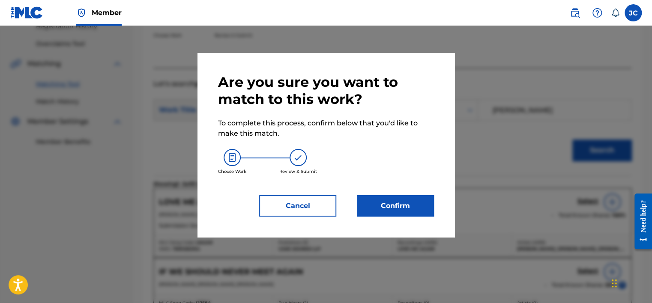
click at [385, 206] on button "Confirm" at bounding box center [395, 205] width 77 height 21
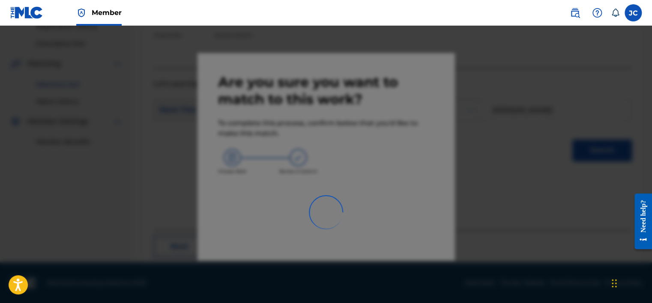
scroll to position [65, 0]
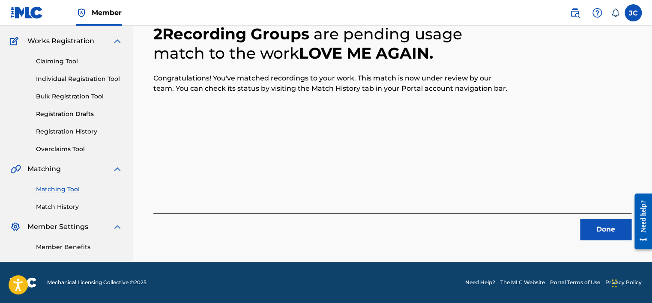
click at [612, 236] on button "Done" at bounding box center [605, 229] width 51 height 21
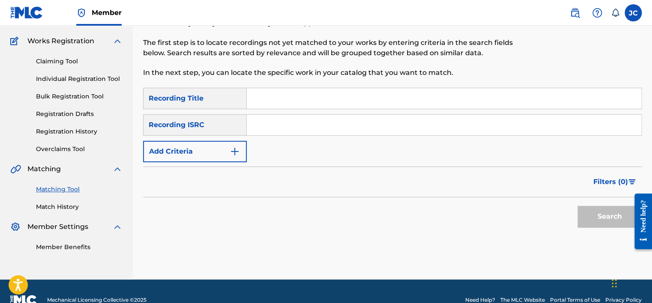
click at [286, 113] on div "SearchWithCriteria72da804e-0441-4db0-a884-a0a712a4cd9d Recording Title SearchWi…" at bounding box center [392, 125] width 498 height 75
click at [286, 120] on input "Search Form" at bounding box center [444, 125] width 394 height 21
paste input "QZAKB2379555"
type input "QZAKB2379555"
click at [577, 206] on button "Search" at bounding box center [609, 216] width 64 height 21
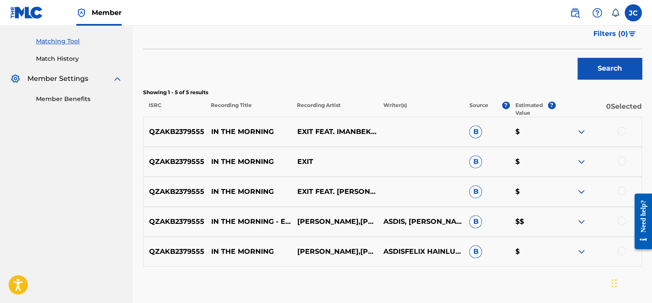
scroll to position [260, 0]
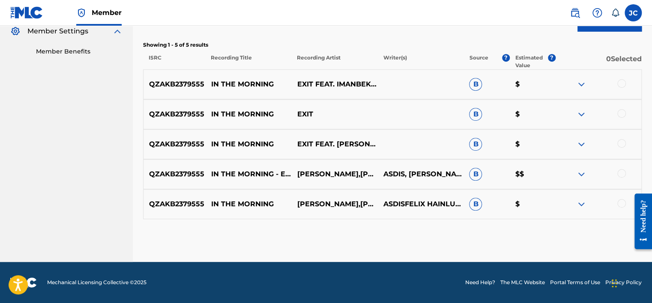
click at [622, 202] on div at bounding box center [621, 203] width 9 height 9
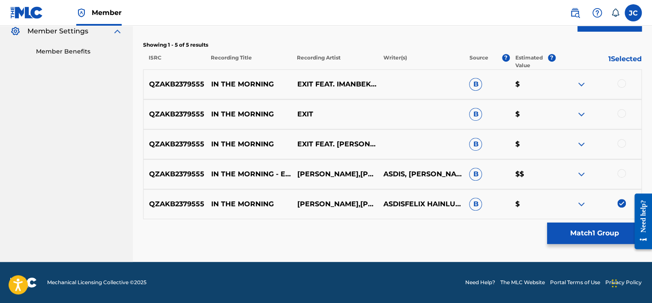
click at [623, 173] on div at bounding box center [621, 173] width 9 height 9
click at [625, 144] on div at bounding box center [621, 143] width 9 height 9
click at [622, 112] on div at bounding box center [621, 113] width 9 height 9
click at [624, 80] on div at bounding box center [621, 83] width 9 height 9
click at [570, 230] on button "Match 5 Groups" at bounding box center [594, 233] width 95 height 21
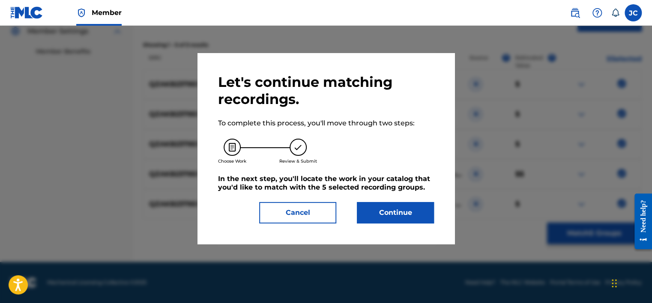
click at [364, 216] on button "Continue" at bounding box center [395, 212] width 77 height 21
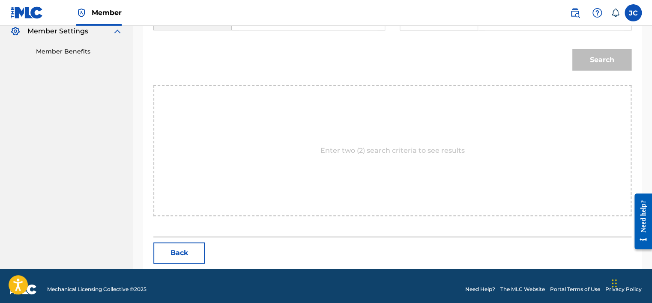
scroll to position [130, 0]
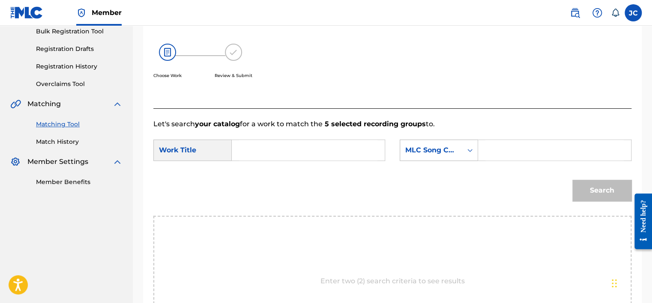
click at [412, 148] on div "MLC Song Code" at bounding box center [431, 150] width 52 height 10
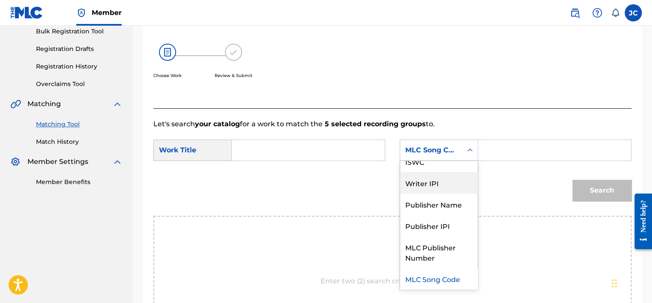
scroll to position [0, 0]
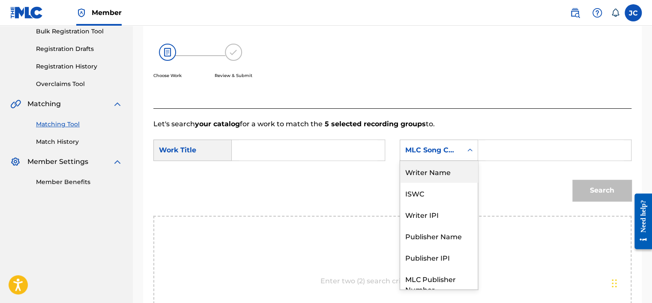
click at [464, 173] on div "Writer Name" at bounding box center [439, 171] width 78 height 21
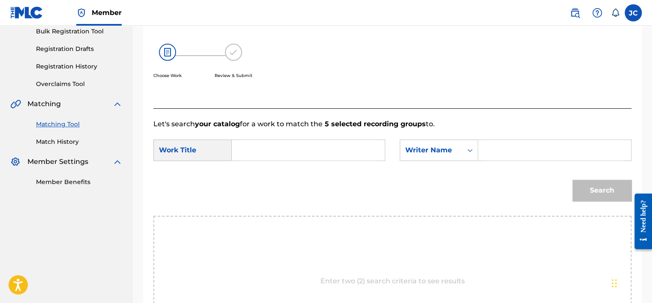
click at [271, 151] on input "Search Form" at bounding box center [308, 150] width 138 height 21
paste input "In The Morning"
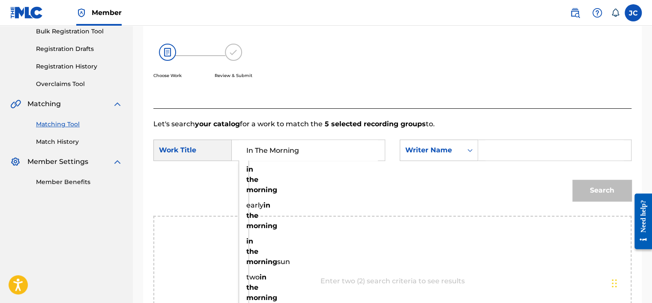
type input "In The Morning"
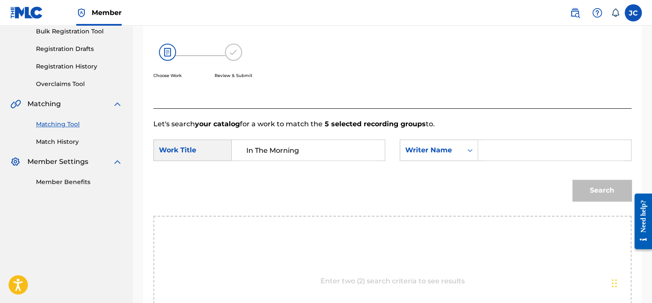
click at [485, 145] on input "Search Form" at bounding box center [554, 150] width 138 height 21
paste input "Kupinos"
click at [572, 180] on button "Search" at bounding box center [601, 190] width 59 height 21
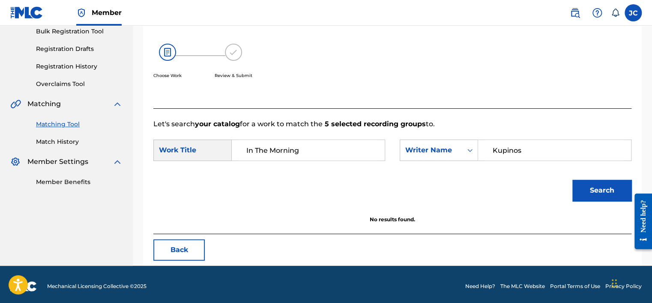
click at [536, 151] on input "Kupinos" at bounding box center [554, 150] width 138 height 21
paste input "Hain"
type input "Hain"
click at [572, 180] on button "Search" at bounding box center [601, 190] width 59 height 21
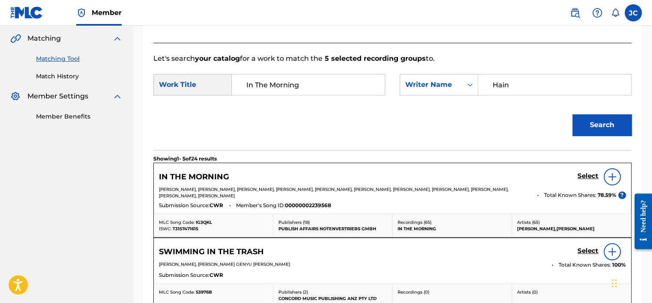
scroll to position [197, 0]
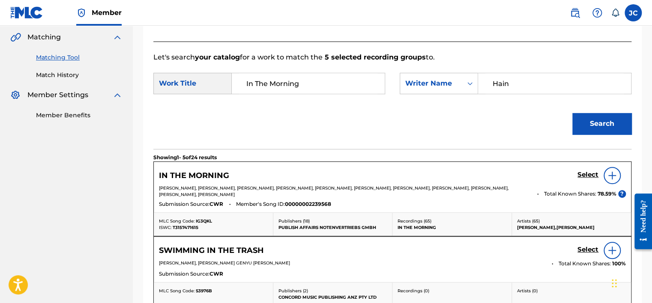
click at [582, 178] on h5 "Select" at bounding box center [587, 175] width 21 height 8
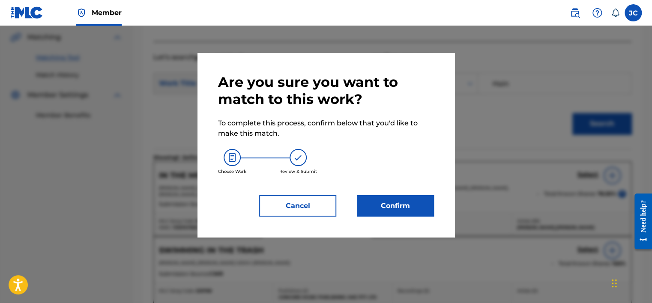
click at [407, 196] on button "Confirm" at bounding box center [395, 205] width 77 height 21
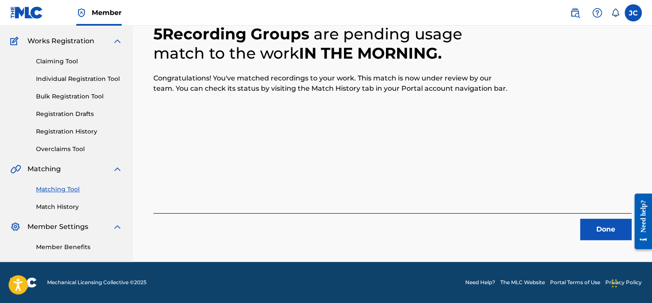
scroll to position [65, 0]
click at [591, 233] on button "Done" at bounding box center [605, 229] width 51 height 21
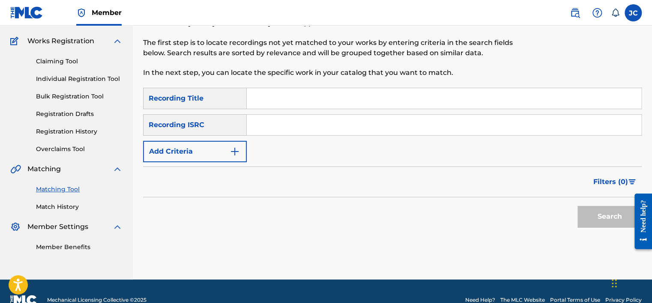
click at [282, 122] on input "Search Form" at bounding box center [444, 125] width 394 height 21
paste input "DEN961904032"
type input "DEN961904032"
click at [577, 206] on button "Search" at bounding box center [609, 216] width 64 height 21
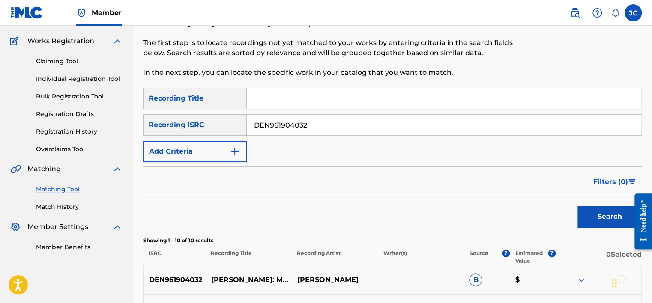
click at [647, 76] on div "Matching Tool The Matching Tool allows Members to match sound recordings to wor…" at bounding box center [392, 294] width 519 height 625
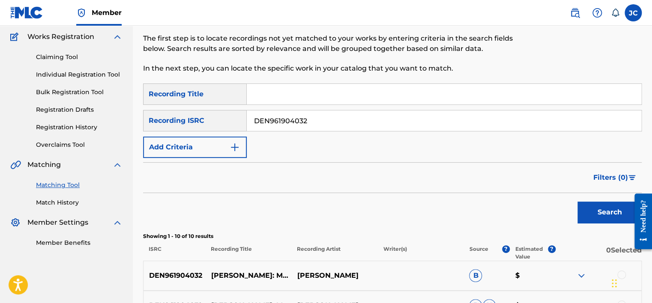
scroll to position [64, 0]
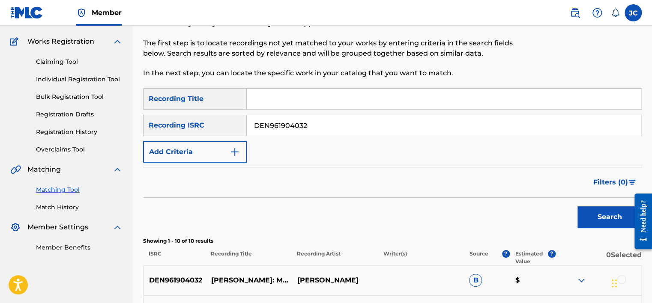
click at [396, 124] on input "DEN961904032" at bounding box center [444, 125] width 394 height 21
paste input "US38L0802945"
type input "US38L0802945"
click at [577, 206] on button "Search" at bounding box center [609, 216] width 64 height 21
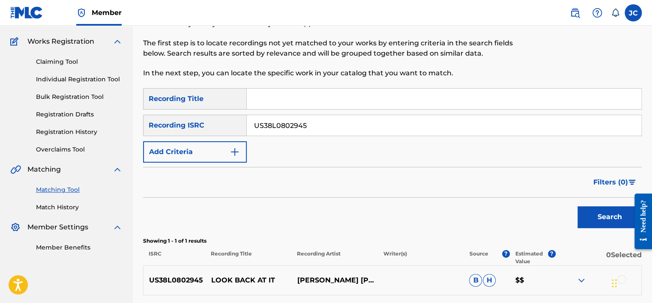
scroll to position [140, 0]
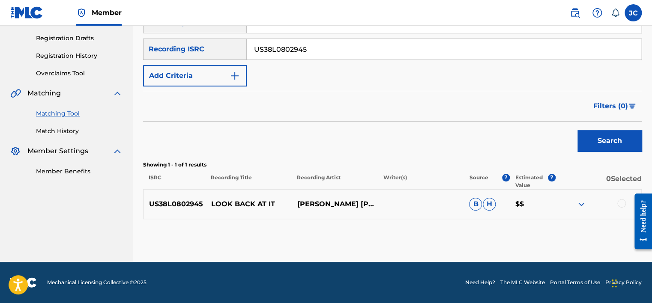
click at [618, 202] on div at bounding box center [621, 203] width 9 height 9
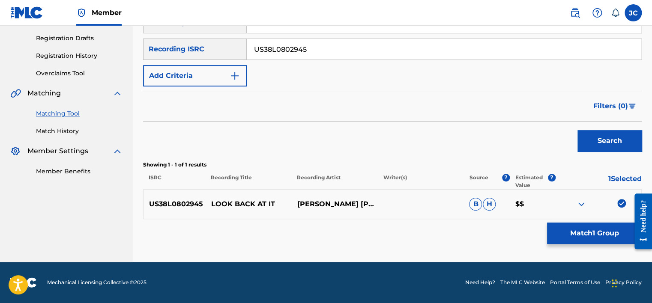
click at [595, 229] on button "Match 1 Group" at bounding box center [594, 233] width 95 height 21
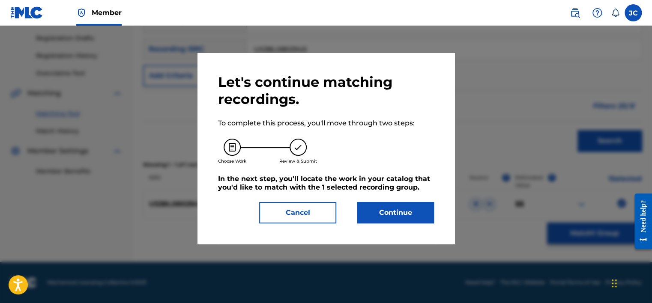
click at [421, 207] on button "Continue" at bounding box center [395, 212] width 77 height 21
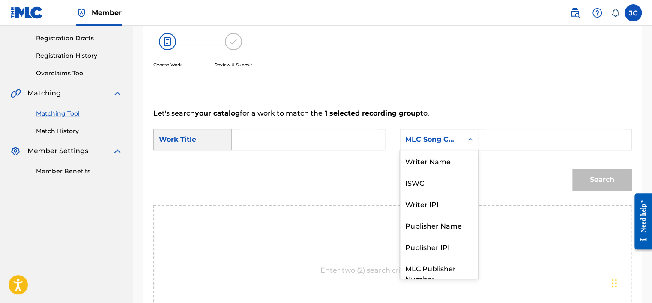
click at [443, 139] on div "MLC Song Code" at bounding box center [431, 139] width 52 height 10
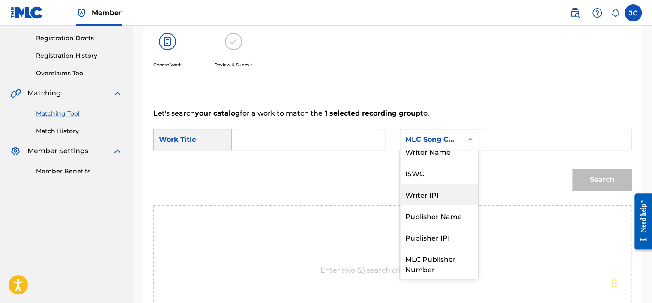
scroll to position [0, 0]
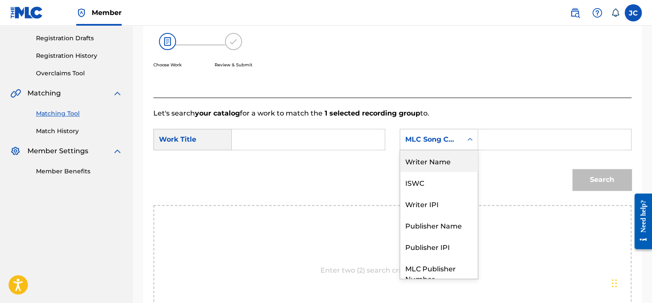
click at [455, 165] on div "Writer Name" at bounding box center [439, 160] width 78 height 21
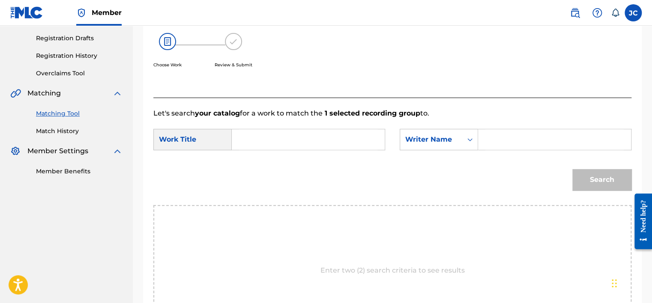
click at [248, 149] on input "Search Form" at bounding box center [308, 139] width 138 height 21
paste input "Look Back At It"
type input "Look Back At It"
click at [570, 139] on input "Search Form" at bounding box center [554, 139] width 138 height 21
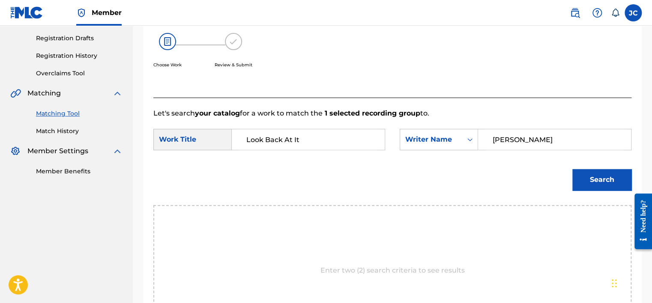
click at [572, 169] on button "Search" at bounding box center [601, 179] width 59 height 21
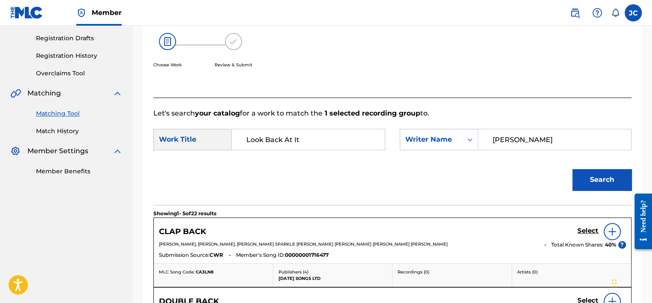
drag, startPoint x: 568, startPoint y: 140, endPoint x: 486, endPoint y: 139, distance: 82.2
click at [486, 139] on input "[PERSON_NAME]" at bounding box center [554, 139] width 138 height 21
click at [572, 169] on button "Search" at bounding box center [601, 179] width 59 height 21
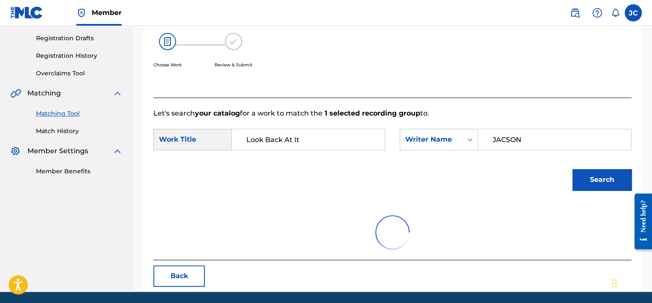
scroll to position [134, 0]
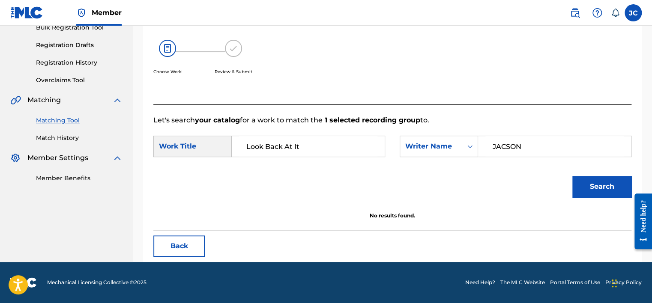
click at [507, 146] on input "JACSON" at bounding box center [554, 146] width 138 height 21
click at [504, 146] on input "JACSON" at bounding box center [554, 146] width 138 height 21
type input "[PERSON_NAME]"
click at [572, 176] on button "Search" at bounding box center [601, 186] width 59 height 21
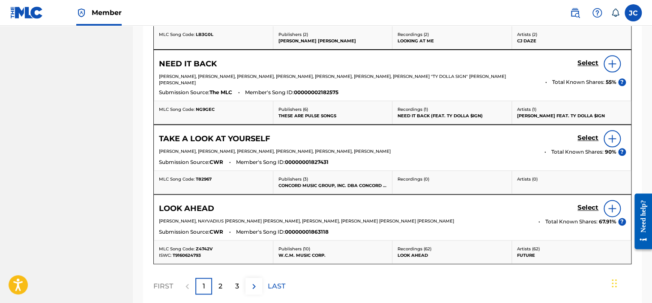
scroll to position [519, 0]
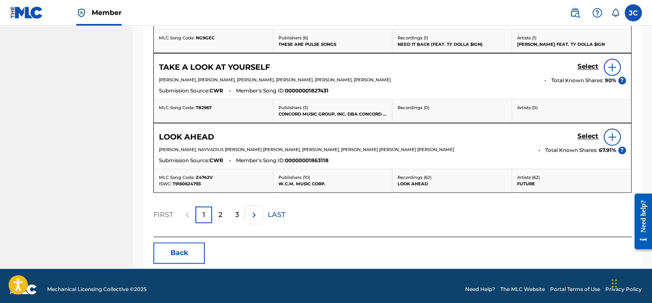
click at [180, 242] on button "Back" at bounding box center [178, 252] width 51 height 21
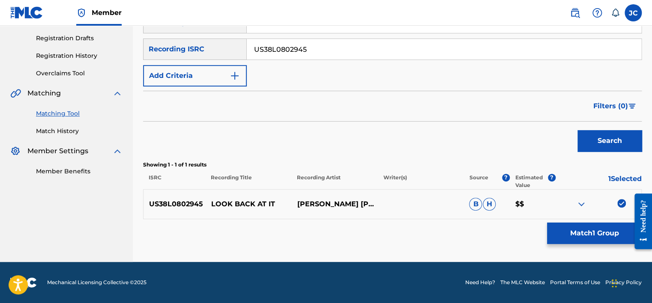
scroll to position [140, 0]
click at [621, 206] on img at bounding box center [621, 203] width 9 height 9
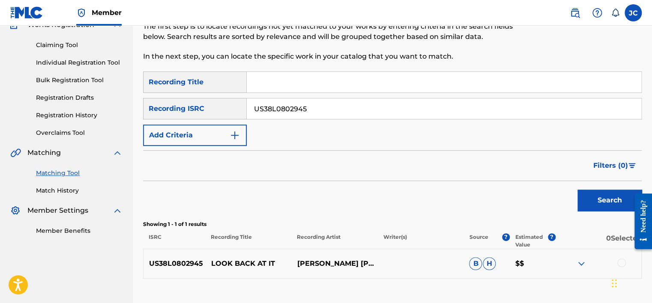
scroll to position [80, 0]
click at [338, 113] on input "US38L0802945" at bounding box center [444, 109] width 394 height 21
paste input "CAL451887508"
type input "CAL451887508"
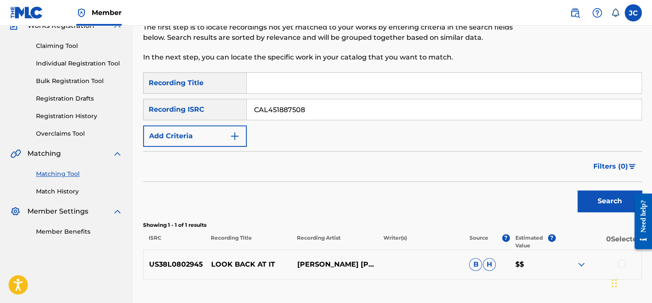
click at [577, 191] on button "Search" at bounding box center [609, 201] width 64 height 21
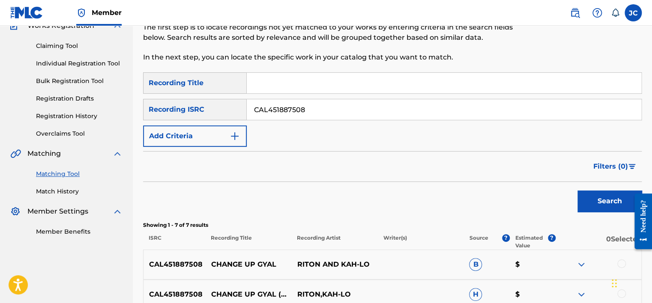
click at [577, 191] on button "Search" at bounding box center [609, 201] width 64 height 21
click at [349, 110] on input "CAL451887508" at bounding box center [444, 109] width 394 height 21
paste input "USRH11803864"
type input "USRH11803864"
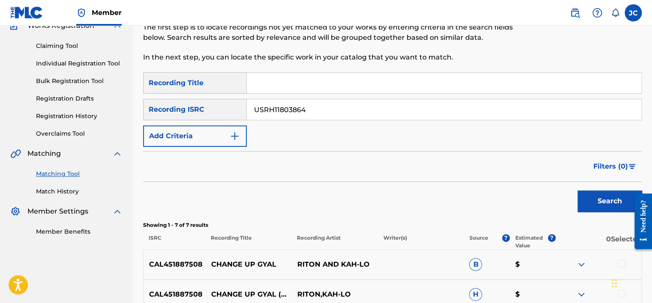
click at [577, 191] on button "Search" at bounding box center [609, 201] width 64 height 21
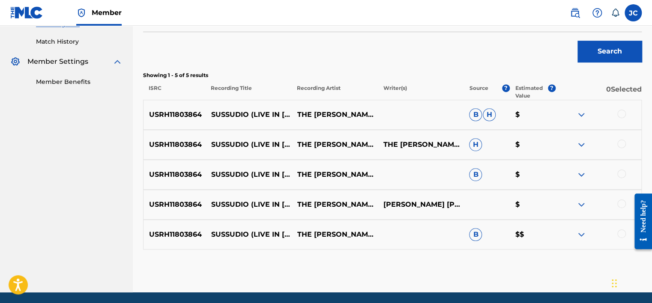
scroll to position [260, 0]
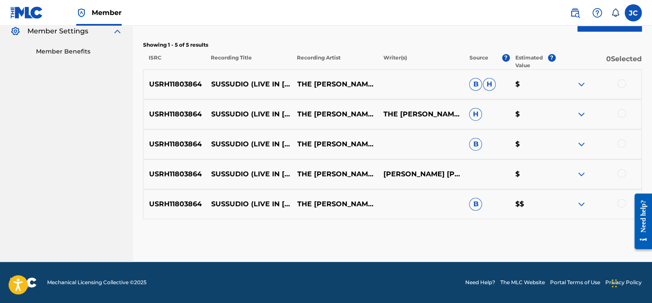
click at [623, 204] on div at bounding box center [621, 203] width 9 height 9
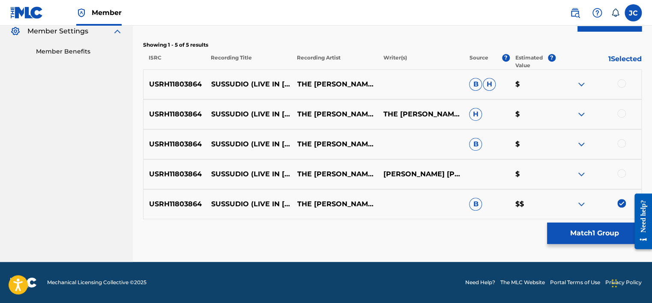
click at [625, 171] on div at bounding box center [621, 173] width 9 height 9
click at [618, 144] on div at bounding box center [621, 143] width 9 height 9
click at [618, 111] on div at bounding box center [621, 113] width 9 height 9
click at [622, 81] on div at bounding box center [621, 83] width 9 height 9
click at [558, 242] on button "Match 5 Groups" at bounding box center [594, 233] width 95 height 21
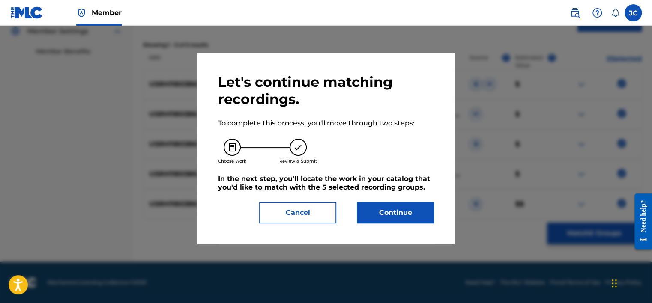
click at [406, 219] on button "Continue" at bounding box center [395, 212] width 77 height 21
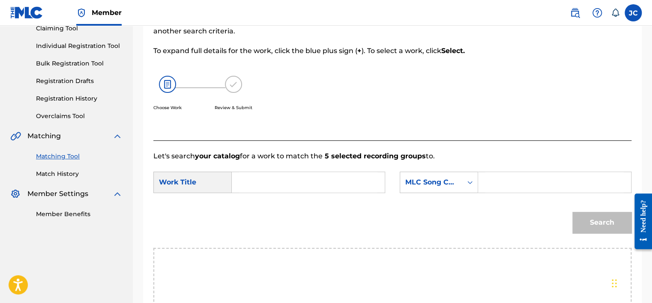
scroll to position [101, 0]
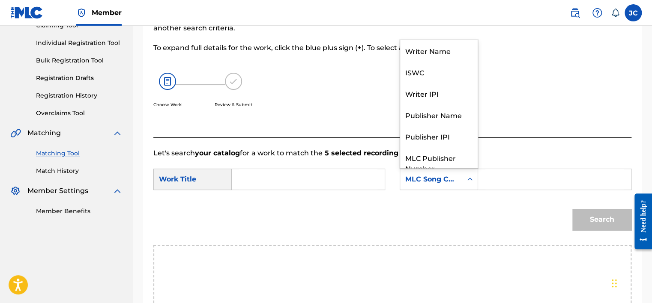
click at [464, 179] on div "Search Form" at bounding box center [469, 179] width 15 height 15
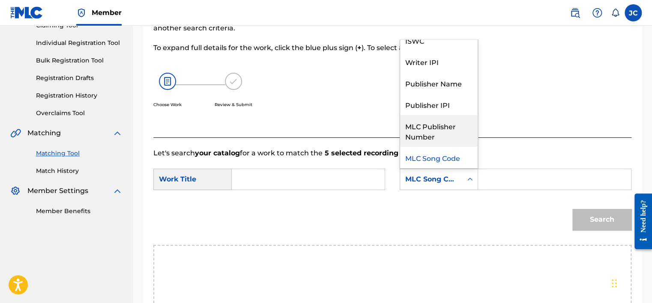
scroll to position [0, 0]
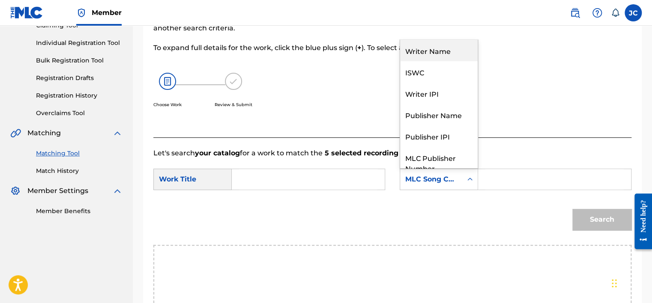
click at [448, 57] on div "Writer Name" at bounding box center [439, 50] width 78 height 21
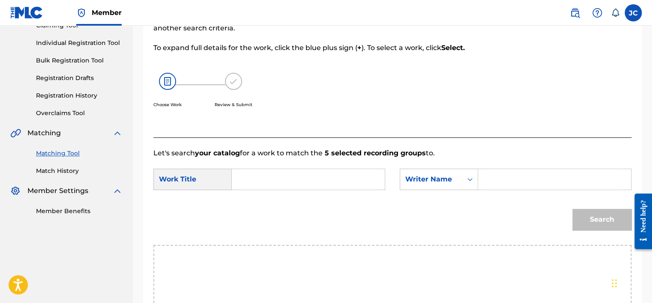
click at [262, 172] on input "Search Form" at bounding box center [308, 179] width 138 height 21
paste input "Sussudio"
type input "Sussudio"
click at [517, 181] on input "Search Form" at bounding box center [554, 179] width 138 height 21
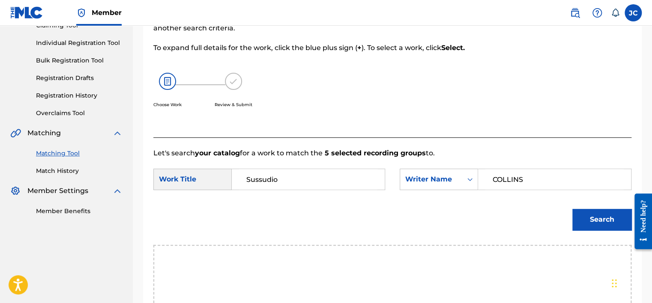
type input "COLLINS"
click at [572, 209] on button "Search" at bounding box center [601, 219] width 59 height 21
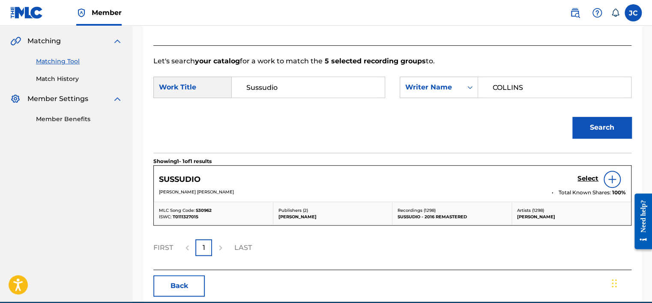
scroll to position [202, 0]
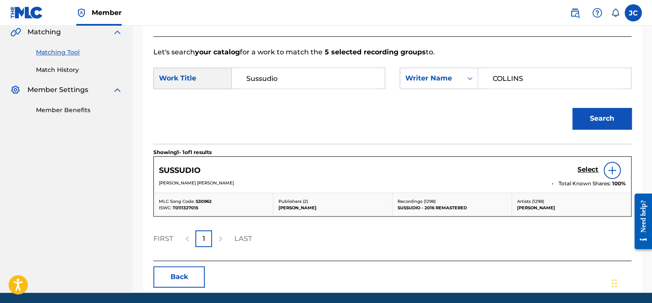
click at [584, 172] on h5 "Select" at bounding box center [587, 170] width 21 height 8
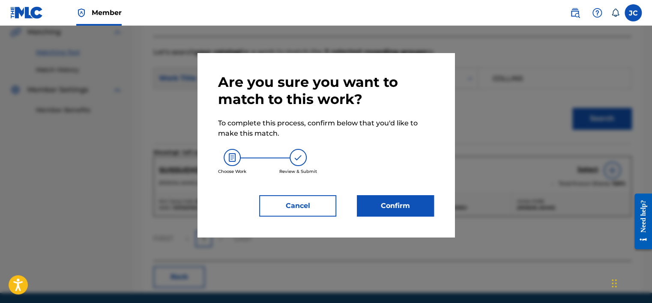
click at [403, 208] on button "Confirm" at bounding box center [395, 205] width 77 height 21
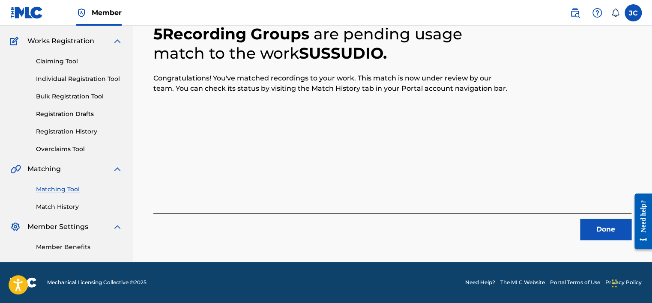
scroll to position [65, 0]
click at [589, 229] on button "Done" at bounding box center [605, 229] width 51 height 21
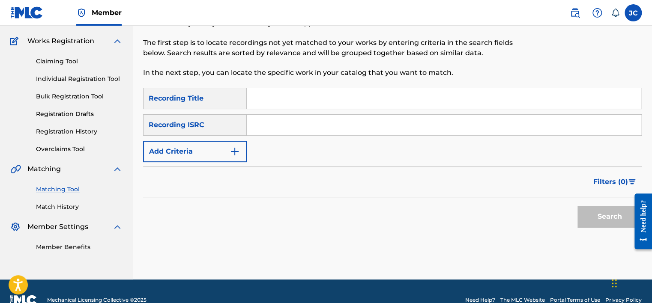
click at [261, 125] on input "Search Form" at bounding box center [444, 125] width 394 height 21
paste input "USSM11304082"
type input "USSM11304082"
click at [577, 206] on button "Search" at bounding box center [609, 216] width 64 height 21
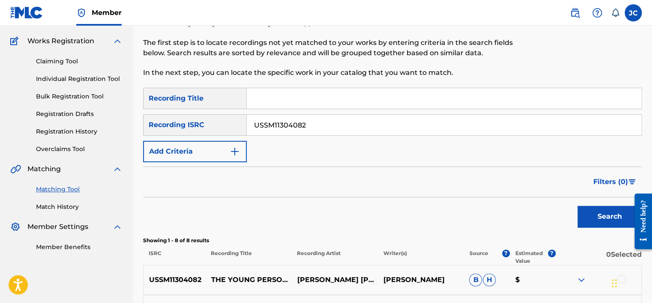
click at [410, 122] on input "USSM11304082" at bounding box center [444, 125] width 394 height 21
paste input "USZEG1502371"
type input "USZEG1502371"
click at [577, 206] on button "Search" at bounding box center [609, 216] width 64 height 21
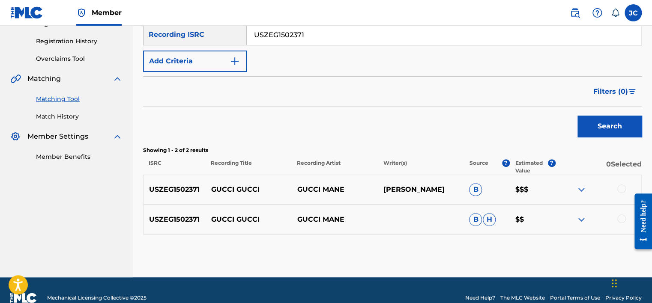
scroll to position [156, 0]
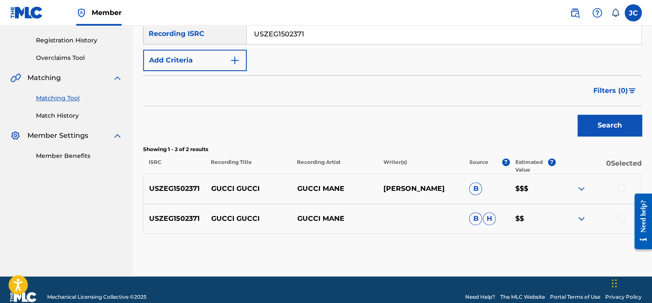
click at [619, 219] on div at bounding box center [621, 218] width 9 height 9
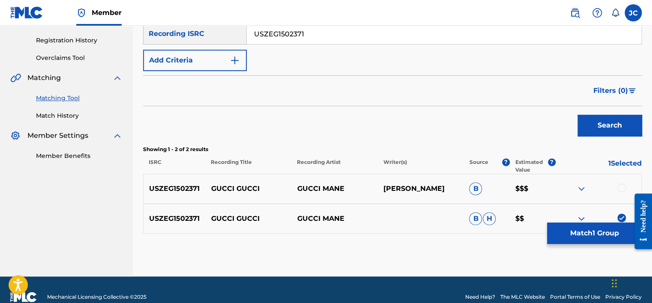
click at [621, 188] on div at bounding box center [621, 188] width 9 height 9
click at [594, 229] on button "Match 2 Groups" at bounding box center [594, 233] width 95 height 21
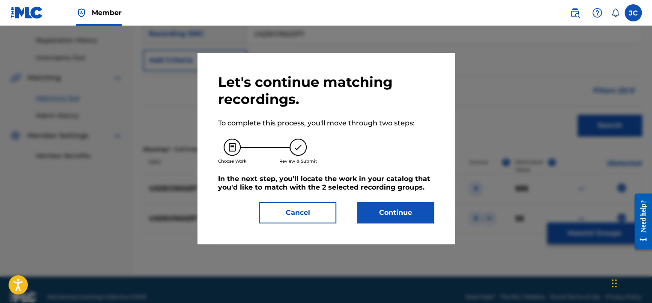
click at [411, 218] on button "Continue" at bounding box center [395, 212] width 77 height 21
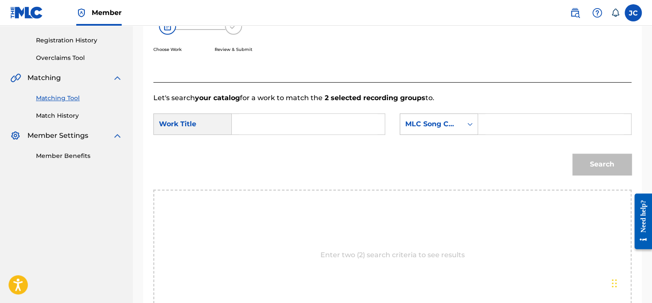
click at [436, 119] on div "MLC Song Code" at bounding box center [431, 124] width 52 height 10
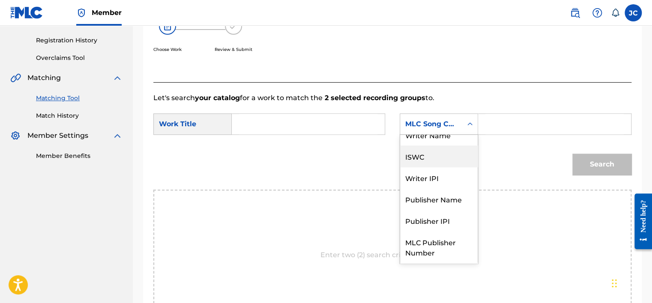
scroll to position [0, 0]
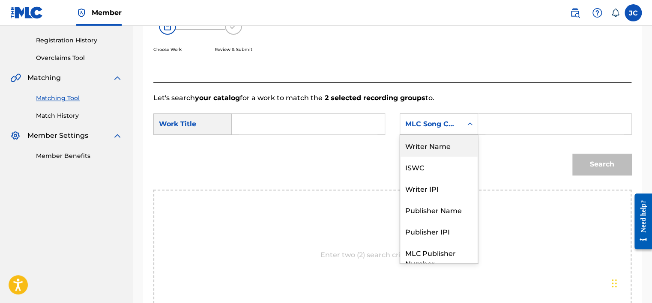
click at [443, 149] on div "Writer Name" at bounding box center [439, 145] width 78 height 21
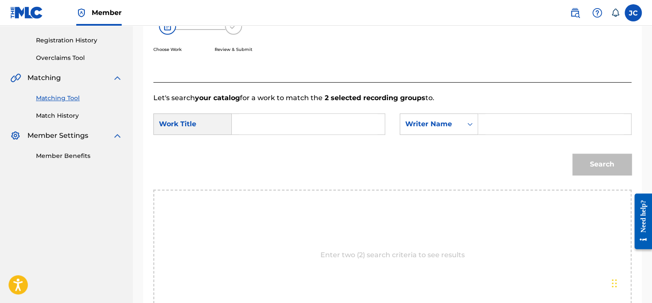
click at [358, 132] on input "Search Form" at bounding box center [308, 124] width 138 height 21
paste input "Gucci Gucci"
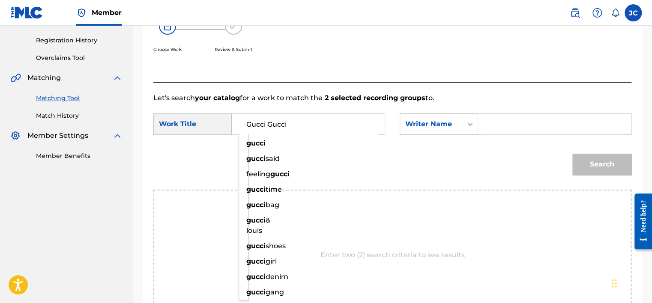
type input "Gucci Gucci"
click at [488, 122] on input "Search Form" at bounding box center [554, 124] width 138 height 21
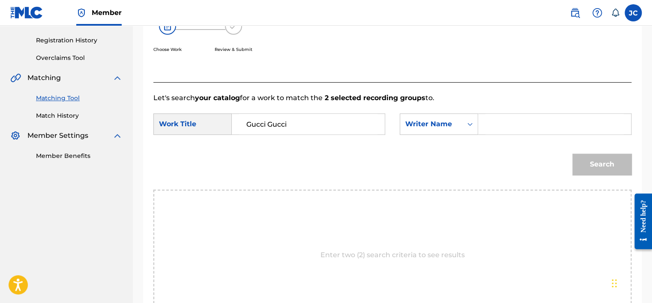
paste input "[PERSON_NAME]"
click at [572, 154] on button "Search" at bounding box center [601, 164] width 59 height 21
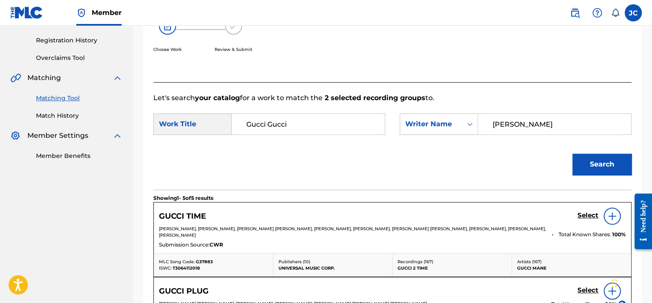
click at [529, 125] on input "[PERSON_NAME]" at bounding box center [554, 124] width 138 height 21
paste input "Radric"
type input "Radric"
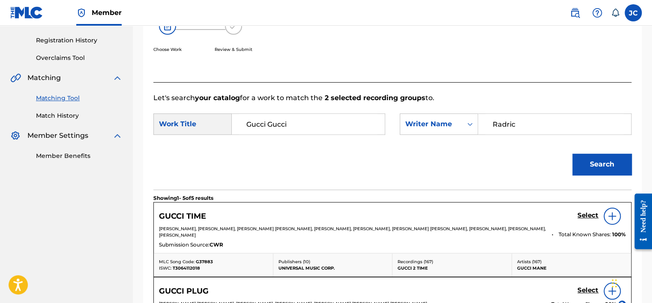
click at [572, 154] on button "Search" at bounding box center [601, 164] width 59 height 21
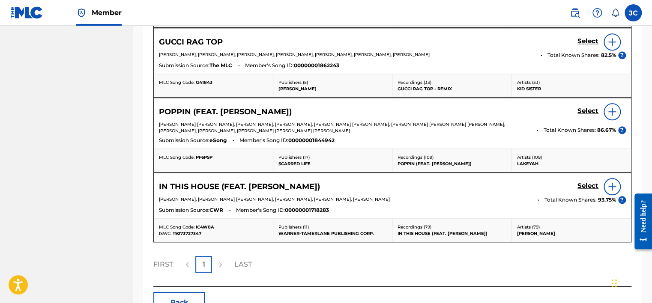
scroll to position [460, 0]
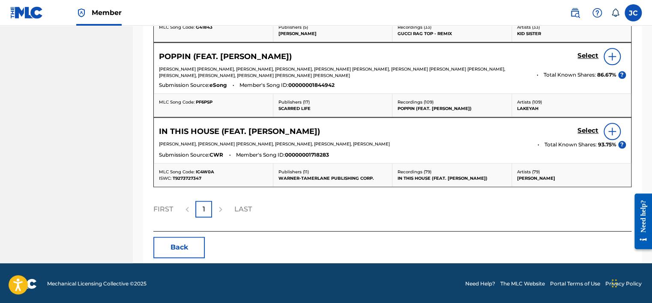
click at [182, 248] on button "Back" at bounding box center [178, 247] width 51 height 21
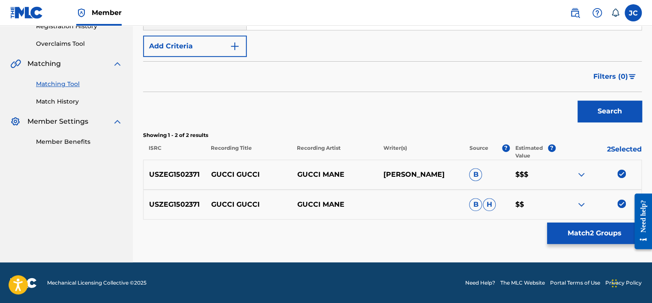
click at [618, 204] on img at bounding box center [621, 204] width 9 height 9
click at [619, 171] on img at bounding box center [621, 174] width 9 height 9
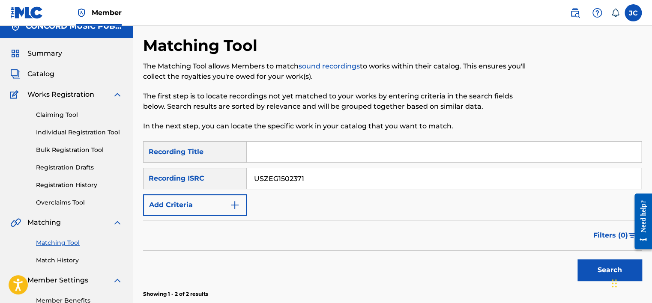
scroll to position [12, 0]
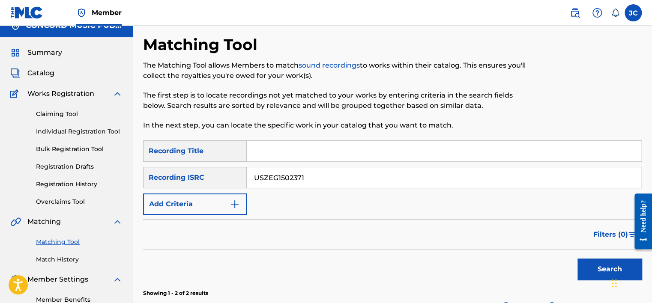
click at [388, 168] on input "USZEG1502371" at bounding box center [444, 177] width 394 height 21
type input "N"
paste input "USRTM1800005"
type input "USRTM1800005"
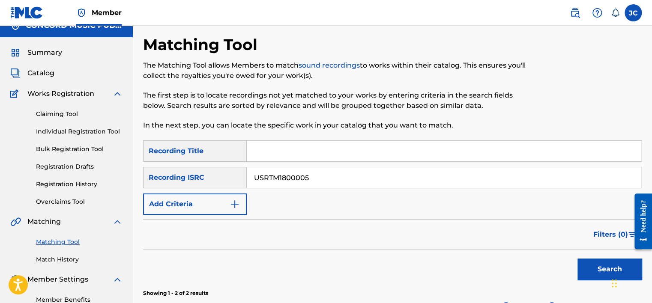
click at [577, 259] on button "Search" at bounding box center [609, 269] width 64 height 21
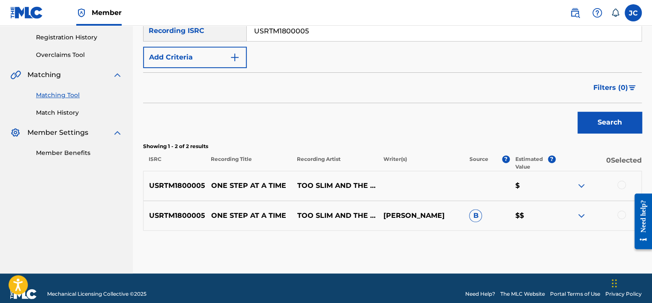
scroll to position [170, 0]
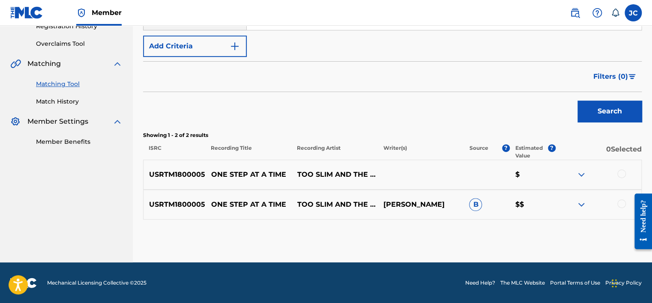
click at [623, 202] on div at bounding box center [621, 204] width 9 height 9
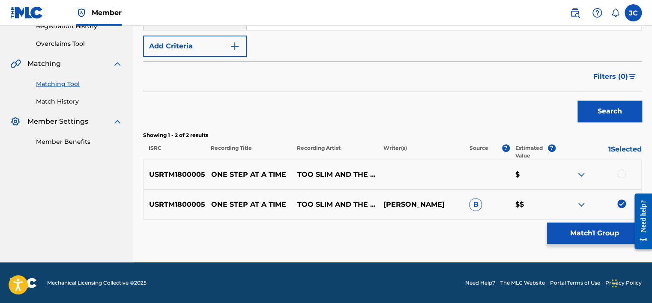
click at [622, 176] on div at bounding box center [621, 174] width 9 height 9
click at [594, 232] on button "Match 2 Groups" at bounding box center [594, 233] width 95 height 21
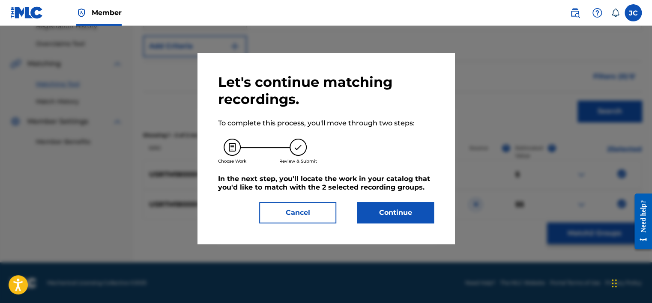
click at [401, 205] on button "Continue" at bounding box center [395, 212] width 77 height 21
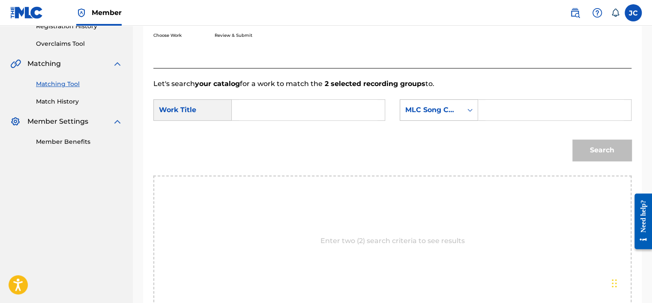
click at [451, 102] on div "MLC Song Code" at bounding box center [431, 110] width 62 height 16
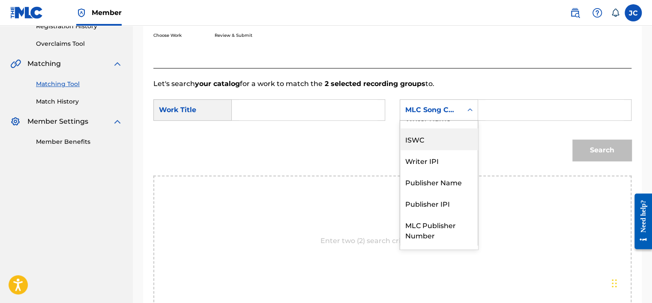
scroll to position [0, 0]
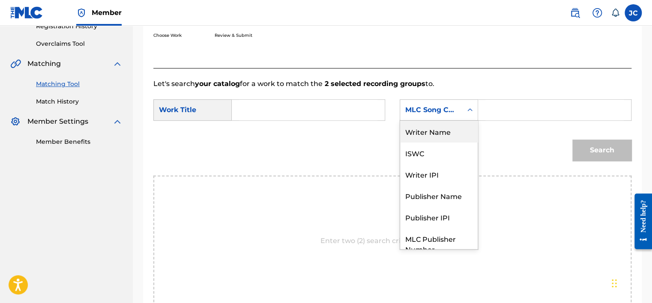
click at [453, 131] on div "Writer Name" at bounding box center [439, 131] width 78 height 21
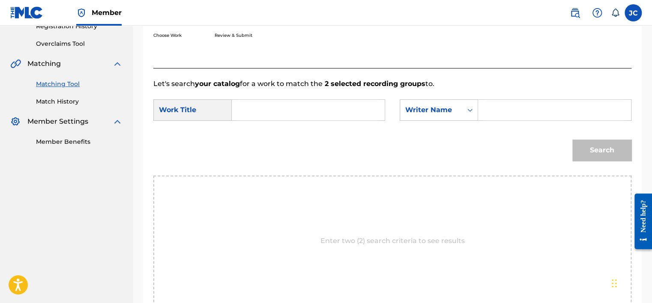
click at [356, 108] on input "Search Form" at bounding box center [308, 110] width 138 height 21
paste input "One Step at a Time"
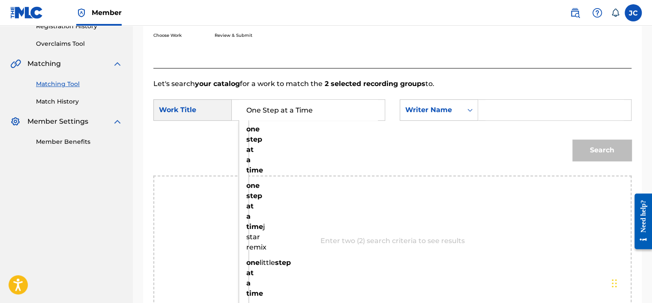
type input "One Step at a Time"
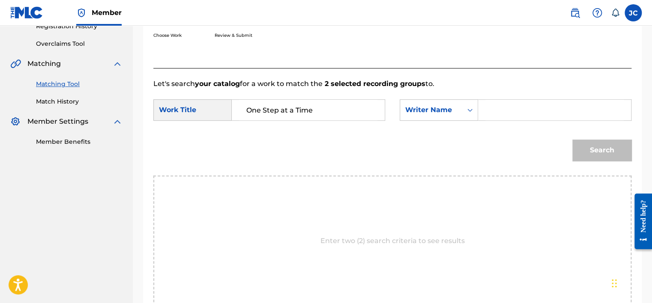
click at [502, 110] on input "Search Form" at bounding box center [554, 110] width 138 height 21
paste input "[PERSON_NAME]"
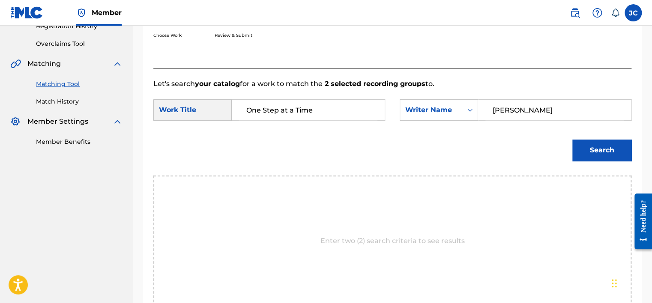
type input "[PERSON_NAME]"
click at [572, 140] on button "Search" at bounding box center [601, 150] width 59 height 21
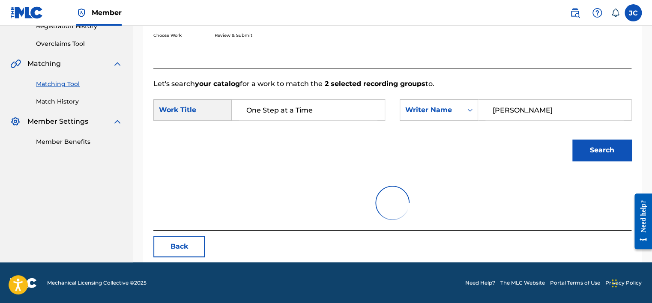
scroll to position [134, 0]
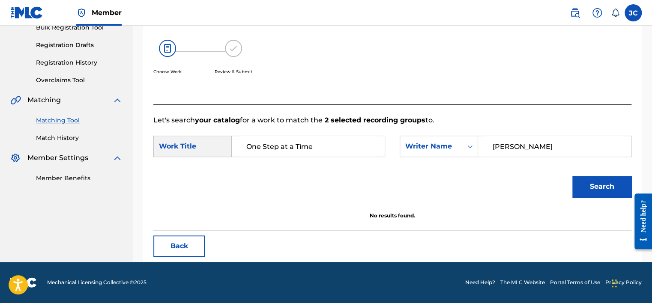
click at [196, 247] on button "Back" at bounding box center [178, 246] width 51 height 21
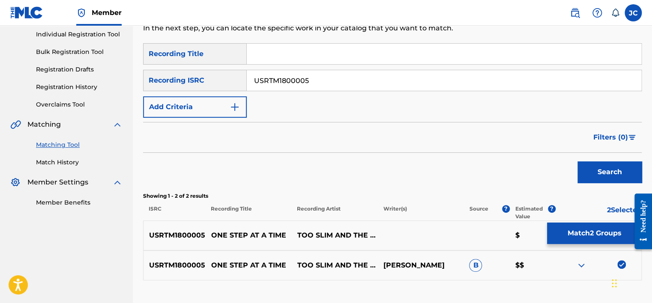
scroll to position [170, 0]
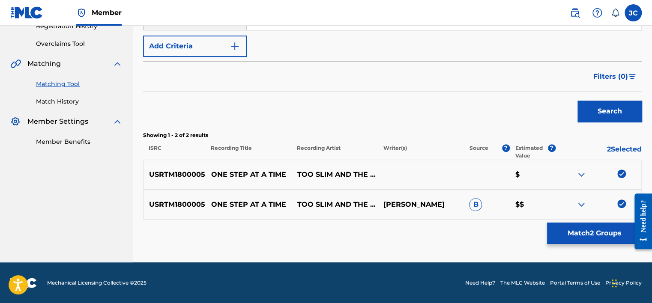
click at [623, 204] on img at bounding box center [621, 204] width 9 height 9
click at [620, 174] on img at bounding box center [621, 174] width 9 height 9
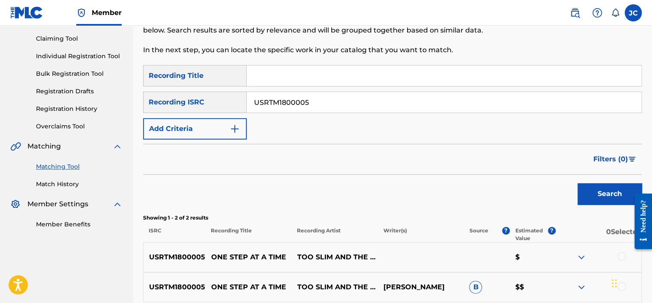
scroll to position [72, 0]
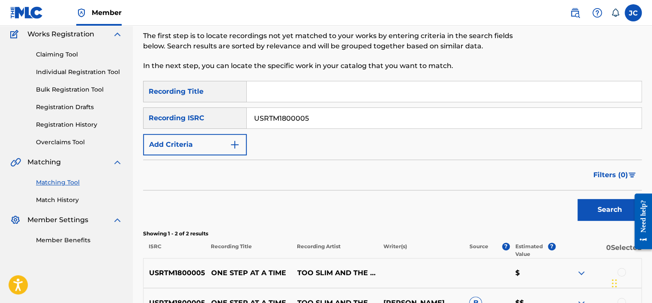
click at [397, 121] on input "USRTM1800005" at bounding box center [444, 118] width 394 height 21
paste input "USG7D1774304"
type input "USG7D1774304"
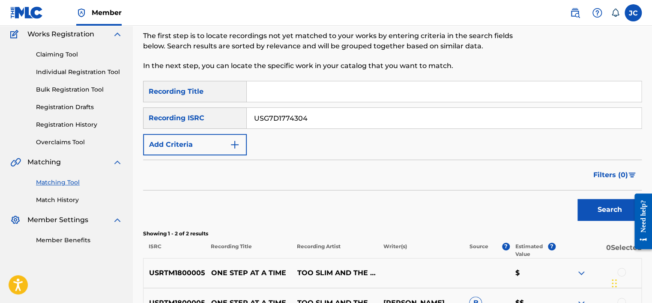
click at [577, 199] on button "Search" at bounding box center [609, 209] width 64 height 21
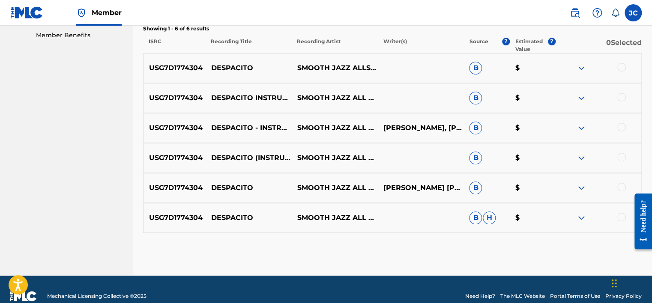
scroll to position [279, 0]
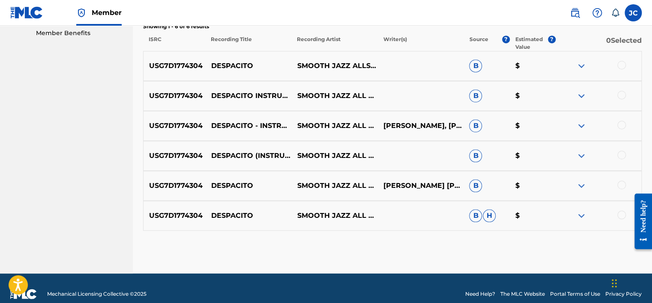
click at [620, 213] on div at bounding box center [621, 215] width 9 height 9
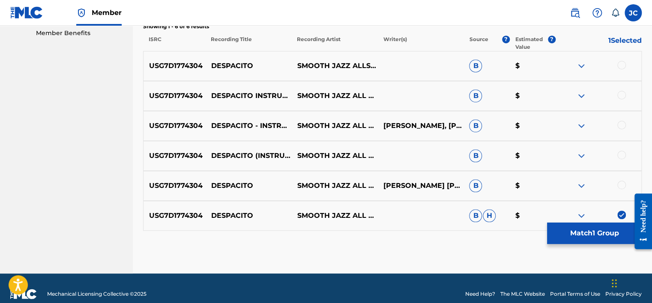
click at [621, 182] on div at bounding box center [621, 185] width 9 height 9
click at [622, 155] on div at bounding box center [621, 155] width 9 height 9
click at [620, 125] on div at bounding box center [621, 125] width 9 height 9
click at [622, 92] on div at bounding box center [621, 95] width 9 height 9
click at [624, 62] on div at bounding box center [621, 65] width 9 height 9
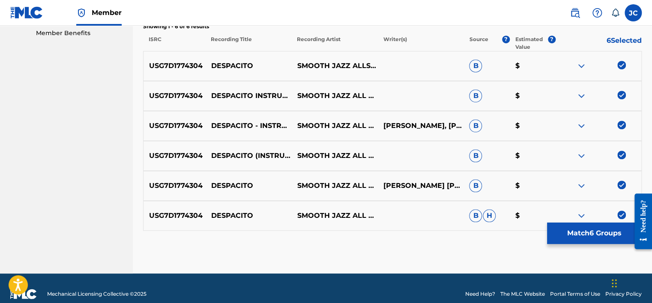
click at [570, 240] on button "Match 6 Groups" at bounding box center [594, 233] width 95 height 21
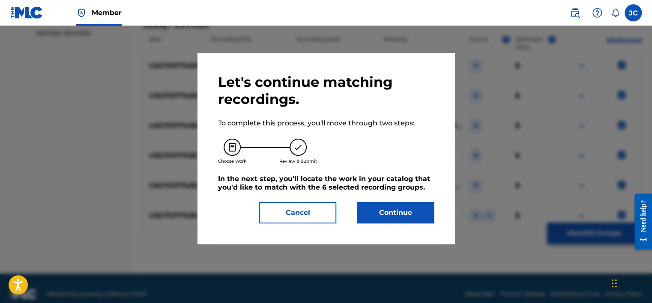
click at [388, 203] on button "Continue" at bounding box center [395, 212] width 77 height 21
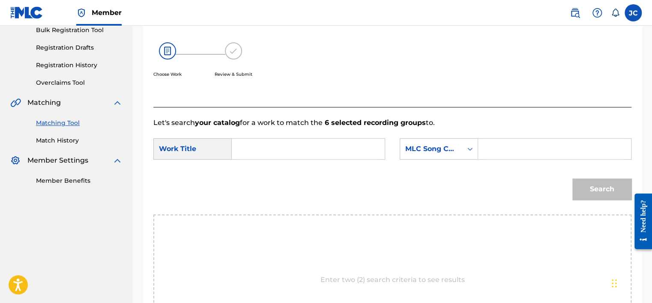
scroll to position [125, 0]
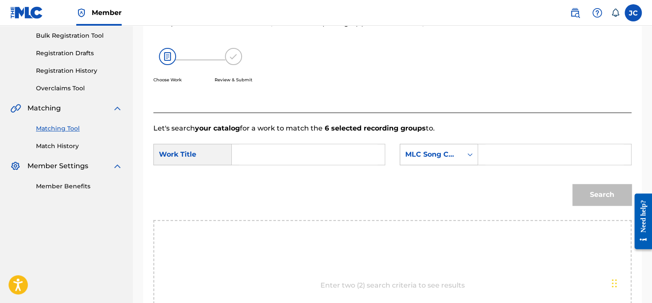
click at [433, 157] on div "MLC Song Code" at bounding box center [431, 154] width 52 height 10
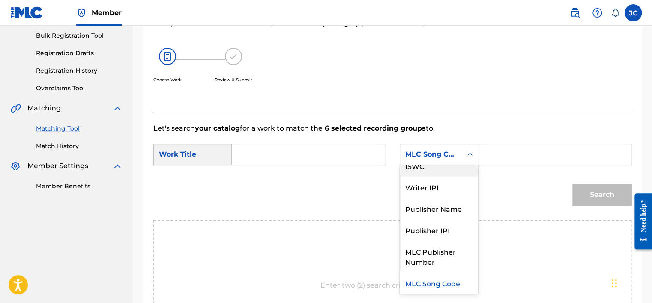
scroll to position [0, 0]
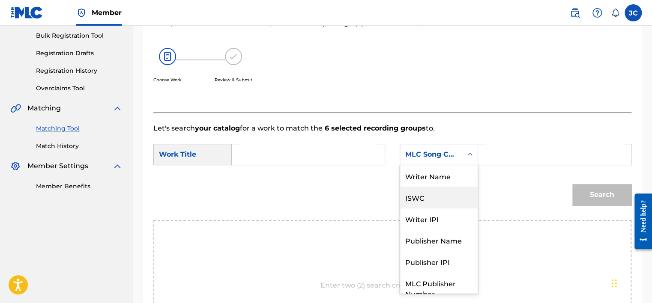
click at [445, 176] on div "Writer Name" at bounding box center [439, 175] width 78 height 21
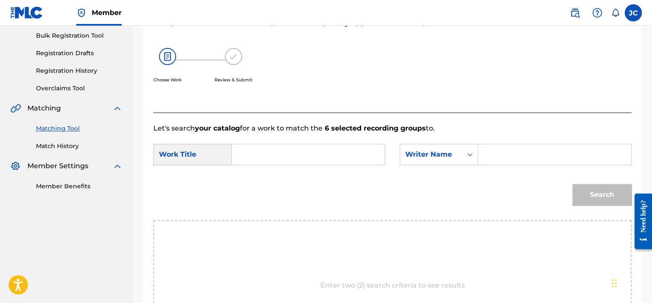
click at [334, 156] on input "Search Form" at bounding box center [308, 154] width 138 height 21
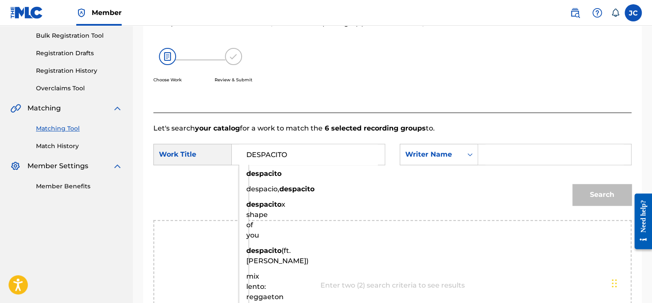
type input "DESPACITO"
click at [354, 116] on div "Let's search your catalog for a work to match the 6 selected recording groups t…" at bounding box center [392, 243] width 478 height 260
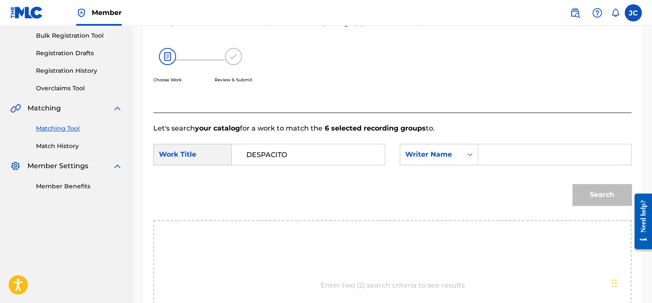
click at [484, 145] on div "Search Form" at bounding box center [554, 154] width 153 height 21
click at [498, 157] on input "Search Form" at bounding box center [554, 154] width 138 height 21
type input "FONSI"
click at [572, 184] on button "Search" at bounding box center [601, 194] width 59 height 21
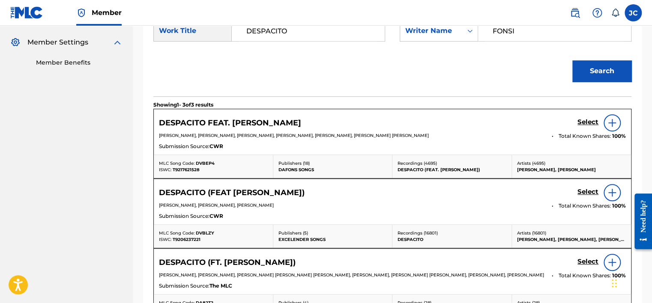
scroll to position [245, 0]
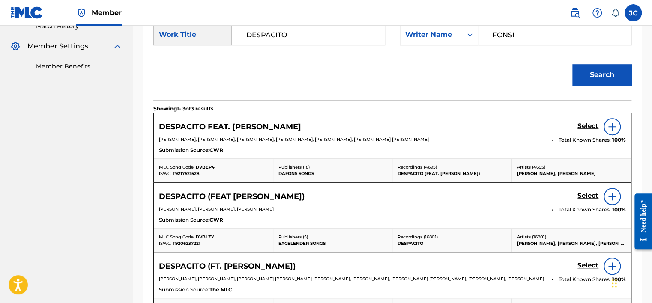
click at [588, 123] on h5 "Select" at bounding box center [587, 126] width 21 height 8
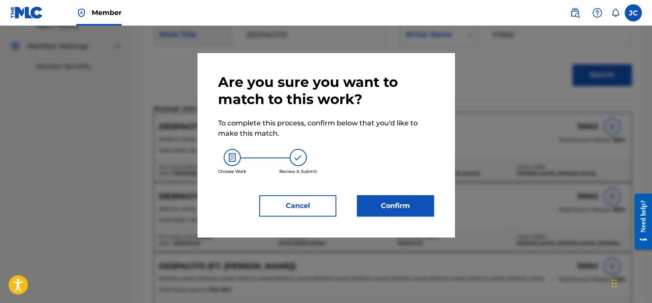
click at [399, 195] on button "Confirm" at bounding box center [395, 205] width 77 height 21
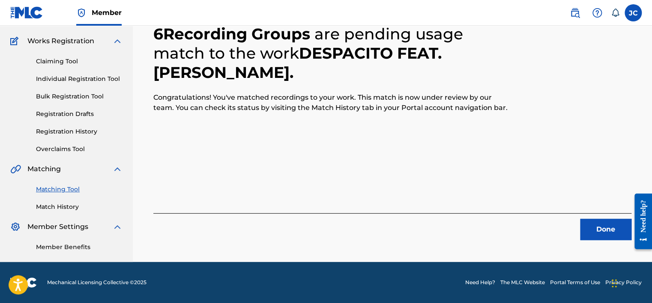
scroll to position [65, 0]
click at [612, 228] on button "Done" at bounding box center [605, 229] width 51 height 21
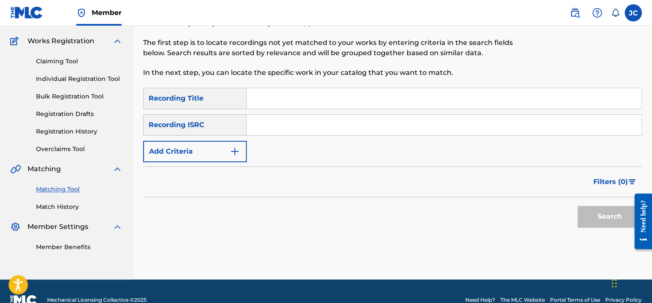
click at [284, 123] on input "Search Form" at bounding box center [444, 125] width 394 height 21
paste input "DEF059002061"
click at [577, 206] on button "Search" at bounding box center [609, 216] width 64 height 21
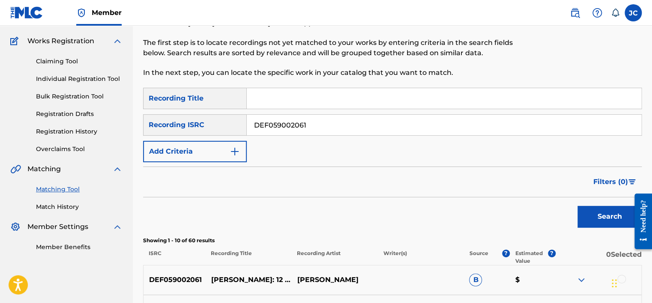
click at [325, 129] on input "DEF059002061" at bounding box center [444, 125] width 394 height 21
paste input "FRD3G2200040"
type input "FRD3G2200040"
click at [577, 206] on button "Search" at bounding box center [609, 216] width 64 height 21
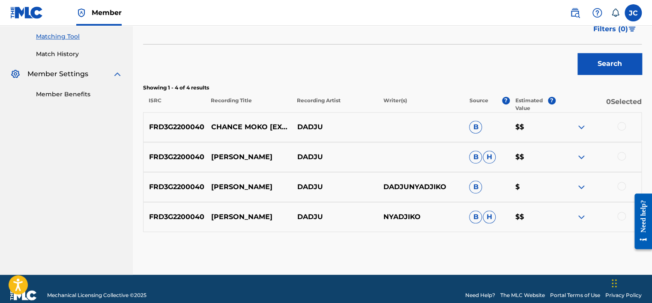
scroll to position [219, 0]
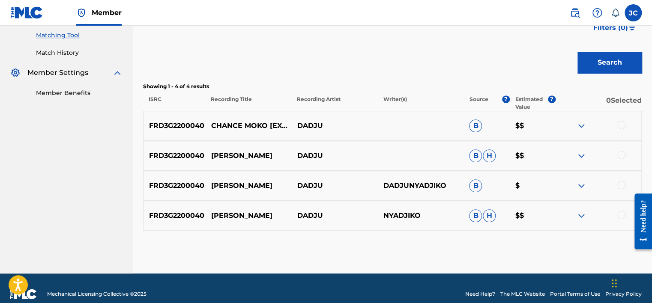
click at [621, 214] on div at bounding box center [621, 215] width 9 height 9
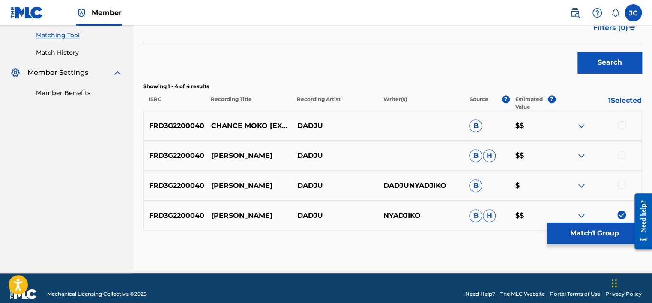
click at [621, 185] on div at bounding box center [621, 185] width 9 height 9
click at [619, 153] on div at bounding box center [621, 155] width 9 height 9
click at [621, 122] on div at bounding box center [621, 125] width 9 height 9
click at [578, 243] on button "Match 4 Groups" at bounding box center [594, 233] width 95 height 21
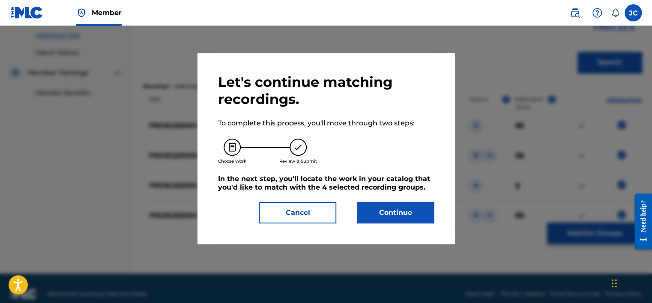
click at [391, 216] on button "Continue" at bounding box center [395, 212] width 77 height 21
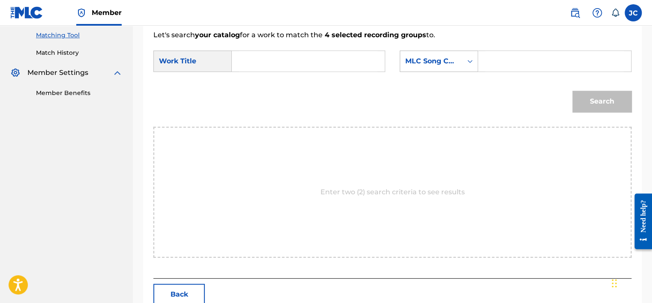
click at [471, 58] on icon "Search Form" at bounding box center [469, 61] width 9 height 9
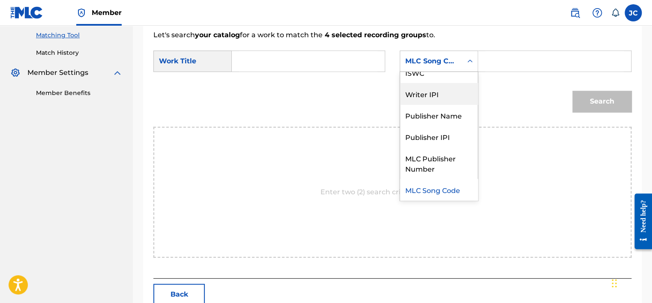
scroll to position [0, 0]
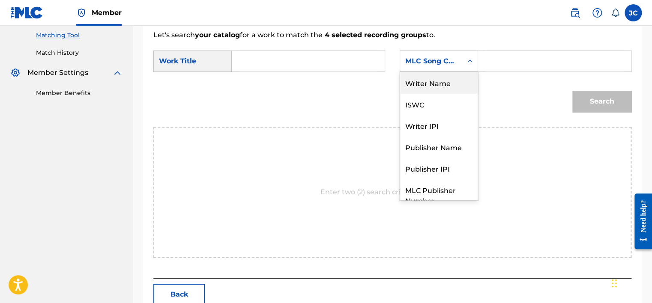
click at [447, 85] on div "Writer Name" at bounding box center [439, 82] width 78 height 21
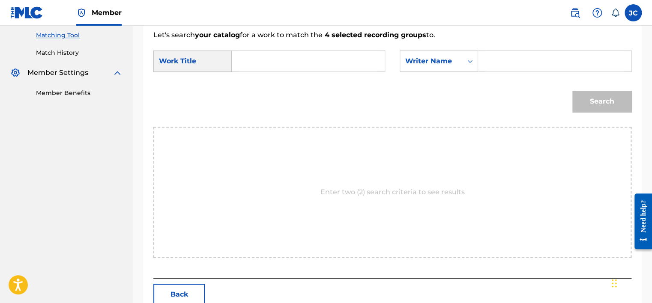
click at [315, 65] on input "Search Form" at bounding box center [308, 61] width 138 height 21
paste input "[PERSON_NAME]"
type input "[PERSON_NAME]"
click at [520, 66] on input "Search Form" at bounding box center [554, 61] width 138 height 21
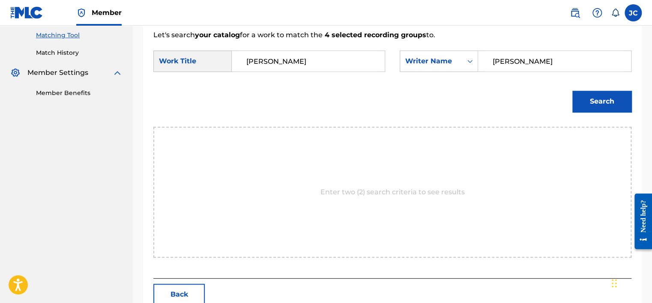
type input "[PERSON_NAME]"
click at [572, 91] on button "Search" at bounding box center [601, 101] width 59 height 21
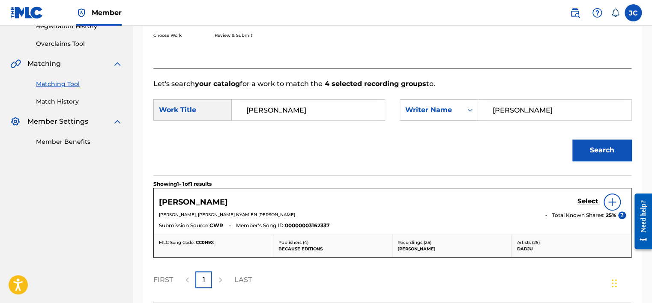
scroll to position [219, 0]
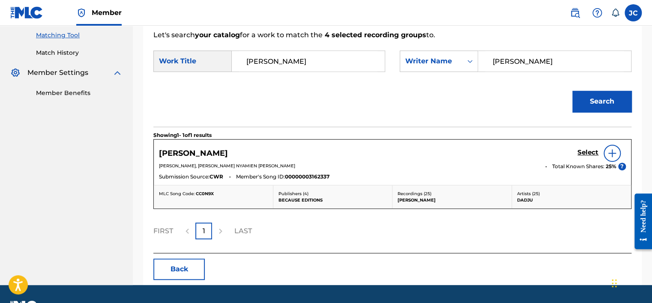
click at [586, 154] on h5 "Select" at bounding box center [587, 153] width 21 height 8
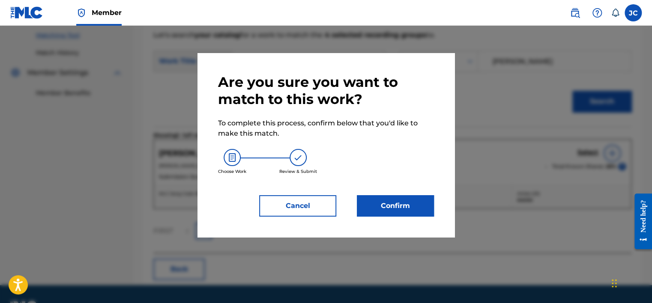
click at [411, 195] on button "Confirm" at bounding box center [395, 205] width 77 height 21
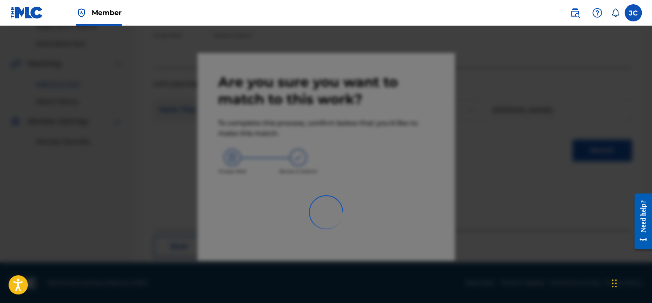
scroll to position [65, 0]
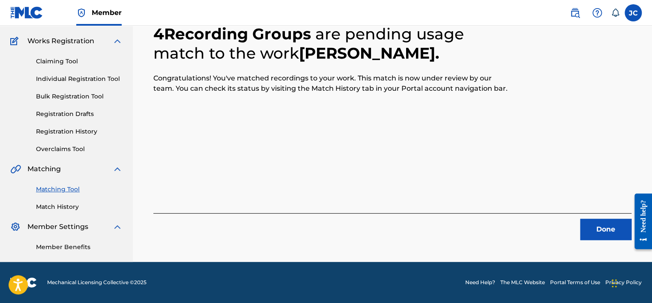
click at [585, 222] on button "Done" at bounding box center [605, 229] width 51 height 21
